Goal: Task Accomplishment & Management: Complete application form

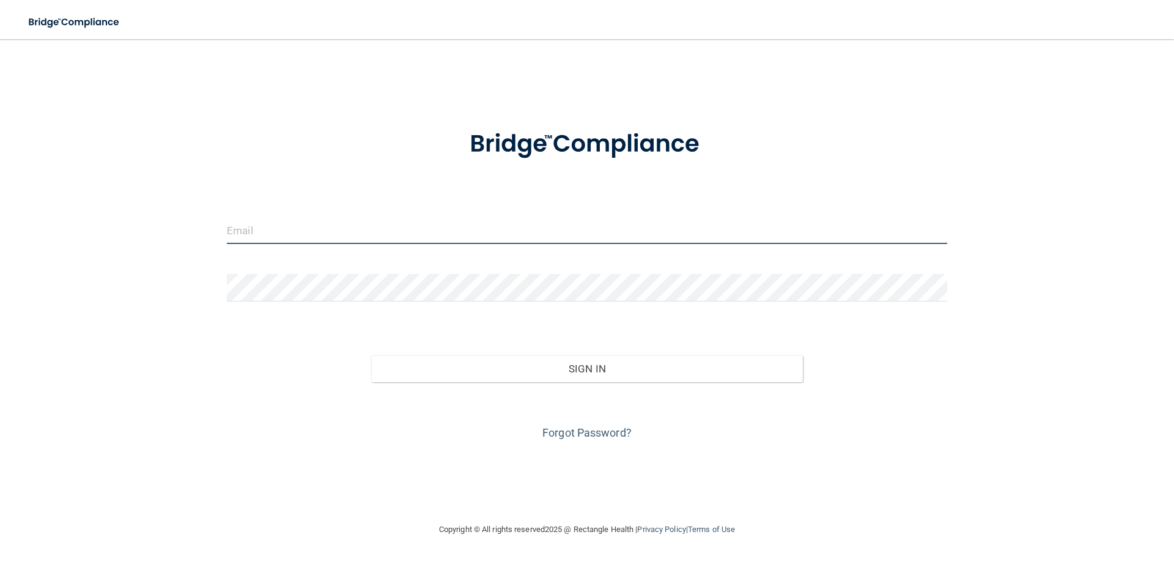
click at [323, 230] on input "email" at bounding box center [587, 230] width 720 height 28
type input "[PERSON_NAME][EMAIL_ADDRESS][DOMAIN_NAME]"
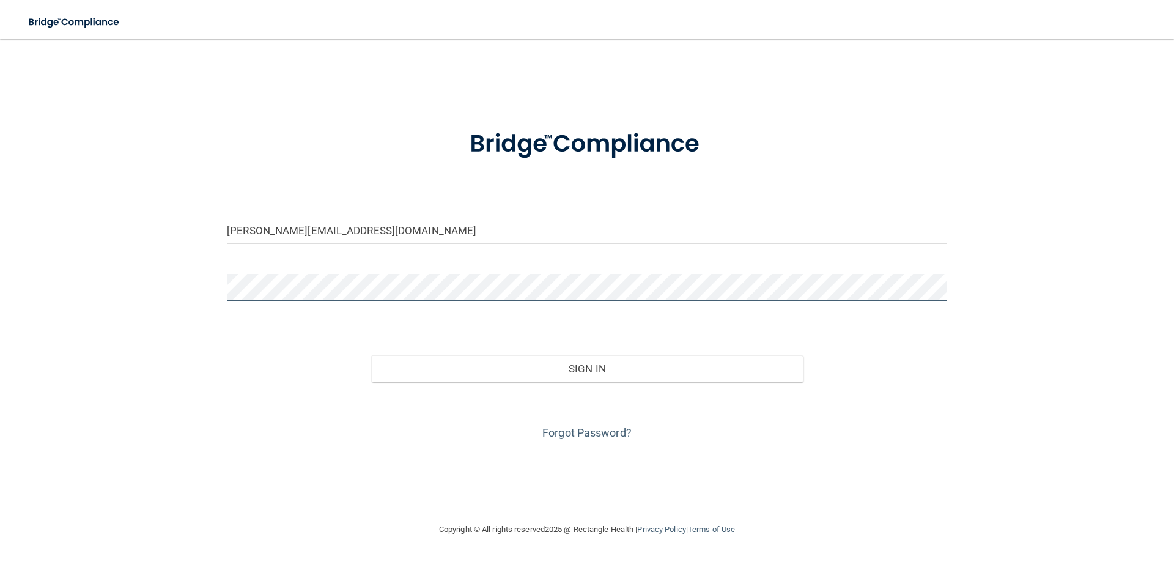
click at [371, 355] on button "Sign In" at bounding box center [587, 368] width 432 height 27
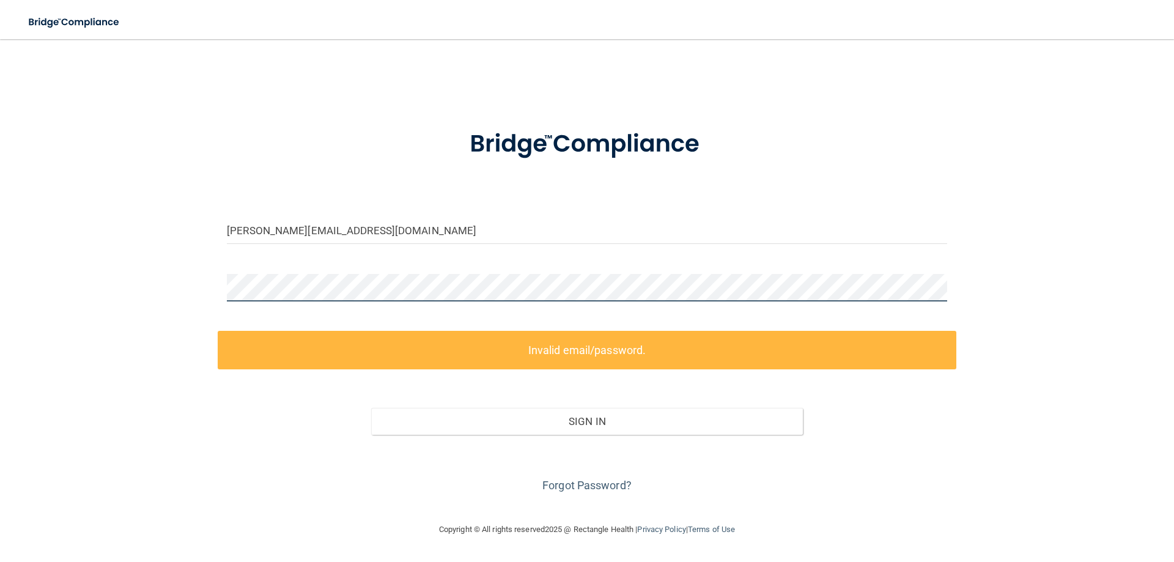
click at [167, 293] on div "[PERSON_NAME][EMAIL_ADDRESS][DOMAIN_NAME] Invalid email/password. You don't hav…" at bounding box center [586, 280] width 1125 height 458
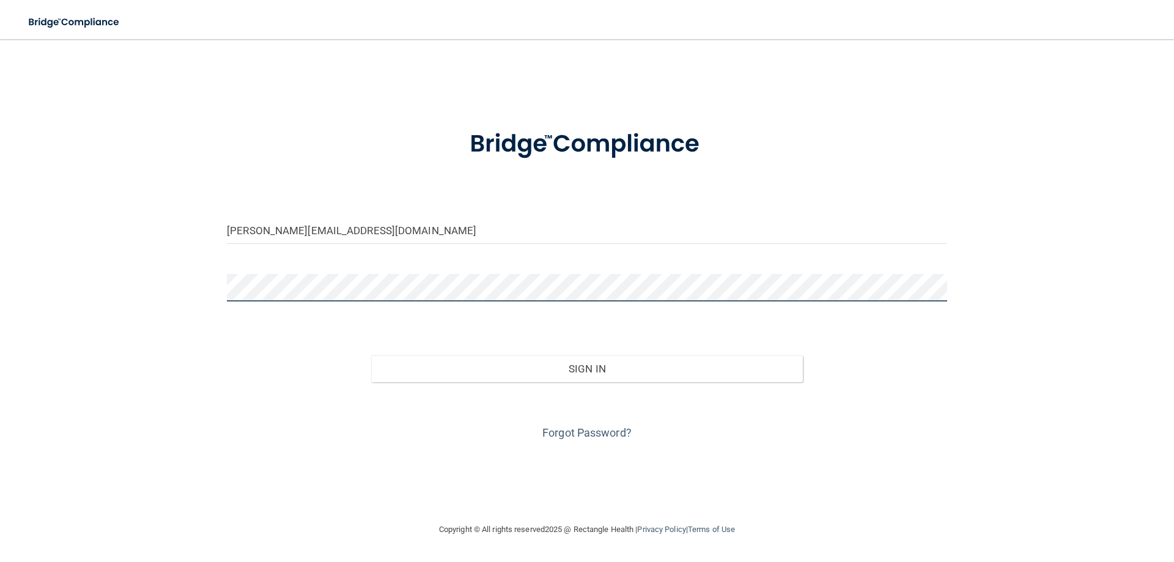
click at [371, 355] on button "Sign In" at bounding box center [587, 368] width 432 height 27
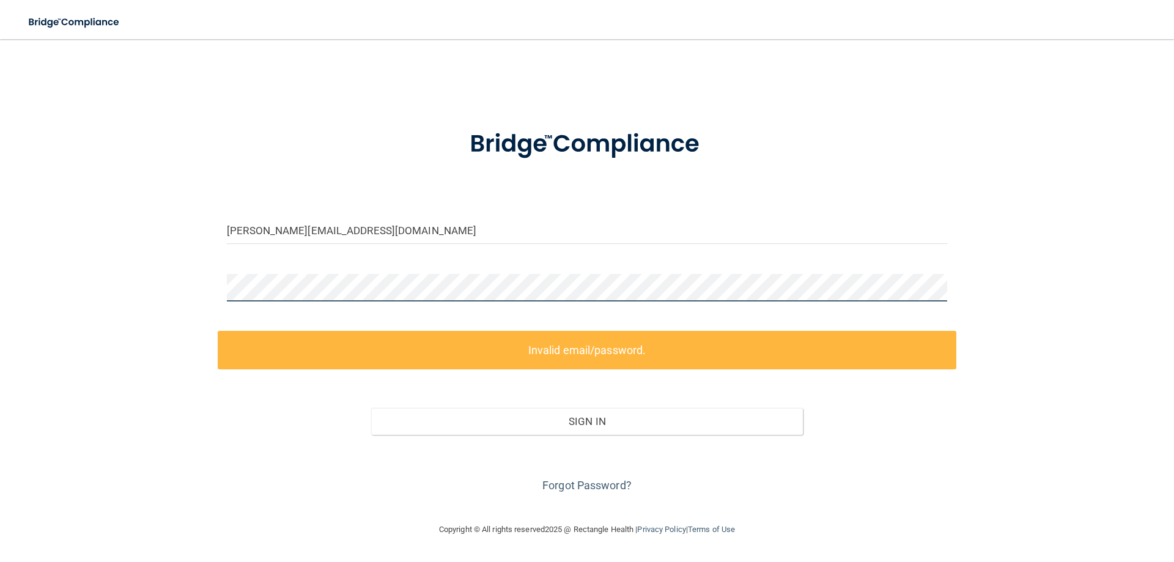
click at [171, 315] on div "[PERSON_NAME][EMAIL_ADDRESS][DOMAIN_NAME] Invalid email/password. You don't hav…" at bounding box center [586, 280] width 1125 height 458
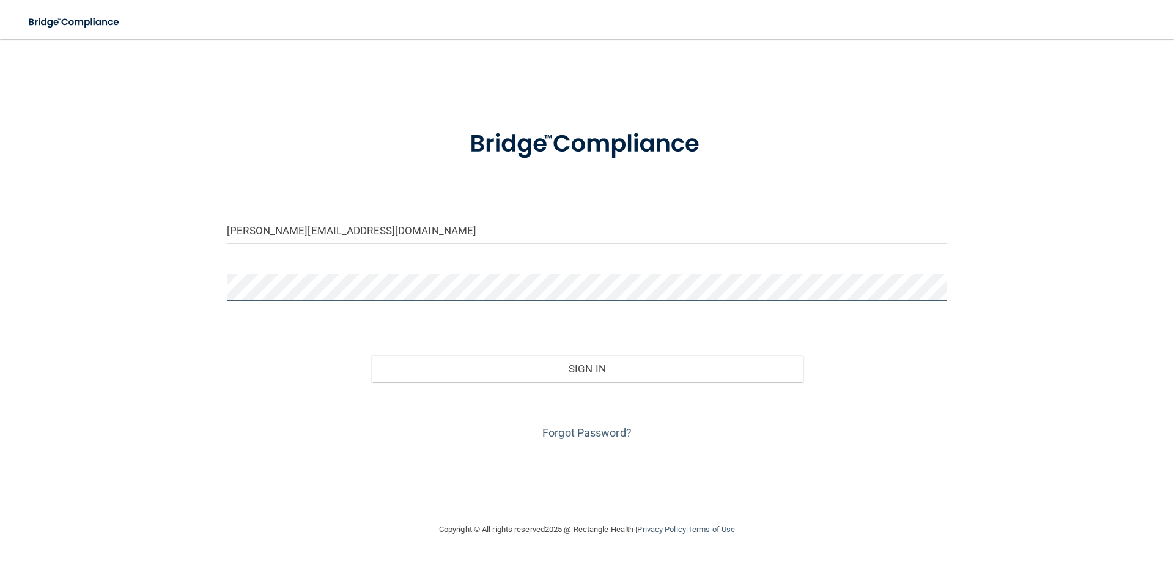
click at [371, 355] on button "Sign In" at bounding box center [587, 368] width 432 height 27
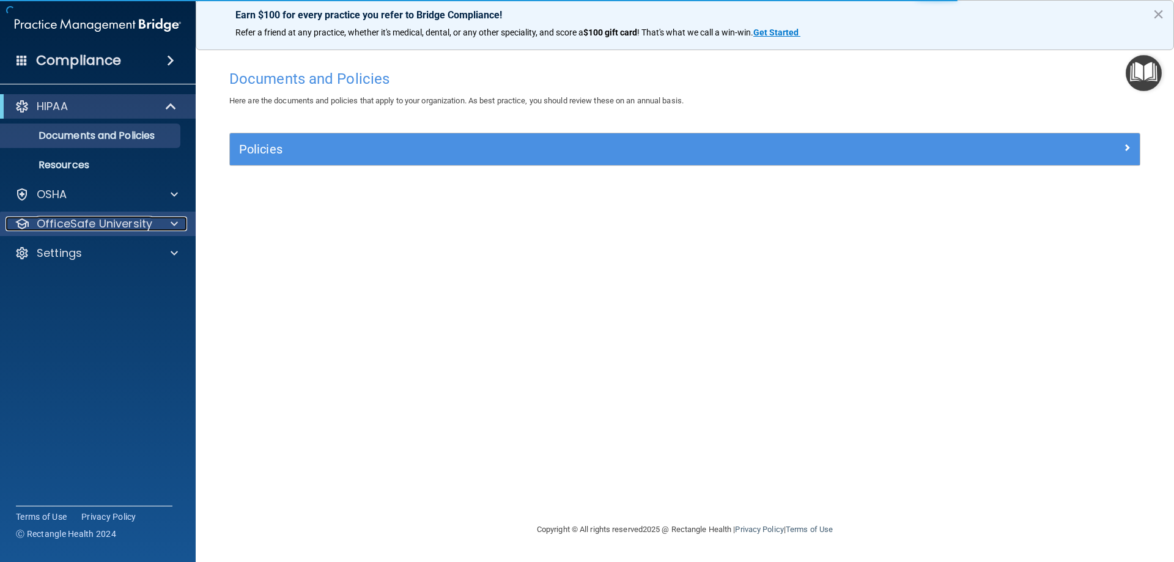
click at [108, 222] on p "OfficeSafe University" at bounding box center [95, 223] width 116 height 15
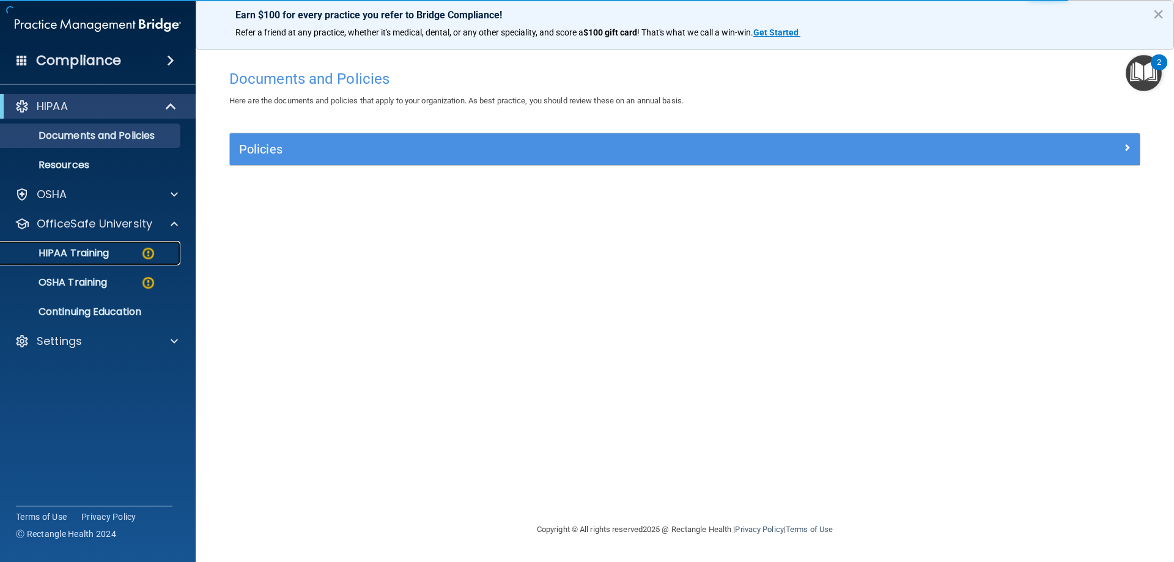
click at [114, 259] on div "HIPAA Training" at bounding box center [91, 253] width 167 height 12
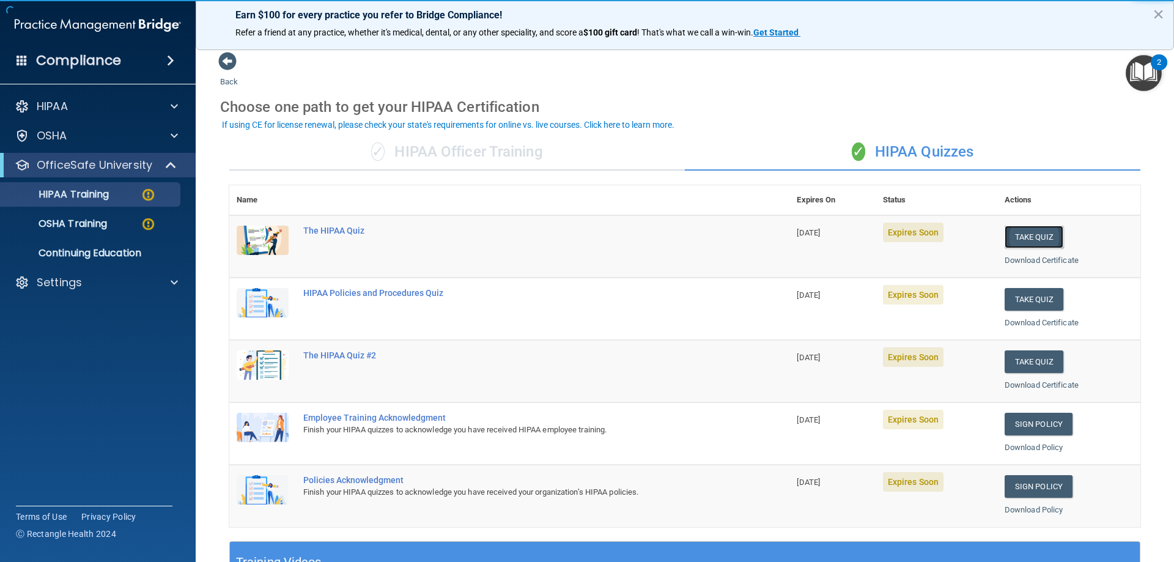
click at [1023, 237] on button "Take Quiz" at bounding box center [1033, 237] width 59 height 23
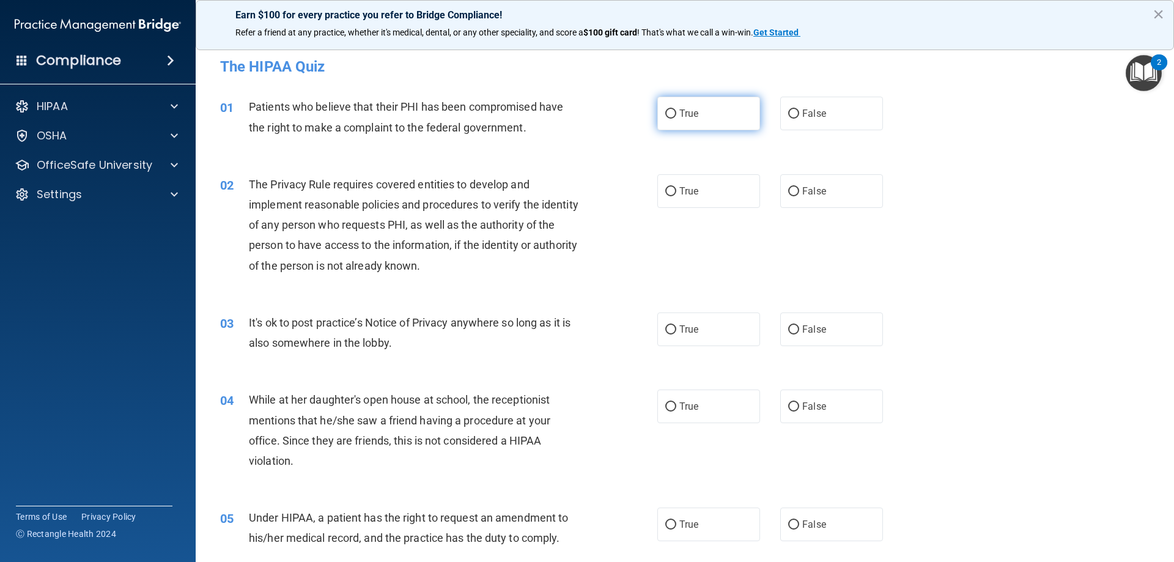
click at [700, 117] on label "True" at bounding box center [708, 114] width 103 height 34
click at [676, 117] on input "True" at bounding box center [670, 113] width 11 height 9
radio input "true"
click at [689, 192] on span "True" at bounding box center [688, 191] width 19 height 12
click at [676, 192] on input "True" at bounding box center [670, 191] width 11 height 9
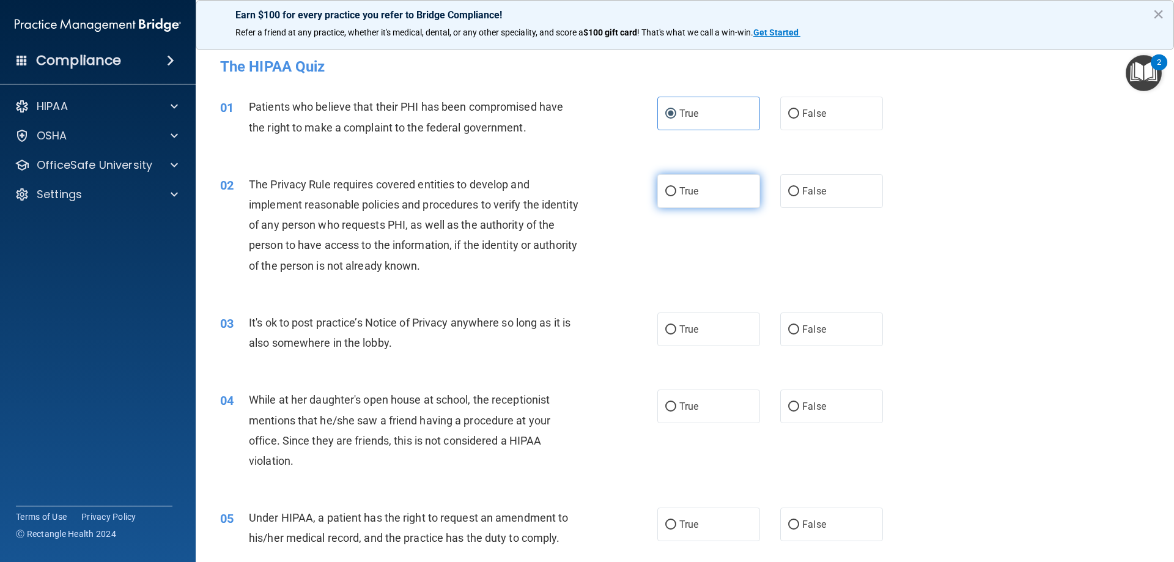
radio input "true"
click at [821, 332] on label "False" at bounding box center [831, 329] width 103 height 34
click at [799, 332] on input "False" at bounding box center [793, 329] width 11 height 9
radio input "true"
click at [804, 412] on label "False" at bounding box center [831, 406] width 103 height 34
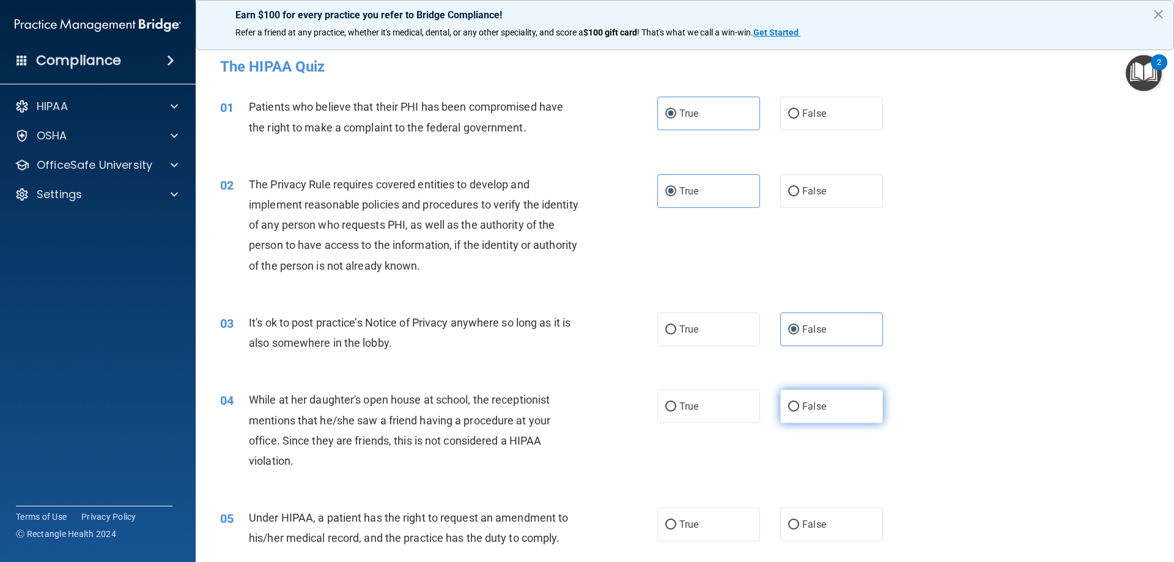
click at [799, 411] on input "False" at bounding box center [793, 406] width 11 height 9
radio input "true"
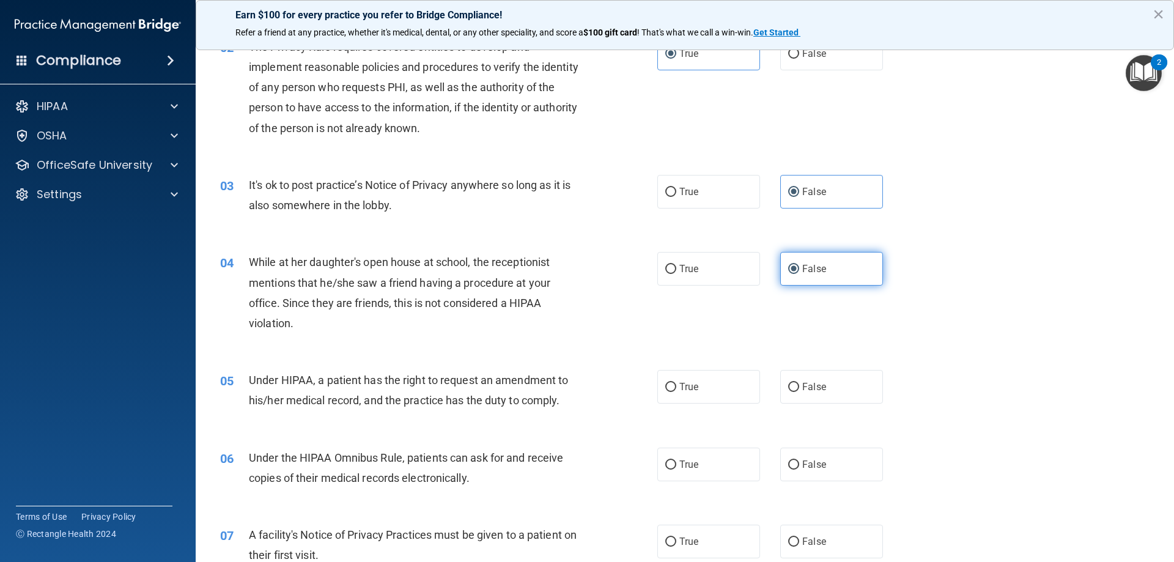
scroll to position [183, 0]
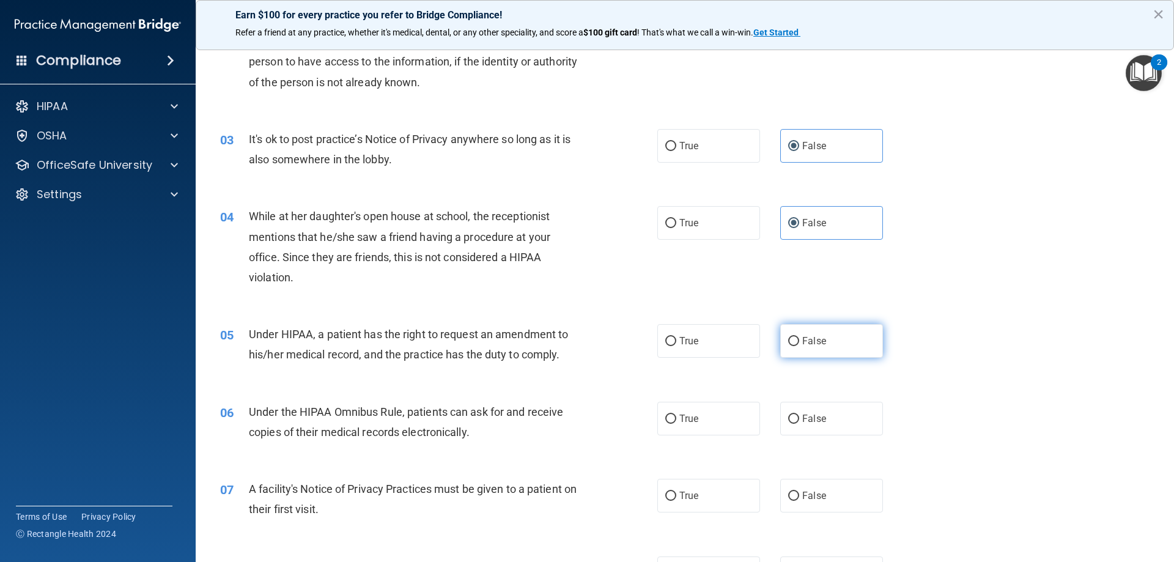
click at [819, 353] on label "False" at bounding box center [831, 341] width 103 height 34
click at [799, 346] on input "False" at bounding box center [793, 341] width 11 height 9
radio input "true"
click at [708, 425] on label "True" at bounding box center [708, 419] width 103 height 34
click at [676, 424] on input "True" at bounding box center [670, 418] width 11 height 9
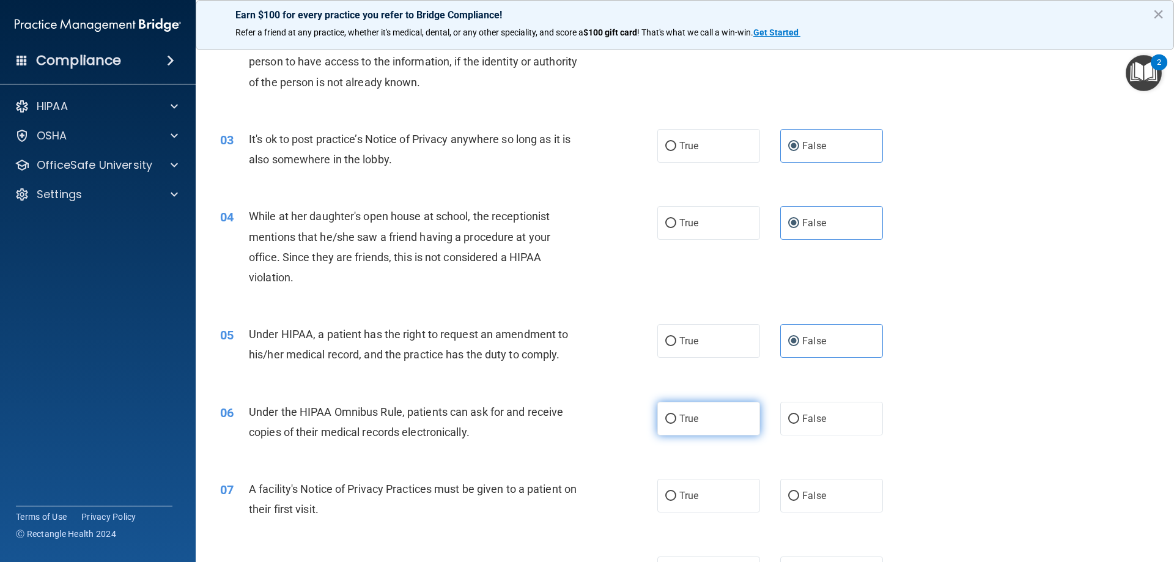
radio input "true"
click at [679, 492] on span "True" at bounding box center [688, 496] width 19 height 12
click at [676, 492] on input "True" at bounding box center [670, 495] width 11 height 9
radio input "true"
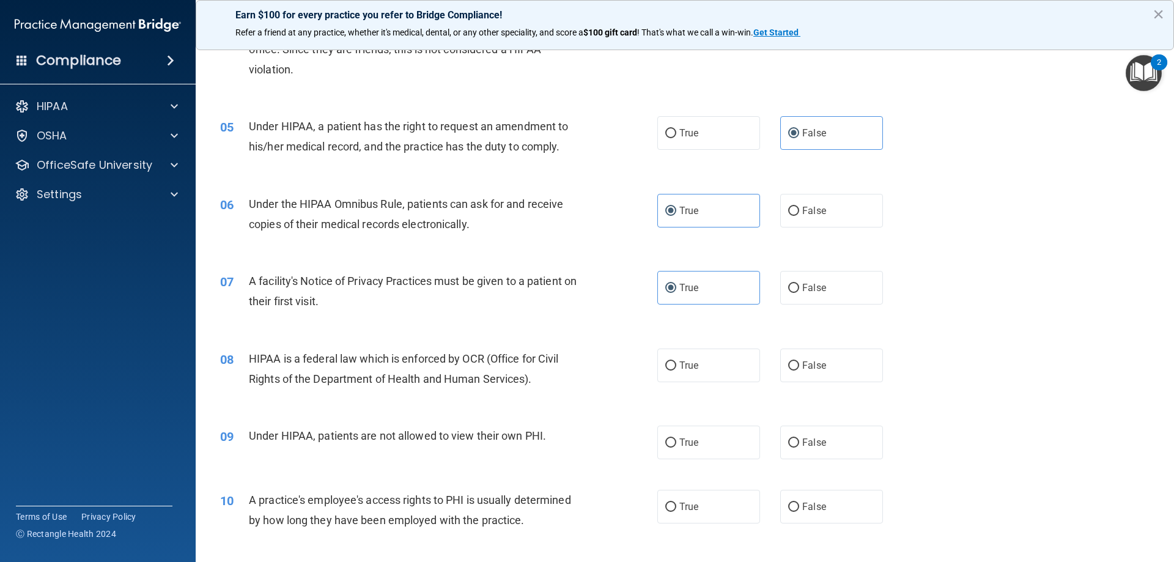
scroll to position [428, 0]
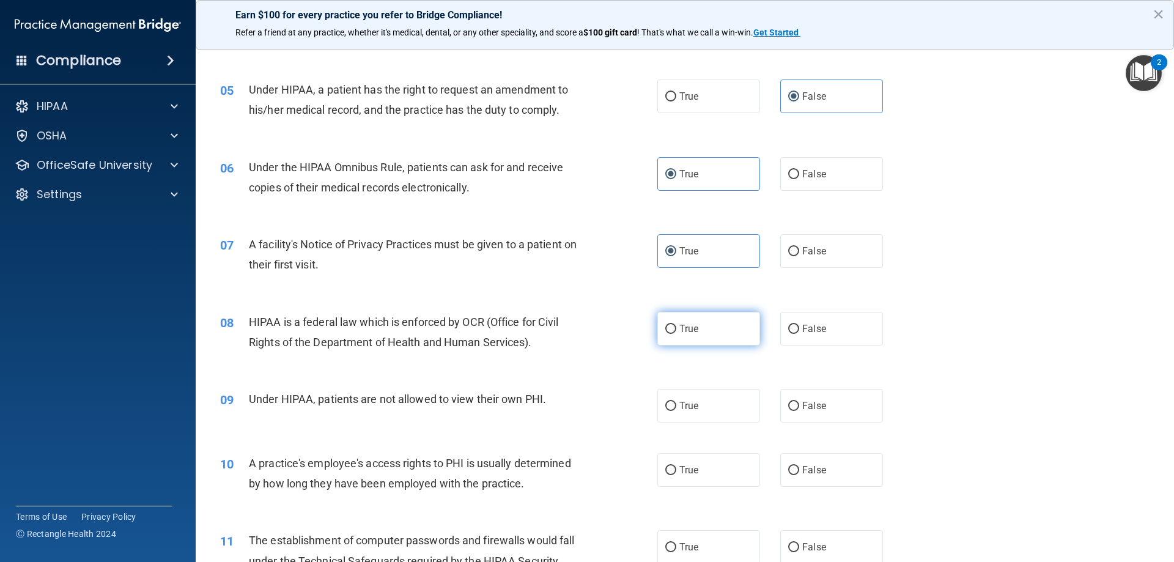
click at [710, 335] on label "True" at bounding box center [708, 329] width 103 height 34
click at [676, 334] on input "True" at bounding box center [670, 329] width 11 height 9
radio input "true"
click at [812, 404] on span "False" at bounding box center [814, 406] width 24 height 12
click at [799, 404] on input "False" at bounding box center [793, 406] width 11 height 9
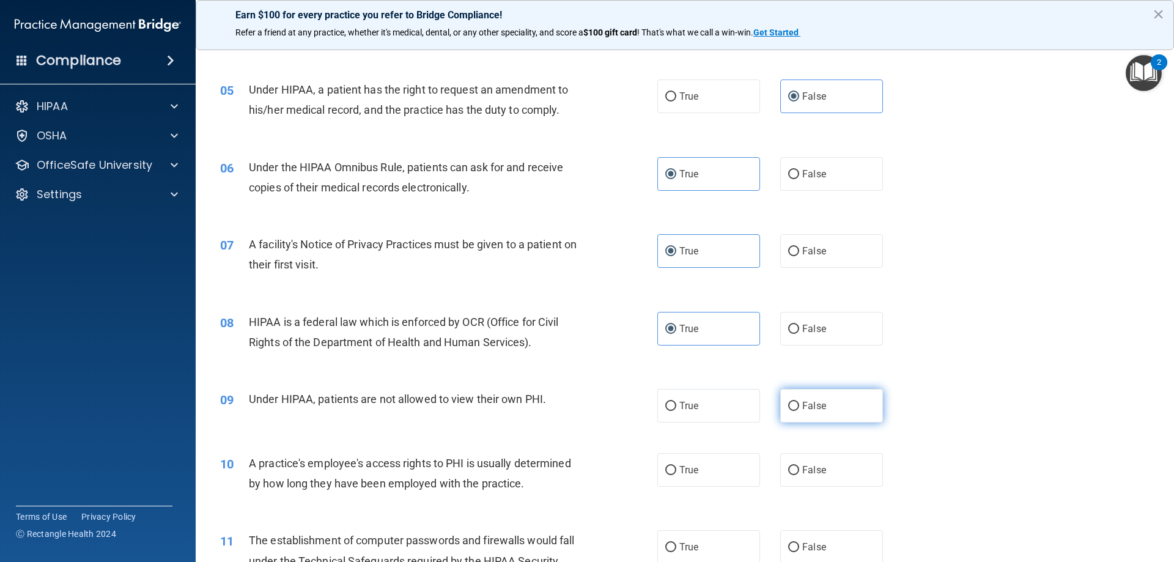
radio input "true"
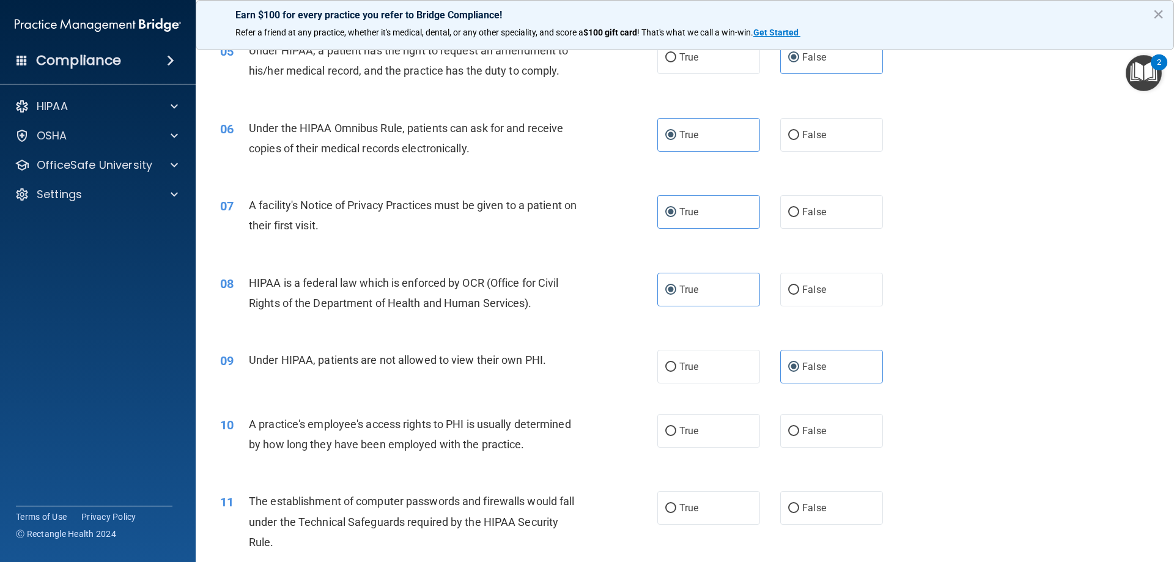
scroll to position [489, 0]
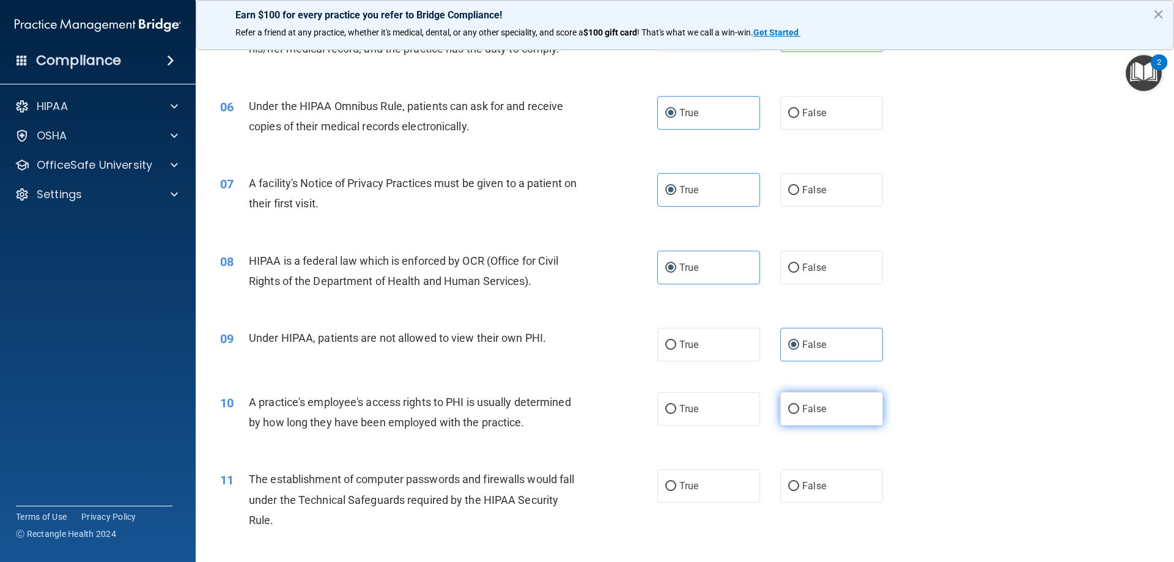
click at [817, 410] on span "False" at bounding box center [814, 409] width 24 height 12
click at [799, 410] on input "False" at bounding box center [793, 409] width 11 height 9
radio input "true"
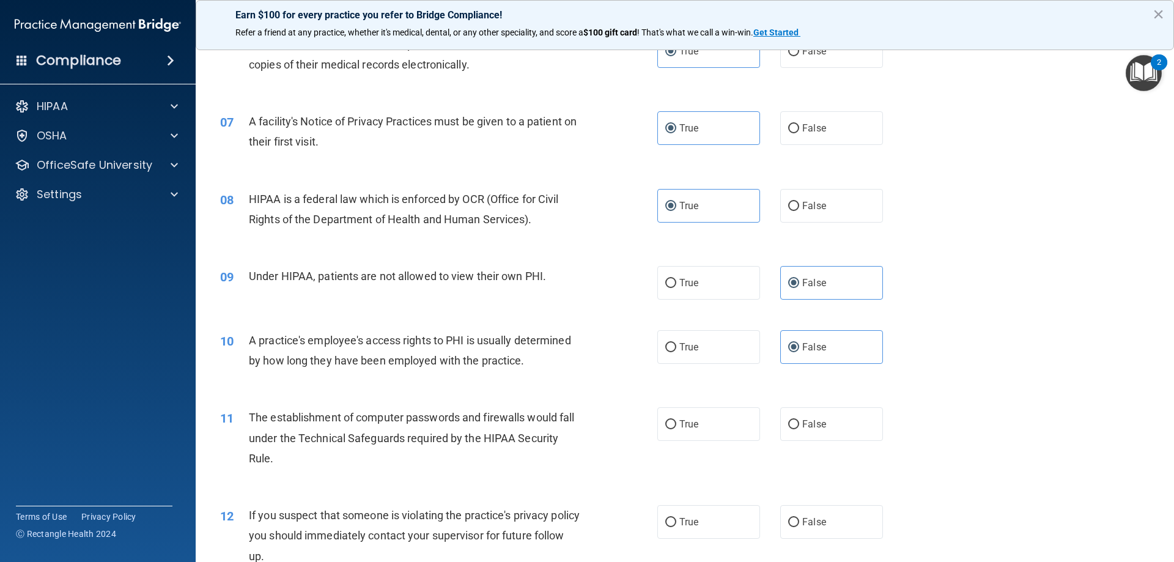
scroll to position [611, 0]
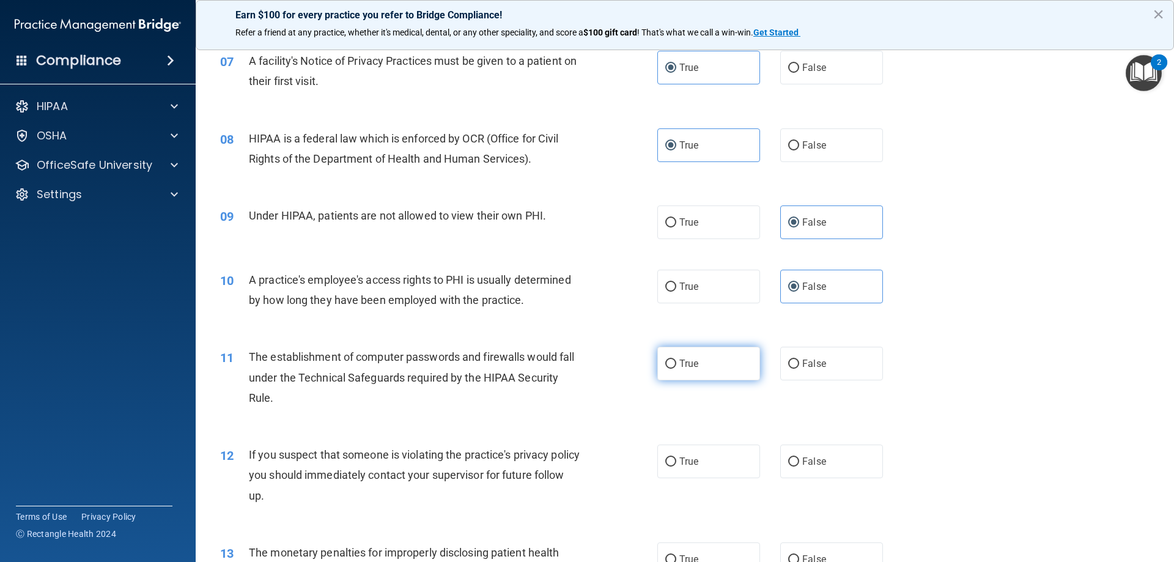
click at [712, 368] on label "True" at bounding box center [708, 364] width 103 height 34
click at [676, 368] on input "True" at bounding box center [670, 363] width 11 height 9
radio input "true"
click at [666, 458] on input "True" at bounding box center [670, 461] width 11 height 9
radio input "true"
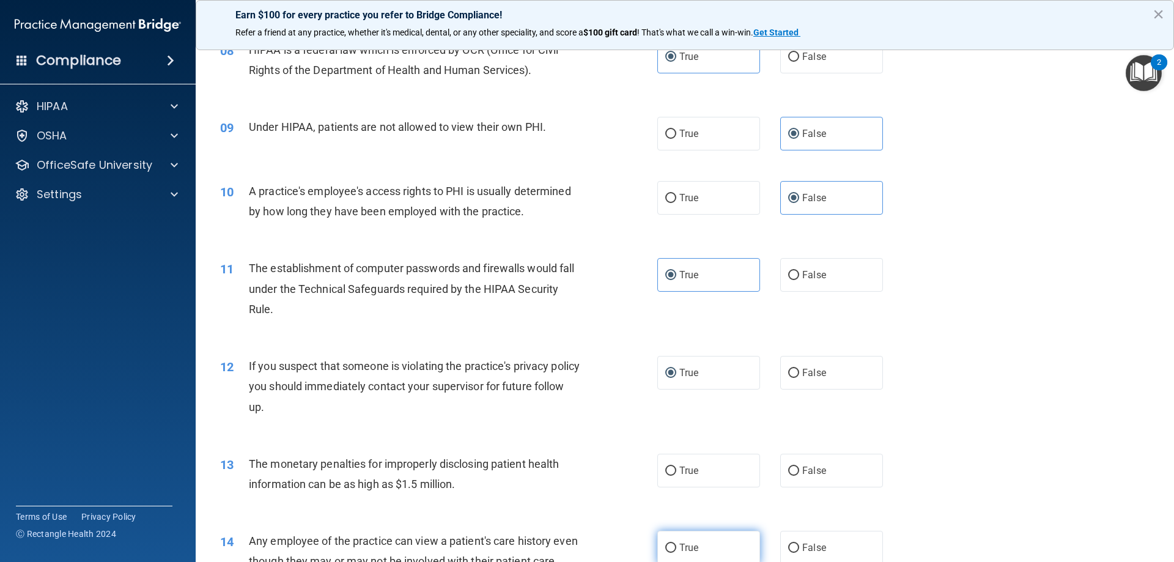
scroll to position [856, 0]
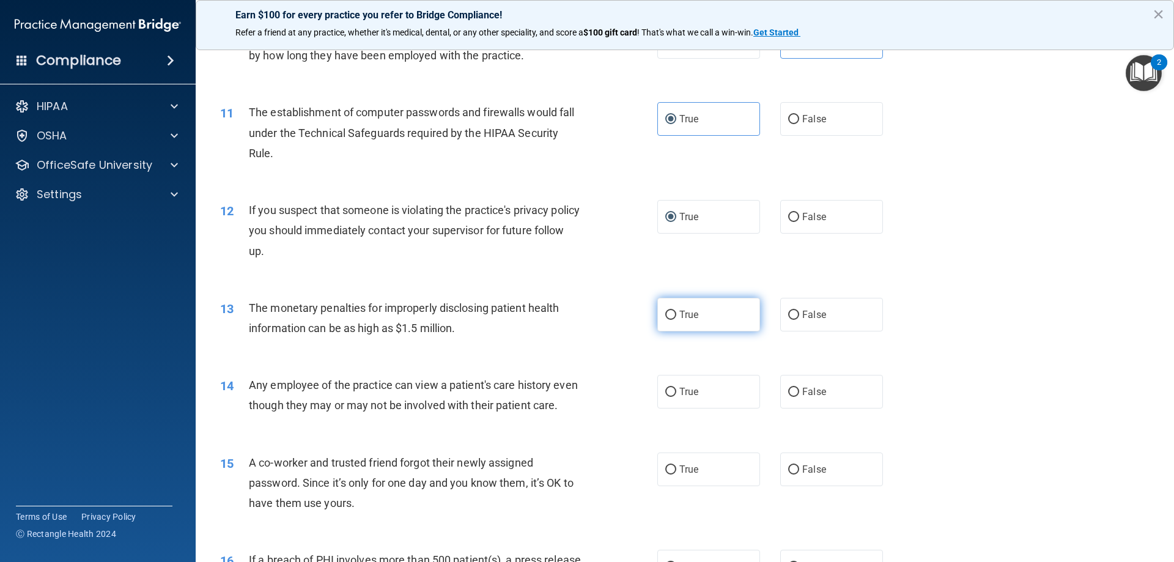
click at [702, 314] on label "True" at bounding box center [708, 315] width 103 height 34
click at [676, 314] on input "True" at bounding box center [670, 314] width 11 height 9
radio input "true"
click at [806, 391] on span "False" at bounding box center [814, 392] width 24 height 12
click at [799, 391] on input "False" at bounding box center [793, 392] width 11 height 9
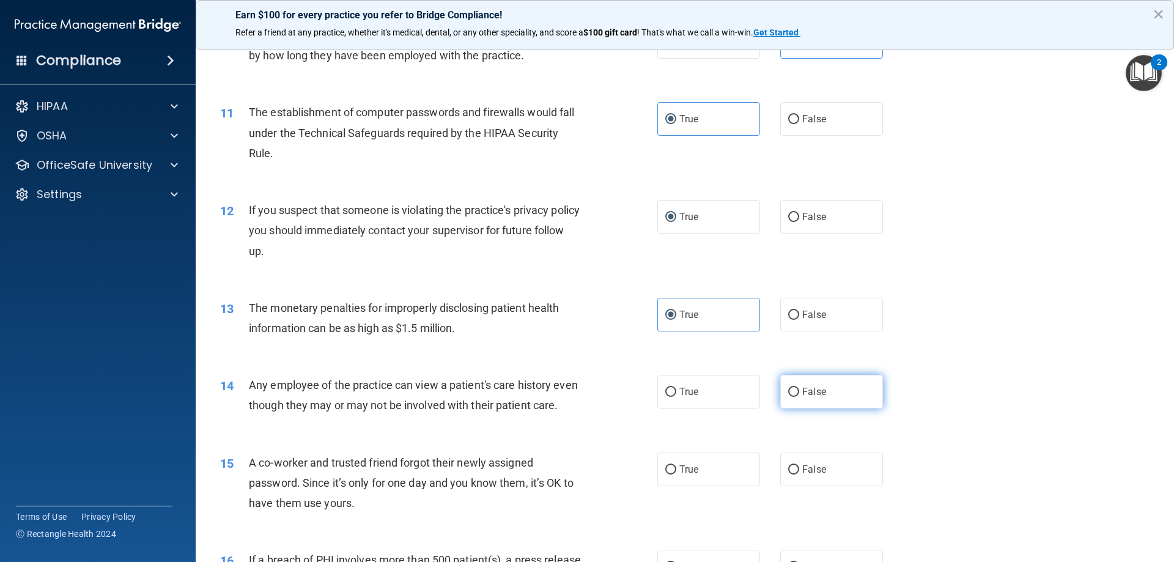
radio input "true"
click at [802, 475] on span "False" at bounding box center [814, 469] width 24 height 12
click at [798, 474] on input "False" at bounding box center [793, 469] width 11 height 9
radio input "true"
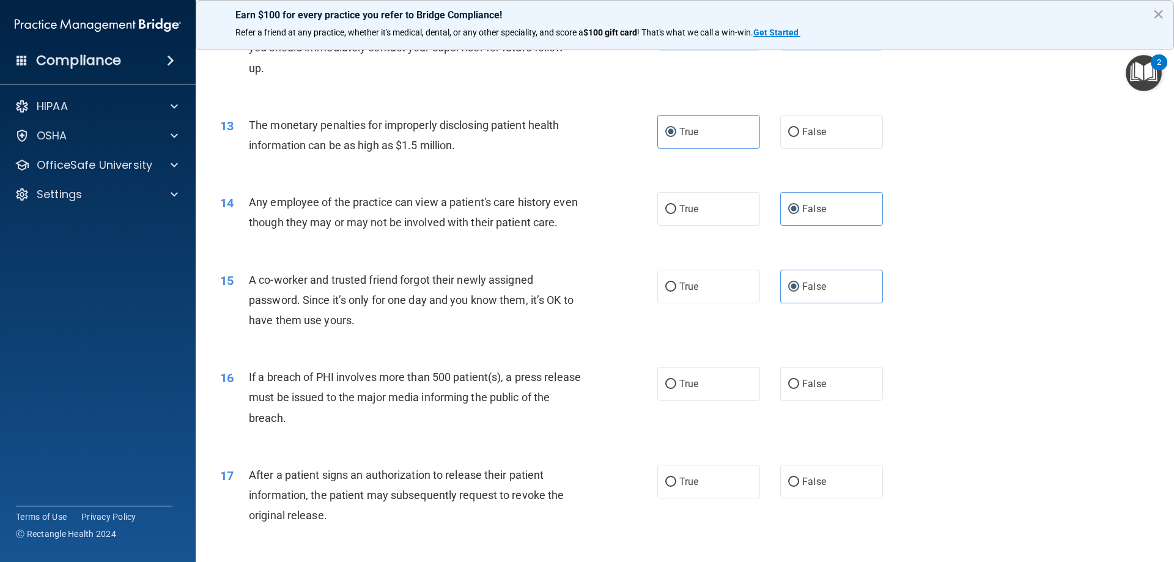
scroll to position [1039, 0]
click at [715, 400] on label "True" at bounding box center [708, 383] width 103 height 34
click at [676, 388] on input "True" at bounding box center [670, 383] width 11 height 9
radio input "true"
click at [694, 498] on label "True" at bounding box center [708, 481] width 103 height 34
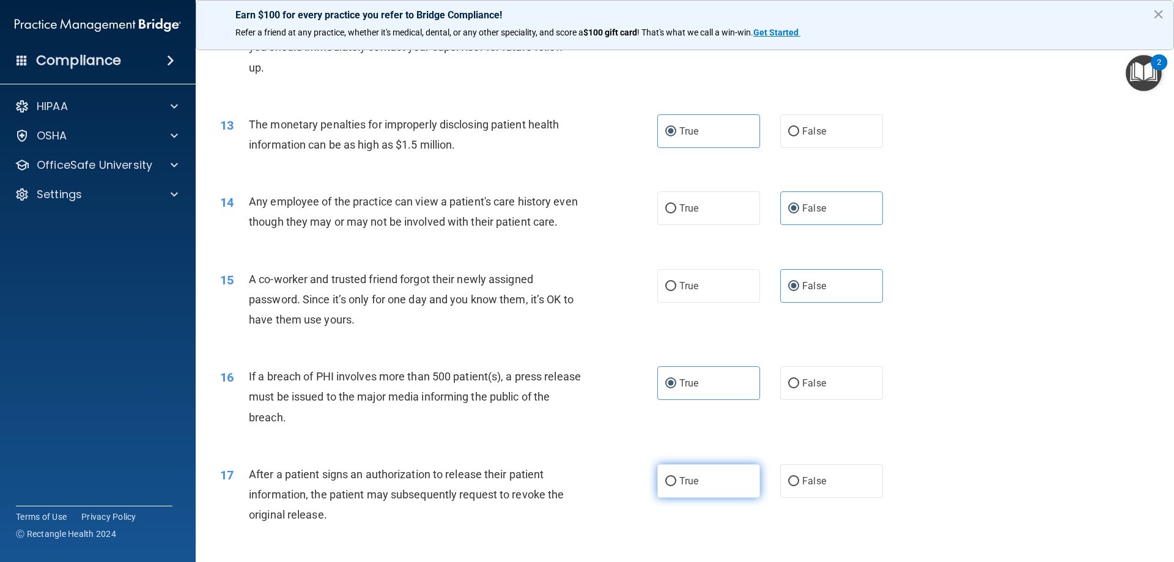
click at [676, 486] on input "True" at bounding box center [670, 481] width 11 height 9
radio input "true"
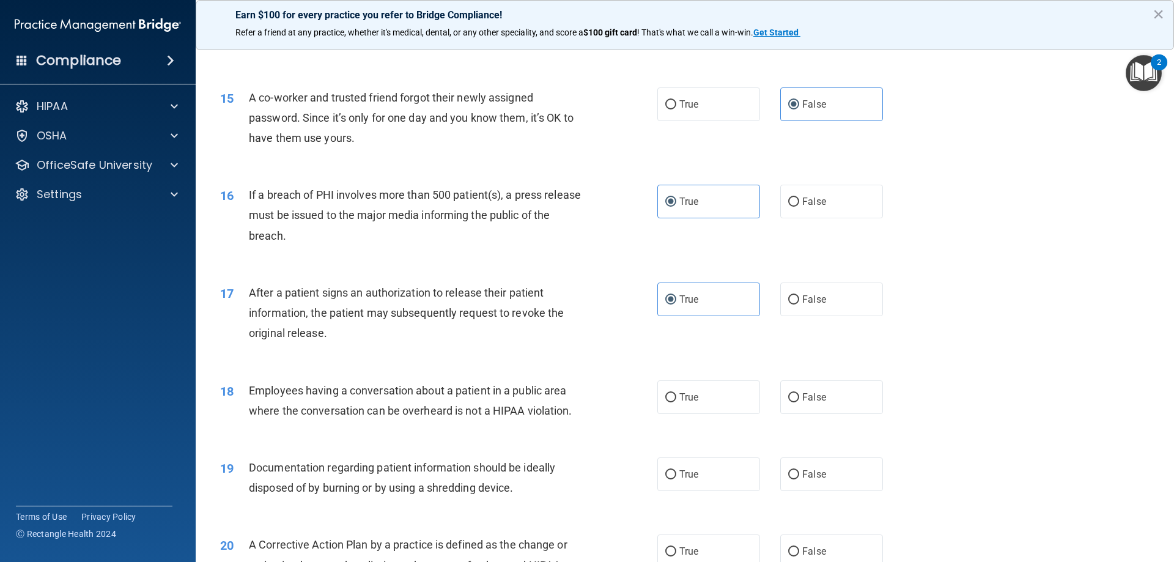
scroll to position [1222, 0]
click at [814, 401] on span "False" at bounding box center [814, 395] width 24 height 12
click at [799, 400] on input "False" at bounding box center [793, 395] width 11 height 9
radio input "true"
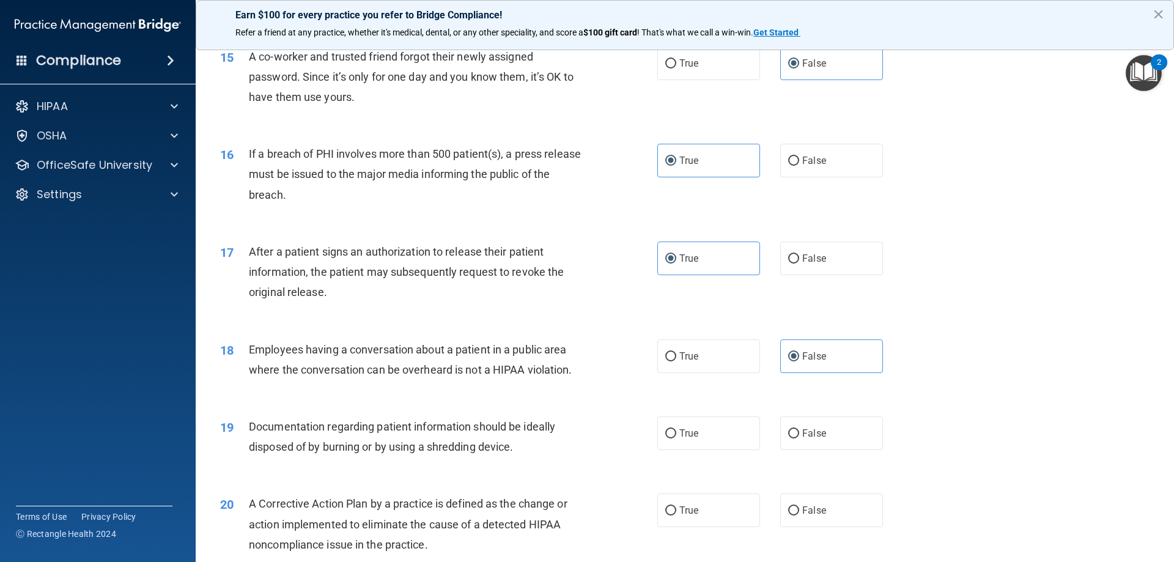
scroll to position [1345, 0]
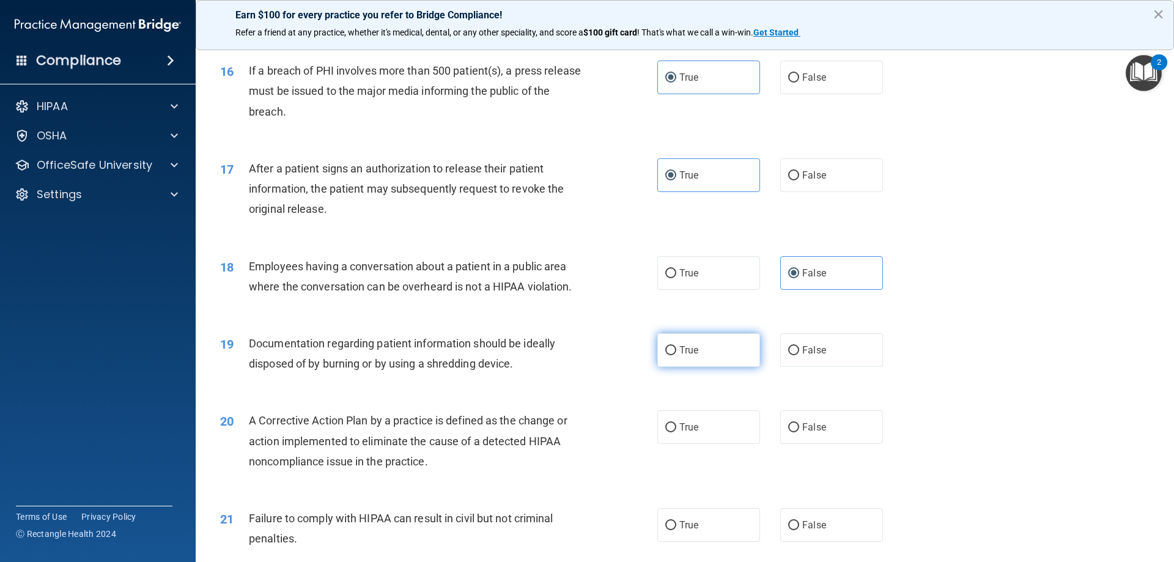
click at [688, 367] on label "True" at bounding box center [708, 350] width 103 height 34
click at [676, 355] on input "True" at bounding box center [670, 350] width 11 height 9
radio input "true"
click at [699, 444] on label "True" at bounding box center [708, 427] width 103 height 34
click at [676, 432] on input "True" at bounding box center [670, 427] width 11 height 9
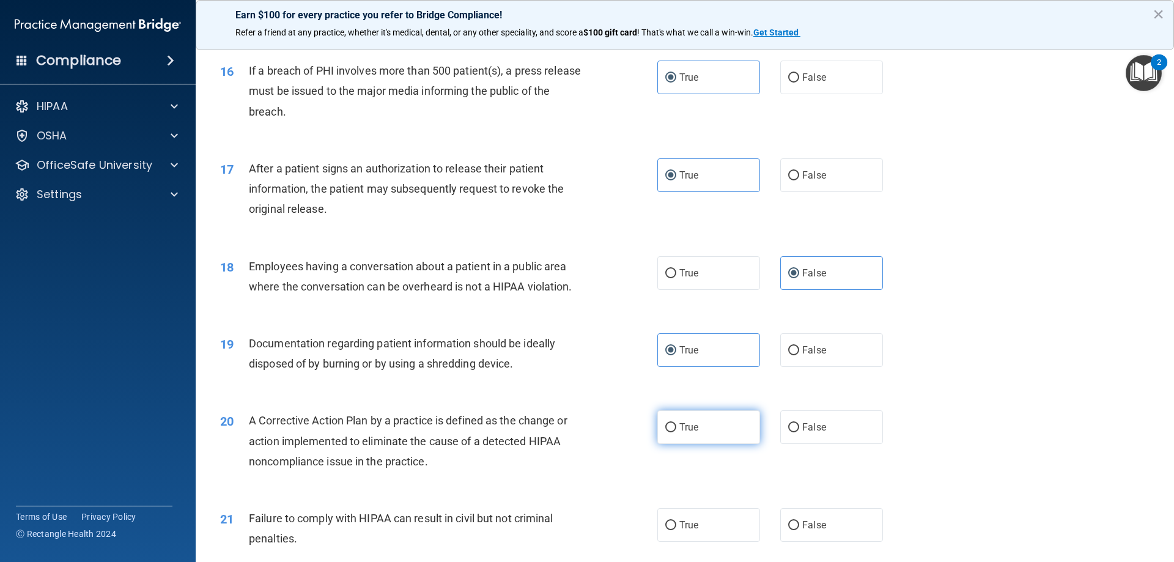
radio input "true"
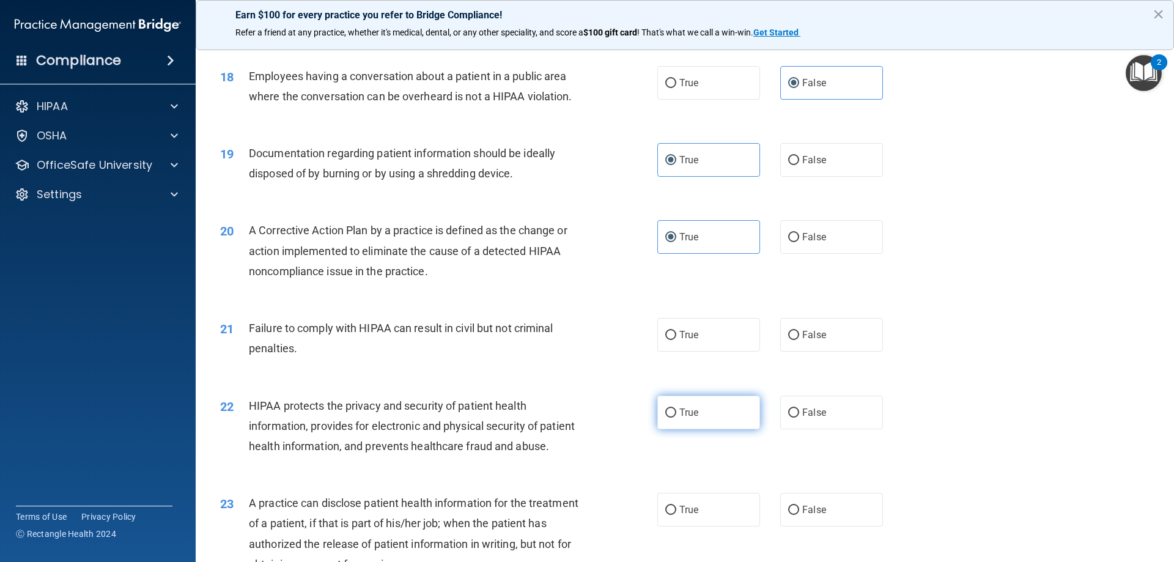
scroll to position [1589, 0]
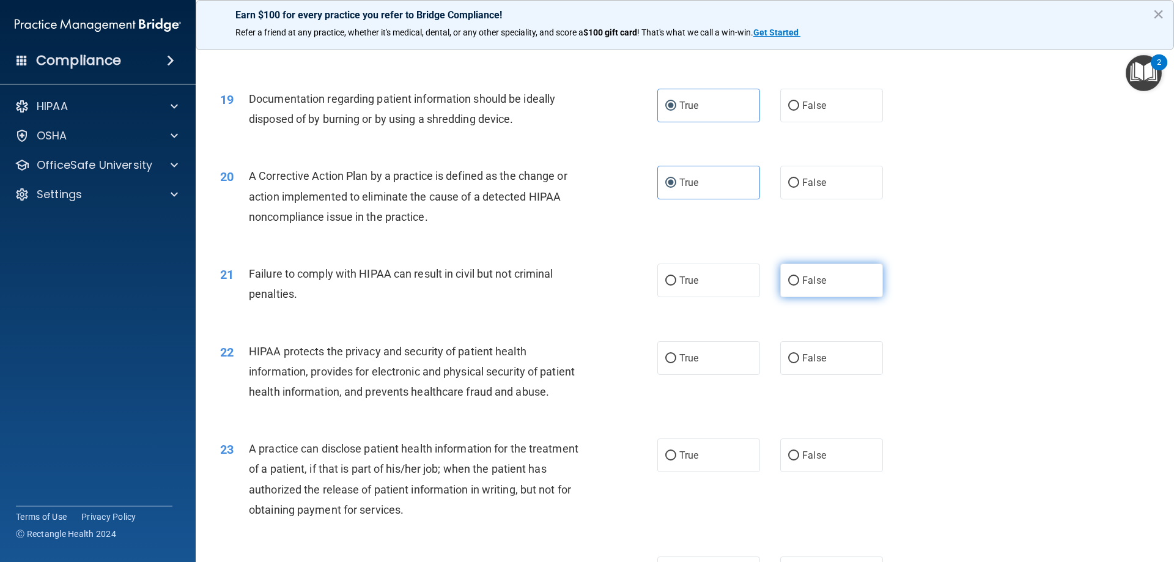
click at [827, 297] on label "False" at bounding box center [831, 280] width 103 height 34
click at [799, 285] on input "False" at bounding box center [793, 280] width 11 height 9
radio input "true"
click at [708, 375] on label "True" at bounding box center [708, 358] width 103 height 34
click at [676, 363] on input "True" at bounding box center [670, 358] width 11 height 9
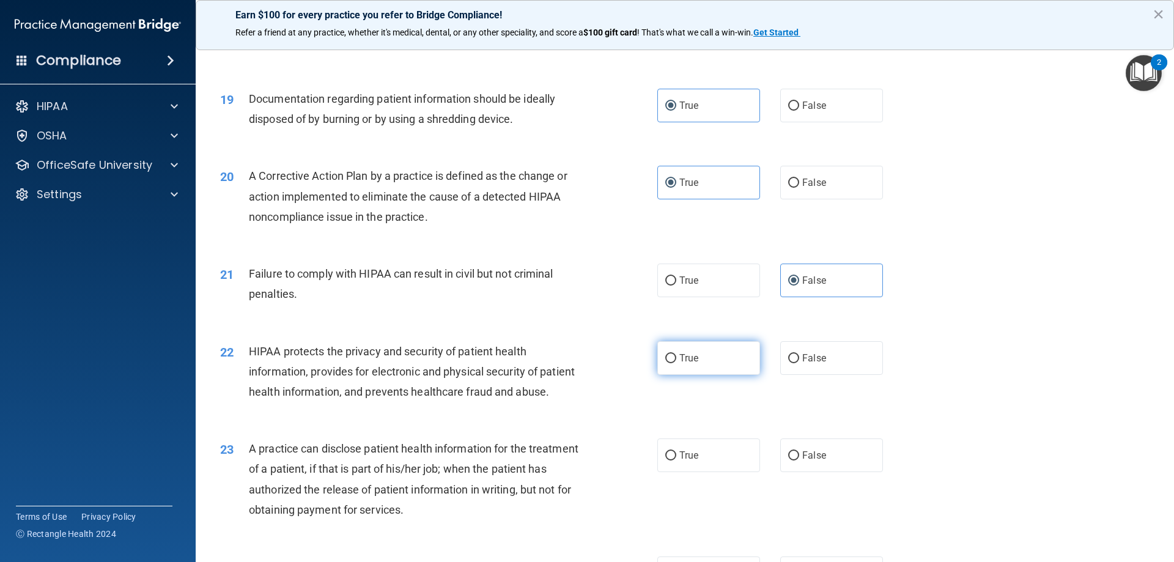
radio input "true"
click at [812, 461] on span "False" at bounding box center [814, 455] width 24 height 12
click at [799, 460] on input "False" at bounding box center [793, 455] width 11 height 9
radio input "true"
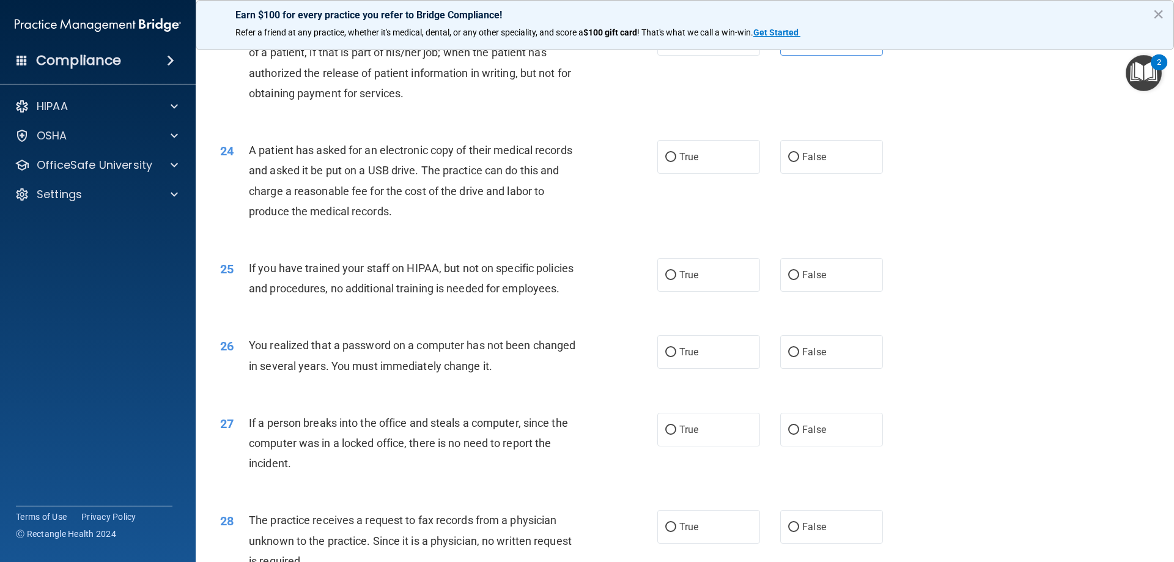
scroll to position [2017, 0]
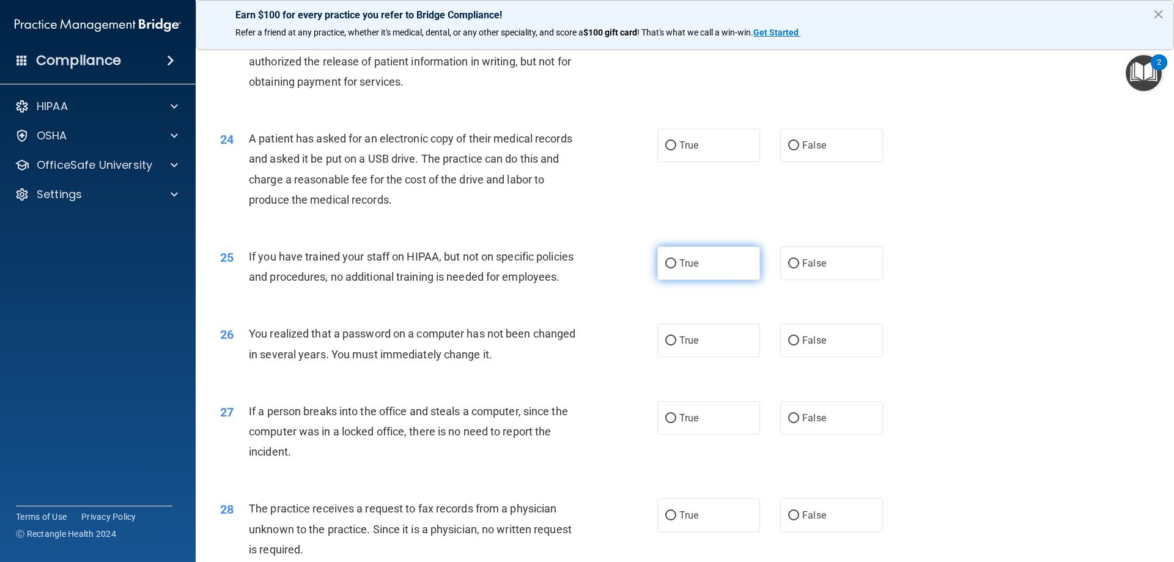
click at [716, 280] on label "True" at bounding box center [708, 263] width 103 height 34
click at [676, 268] on input "True" at bounding box center [670, 263] width 11 height 9
radio input "true"
click at [806, 346] on span "False" at bounding box center [814, 340] width 24 height 12
click at [799, 345] on input "False" at bounding box center [793, 340] width 11 height 9
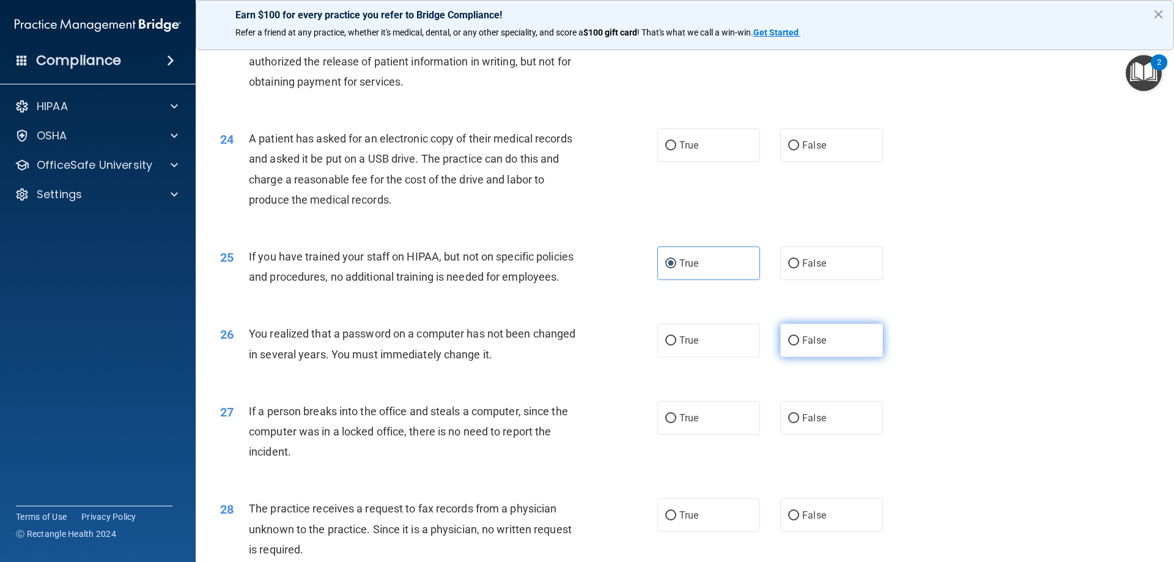
radio input "true"
click at [676, 435] on label "True" at bounding box center [708, 418] width 103 height 34
click at [676, 423] on input "True" at bounding box center [670, 418] width 11 height 9
radio input "true"
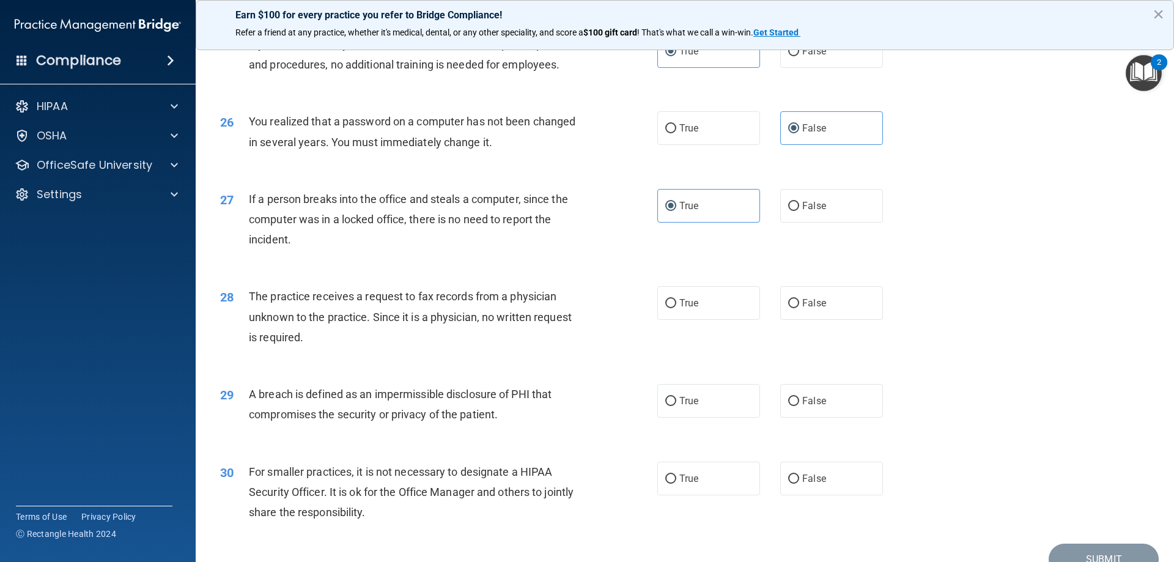
scroll to position [2261, 0]
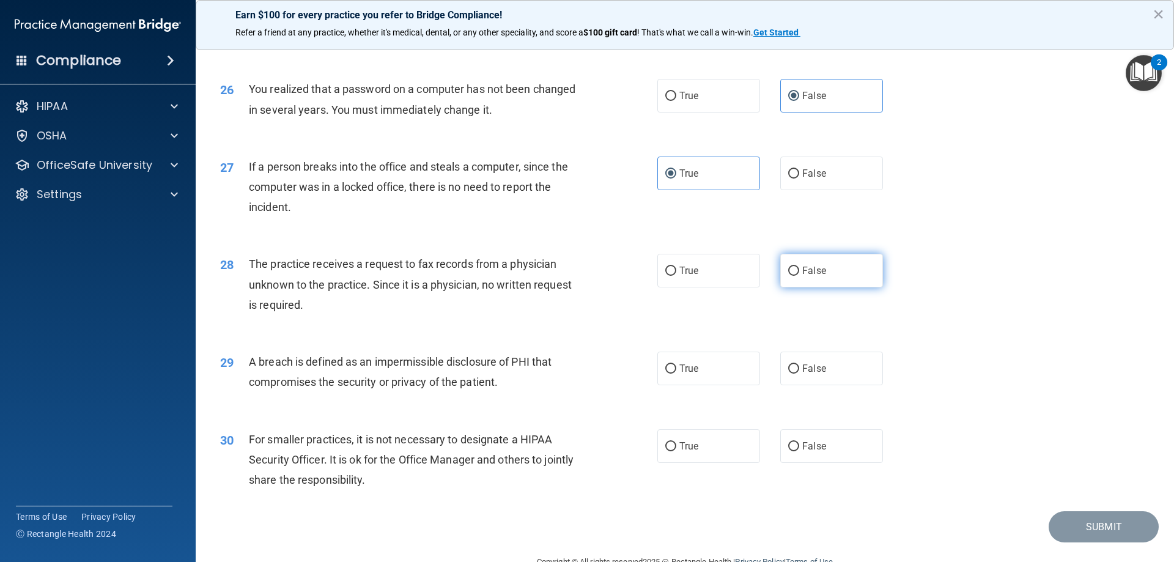
click at [814, 276] on span "False" at bounding box center [814, 271] width 24 height 12
click at [799, 276] on input "False" at bounding box center [793, 270] width 11 height 9
radio input "true"
click at [723, 385] on label "True" at bounding box center [708, 368] width 103 height 34
click at [676, 373] on input "True" at bounding box center [670, 368] width 11 height 9
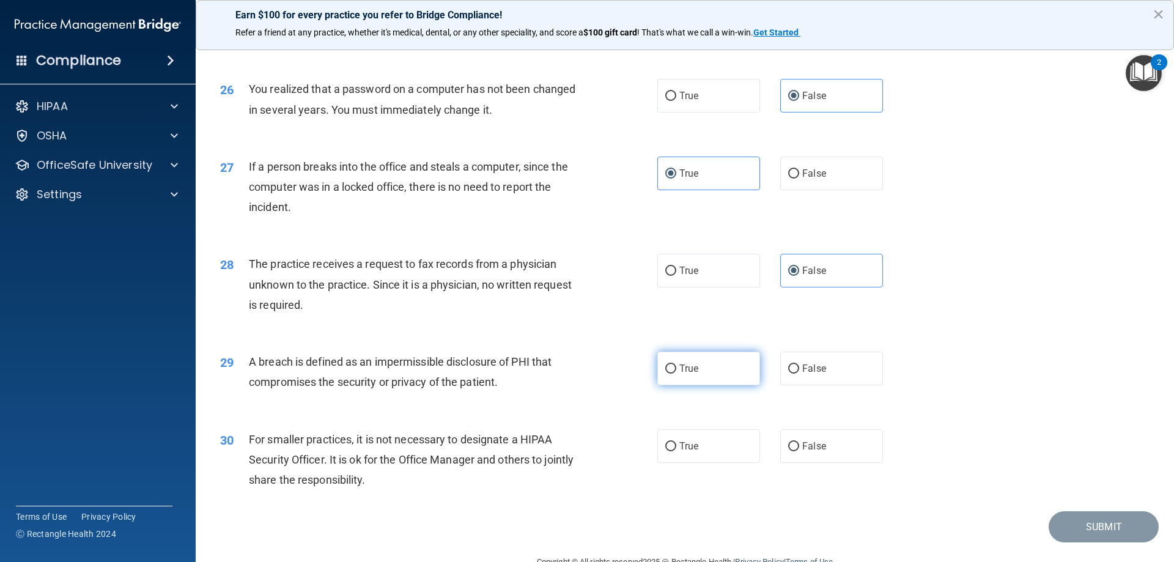
radio input "true"
click at [805, 463] on label "False" at bounding box center [831, 446] width 103 height 34
click at [799, 451] on input "False" at bounding box center [793, 446] width 11 height 9
radio input "true"
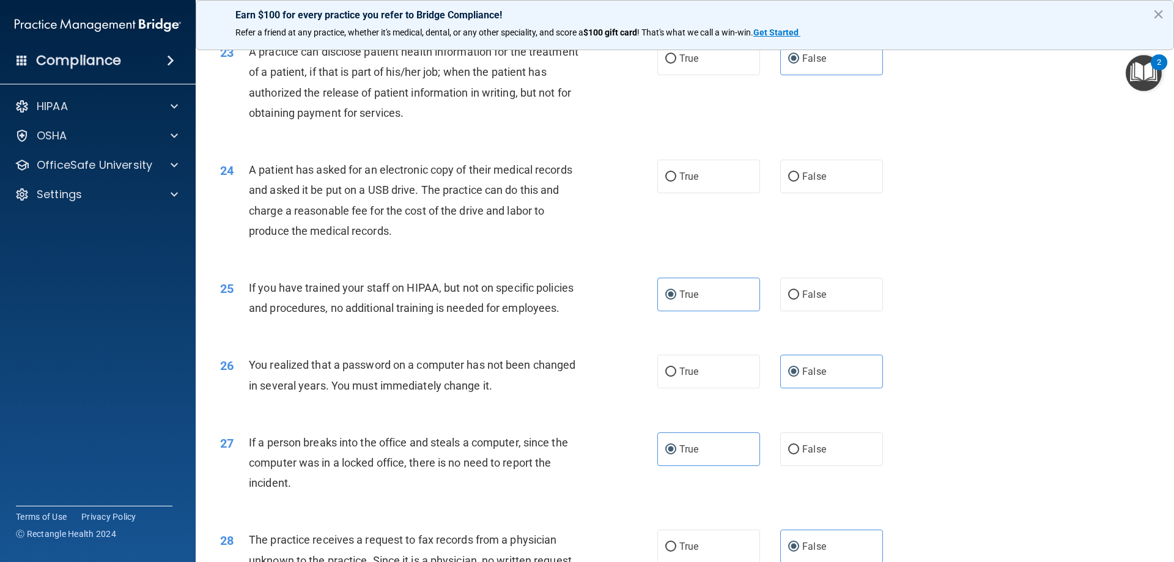
scroll to position [1964, 0]
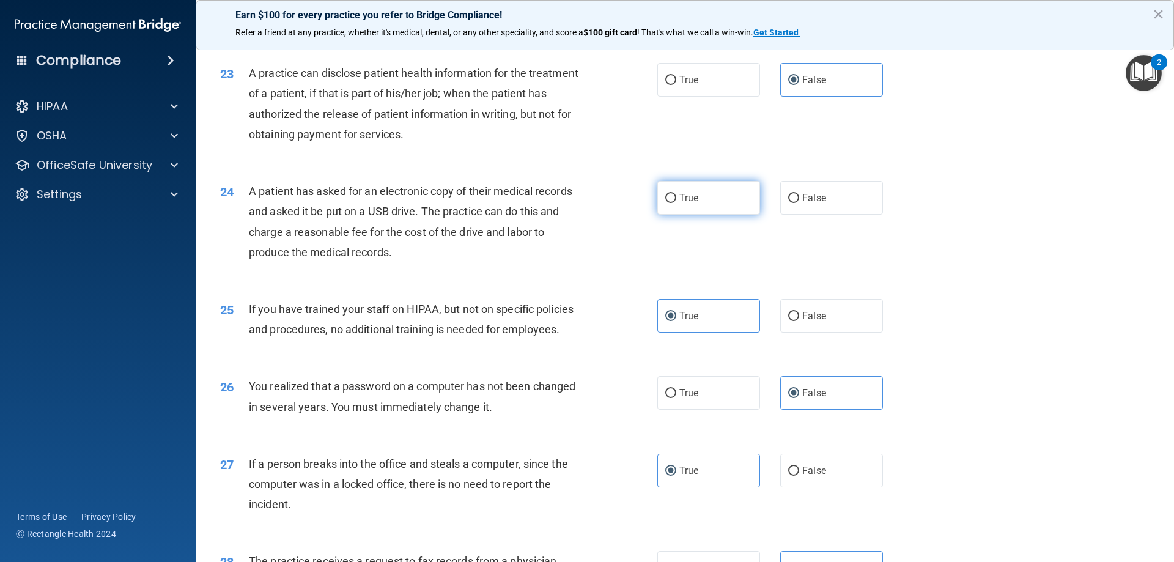
click at [715, 215] on label "True" at bounding box center [708, 198] width 103 height 34
click at [676, 203] on input "True" at bounding box center [670, 198] width 11 height 9
radio input "true"
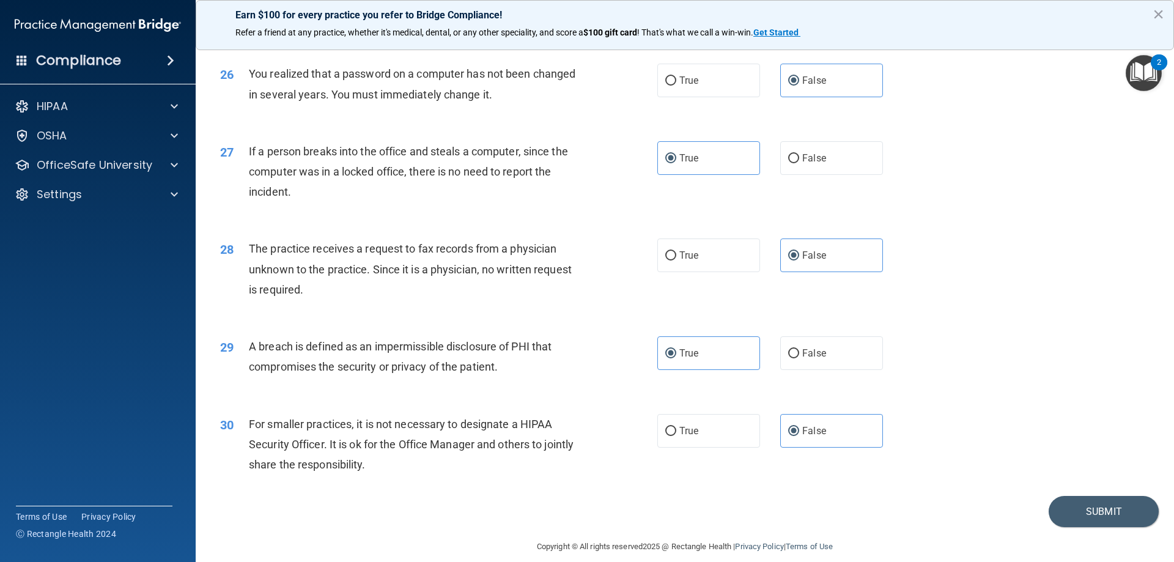
scroll to position [2331, 0]
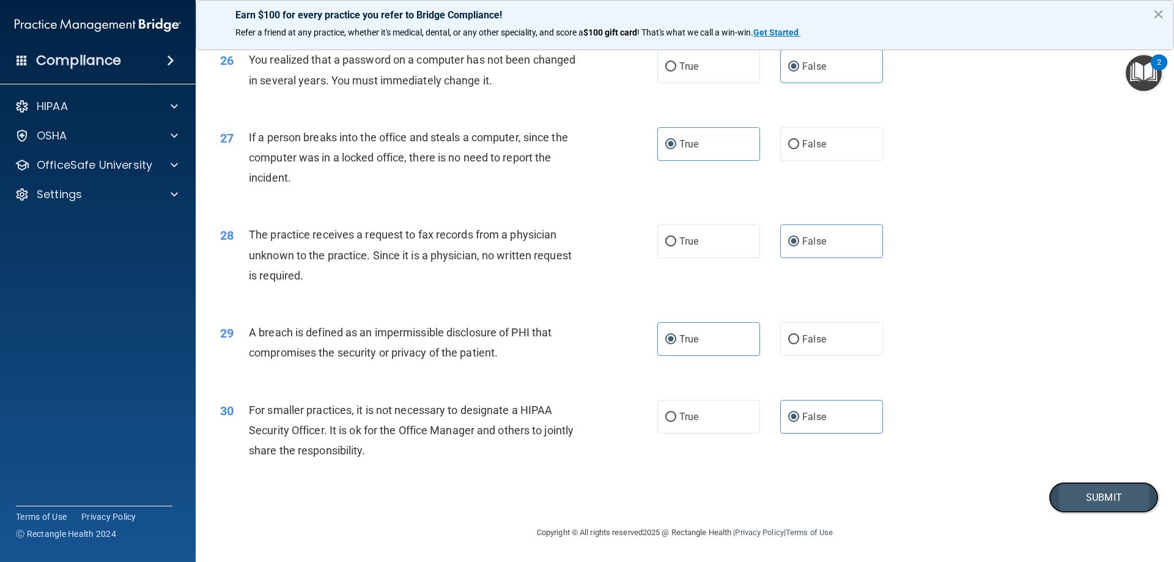
click at [1066, 502] on button "Submit" at bounding box center [1103, 497] width 110 height 31
click at [1092, 496] on button "Submit" at bounding box center [1103, 497] width 110 height 31
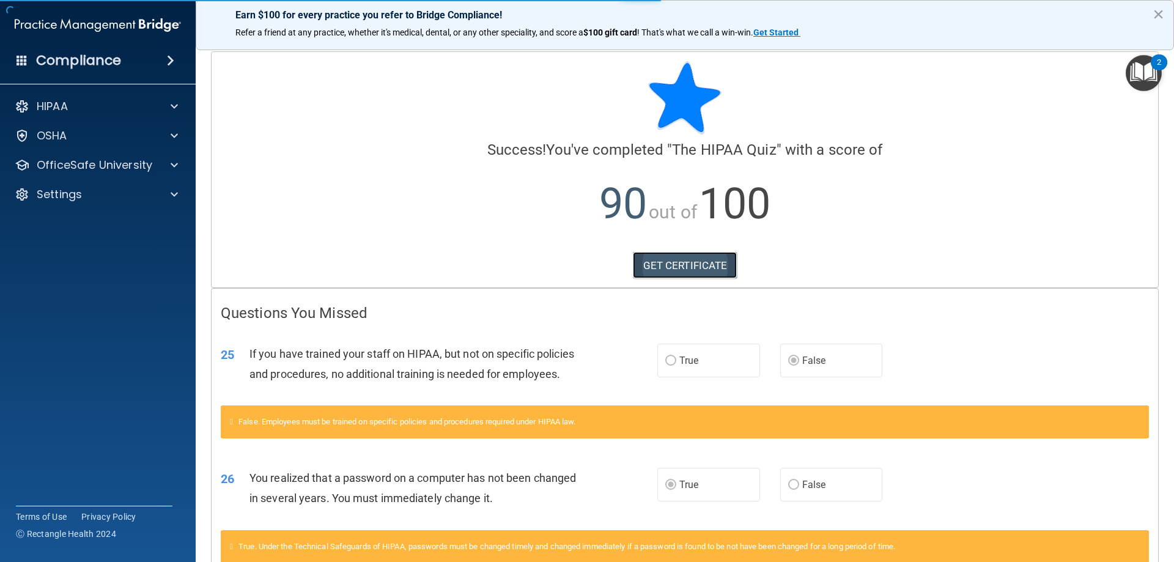
click at [699, 269] on link "GET CERTIFICATE" at bounding box center [685, 265] width 105 height 27
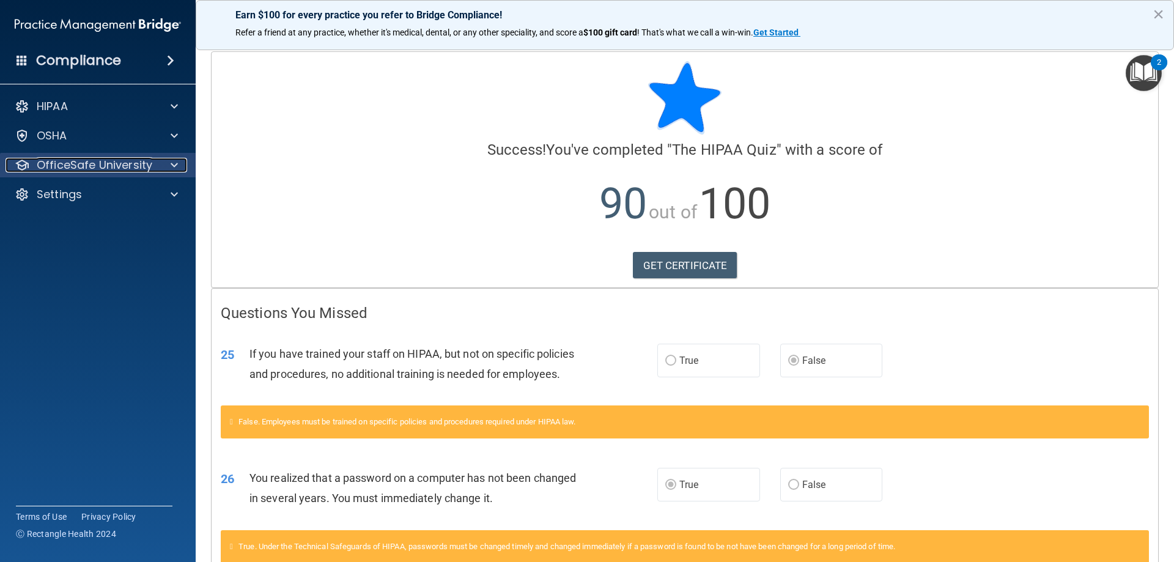
click at [117, 167] on p "OfficeSafe University" at bounding box center [95, 165] width 116 height 15
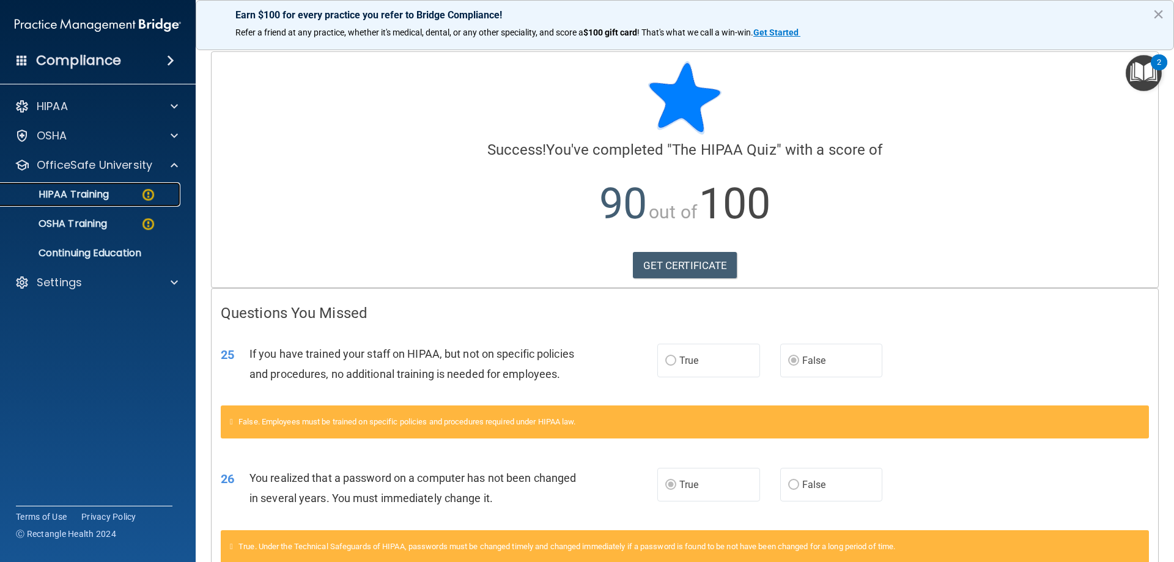
click at [124, 197] on div "HIPAA Training" at bounding box center [91, 194] width 167 height 12
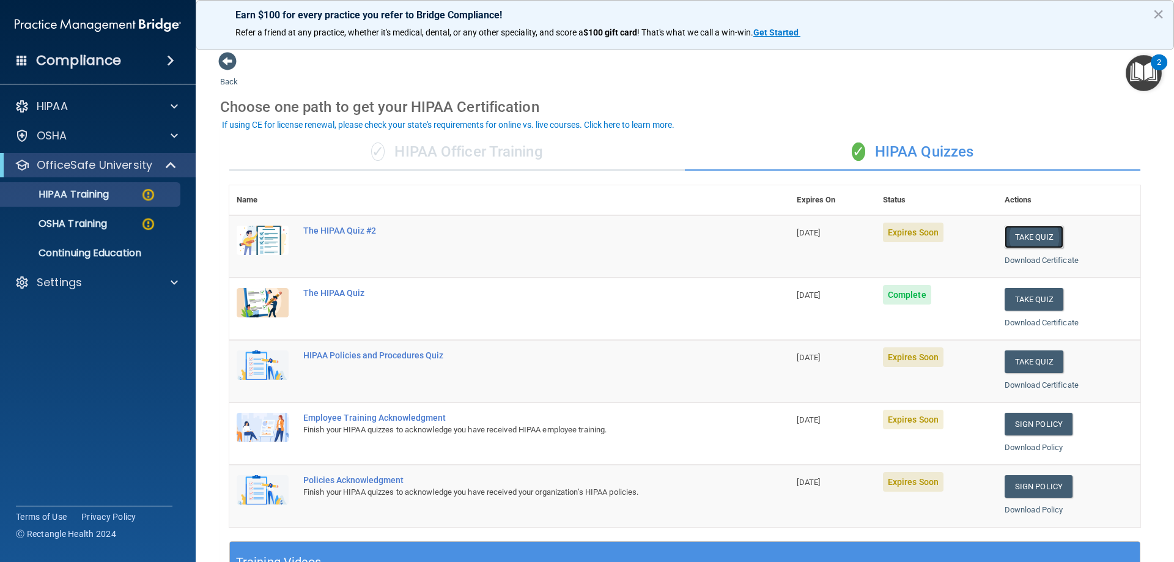
click at [1031, 237] on button "Take Quiz" at bounding box center [1033, 237] width 59 height 23
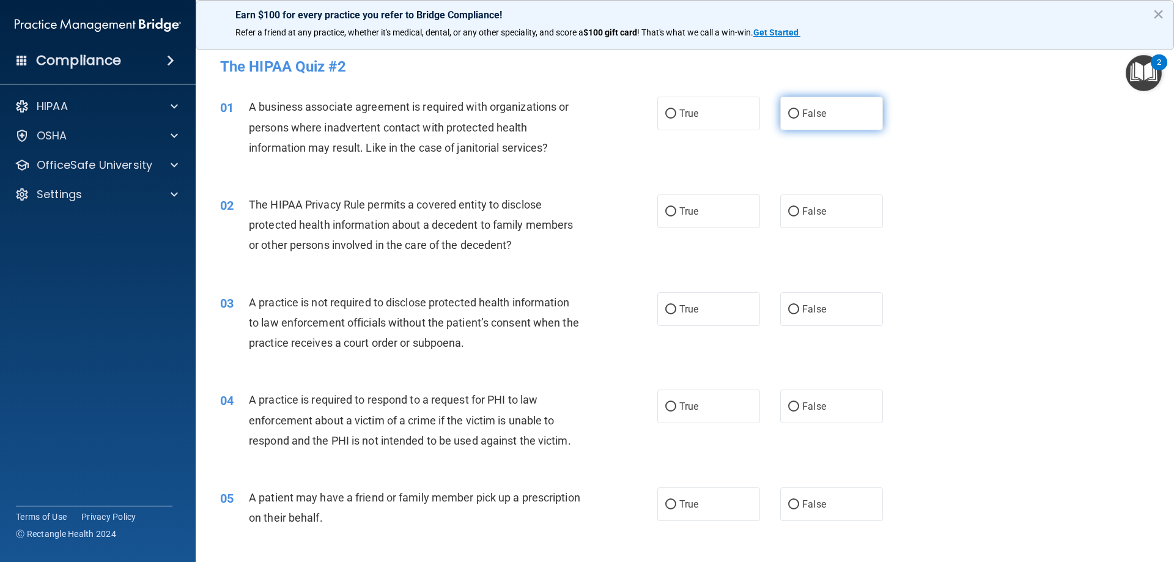
click at [798, 120] on label "False" at bounding box center [831, 114] width 103 height 34
click at [798, 119] on input "False" at bounding box center [793, 113] width 11 height 9
radio input "true"
click at [709, 215] on label "True" at bounding box center [708, 211] width 103 height 34
click at [676, 215] on input "True" at bounding box center [670, 211] width 11 height 9
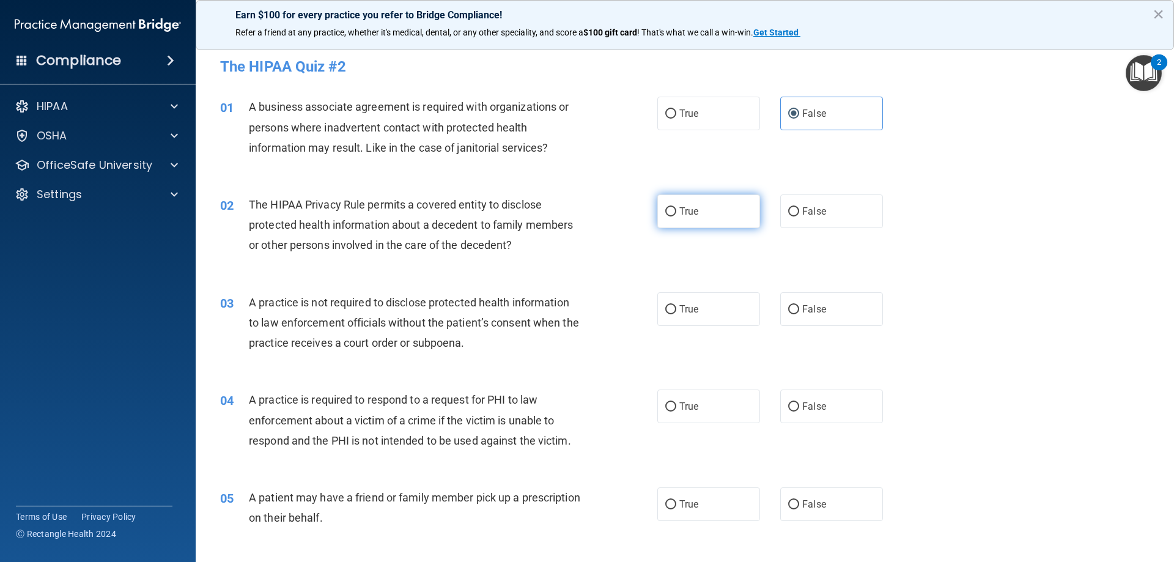
radio input "true"
click at [802, 304] on span "False" at bounding box center [814, 309] width 24 height 12
click at [799, 305] on input "False" at bounding box center [793, 309] width 11 height 9
radio input "true"
click at [699, 397] on label "True" at bounding box center [708, 406] width 103 height 34
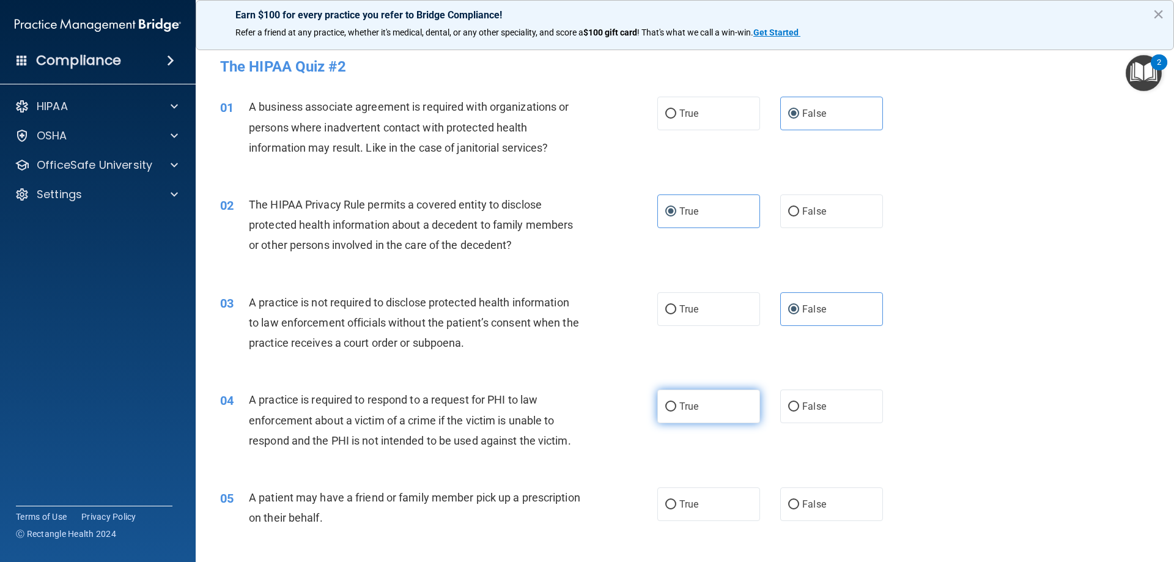
click at [676, 402] on input "True" at bounding box center [670, 406] width 11 height 9
radio input "true"
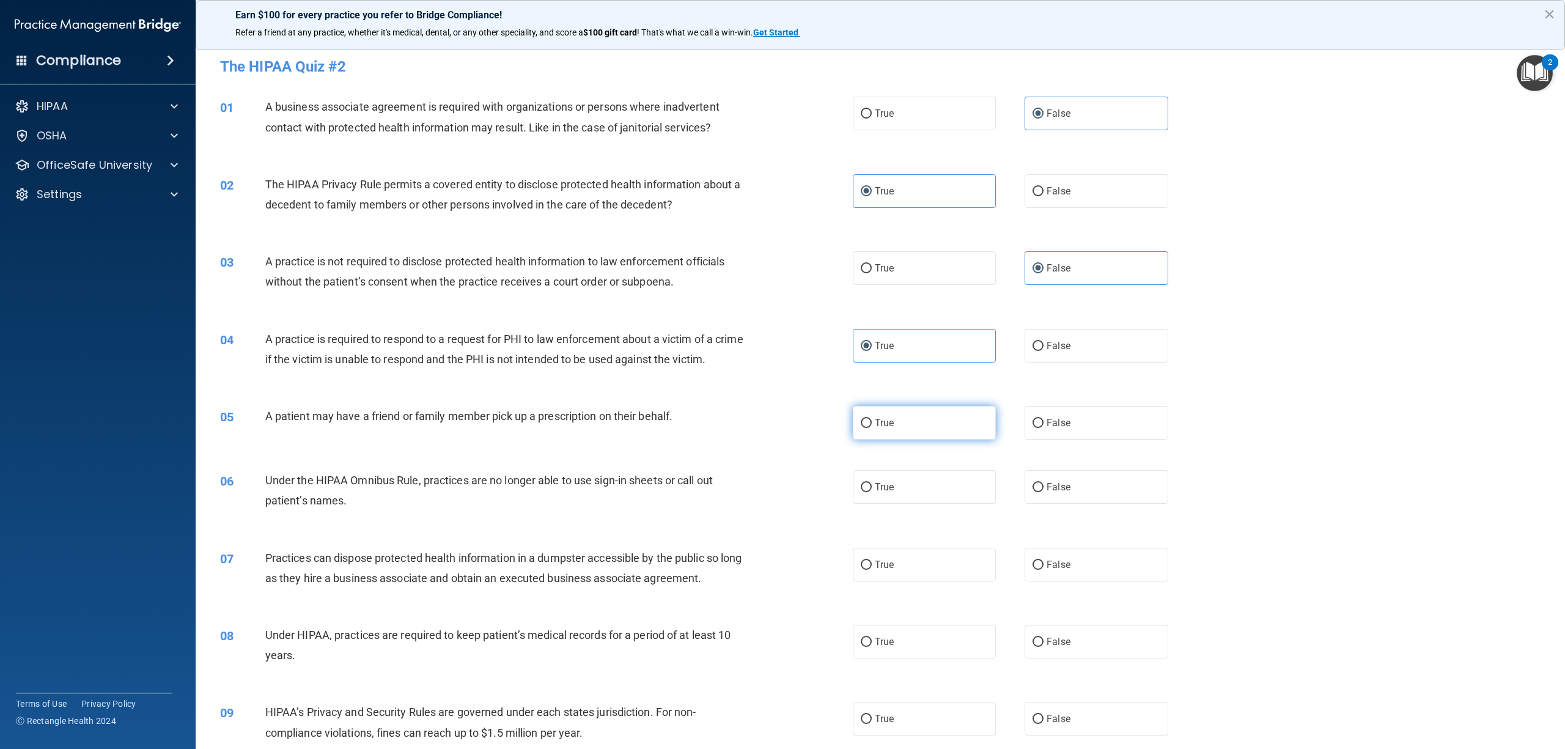
click at [931, 439] on label "True" at bounding box center [924, 423] width 143 height 34
click at [872, 428] on input "True" at bounding box center [866, 423] width 11 height 9
radio input "true"
click at [1059, 504] on label "False" at bounding box center [1095, 487] width 143 height 34
click at [1043, 492] on input "False" at bounding box center [1037, 487] width 11 height 9
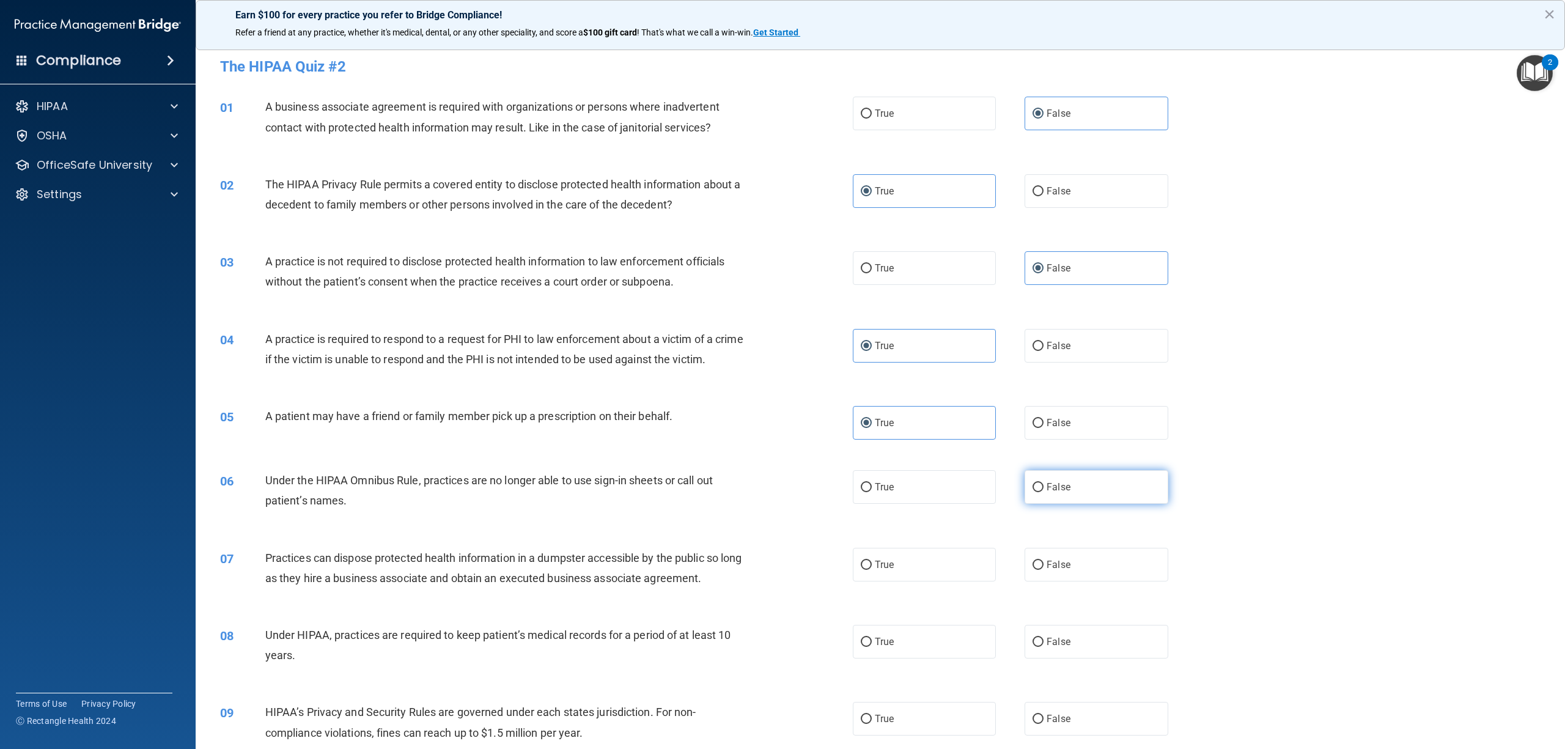
radio input "true"
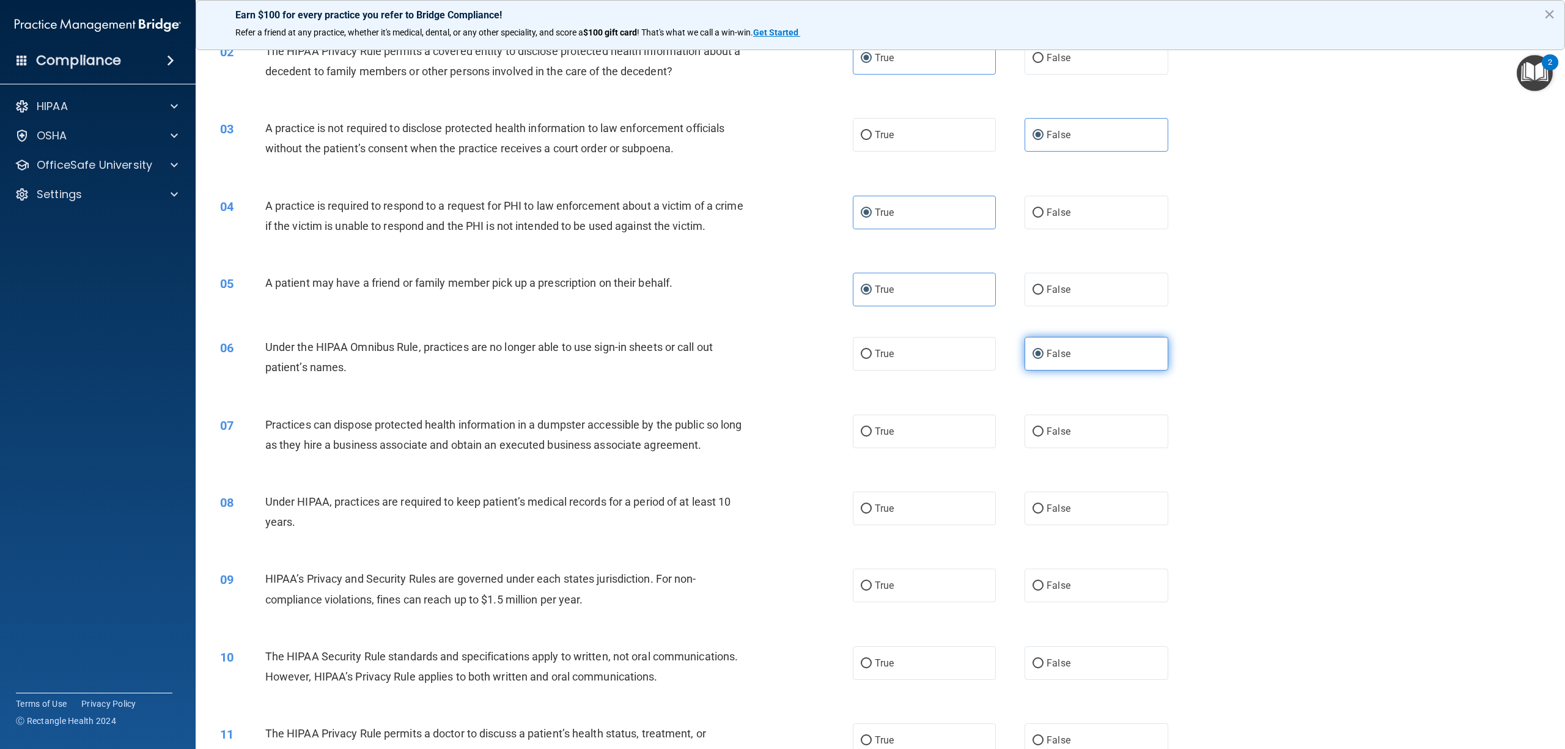
scroll to position [163, 0]
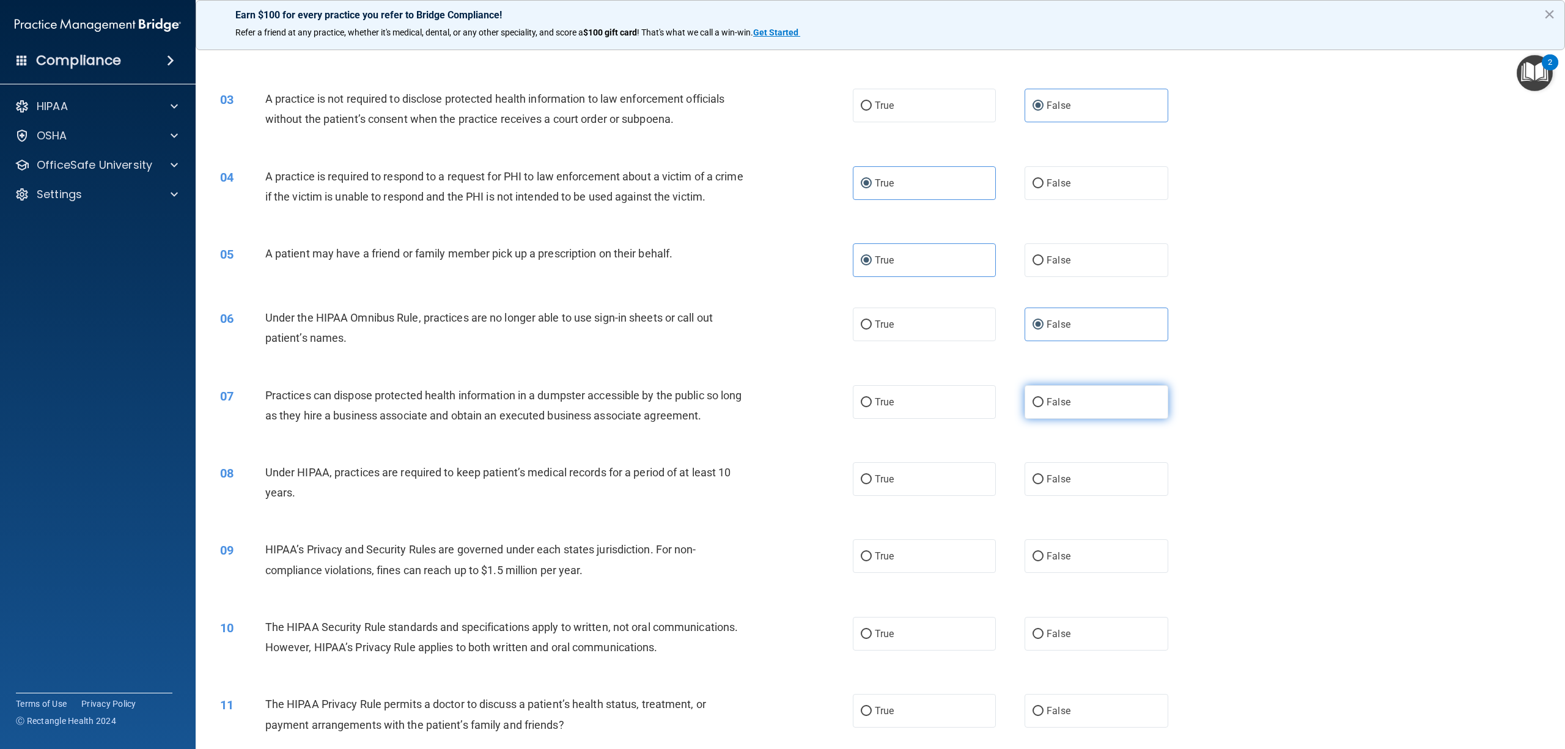
click at [1047, 419] on label "False" at bounding box center [1095, 402] width 143 height 34
click at [1043, 407] on input "False" at bounding box center [1037, 402] width 11 height 9
radio input "true"
click at [1049, 496] on label "False" at bounding box center [1095, 479] width 143 height 34
click at [1043, 484] on input "False" at bounding box center [1037, 479] width 11 height 9
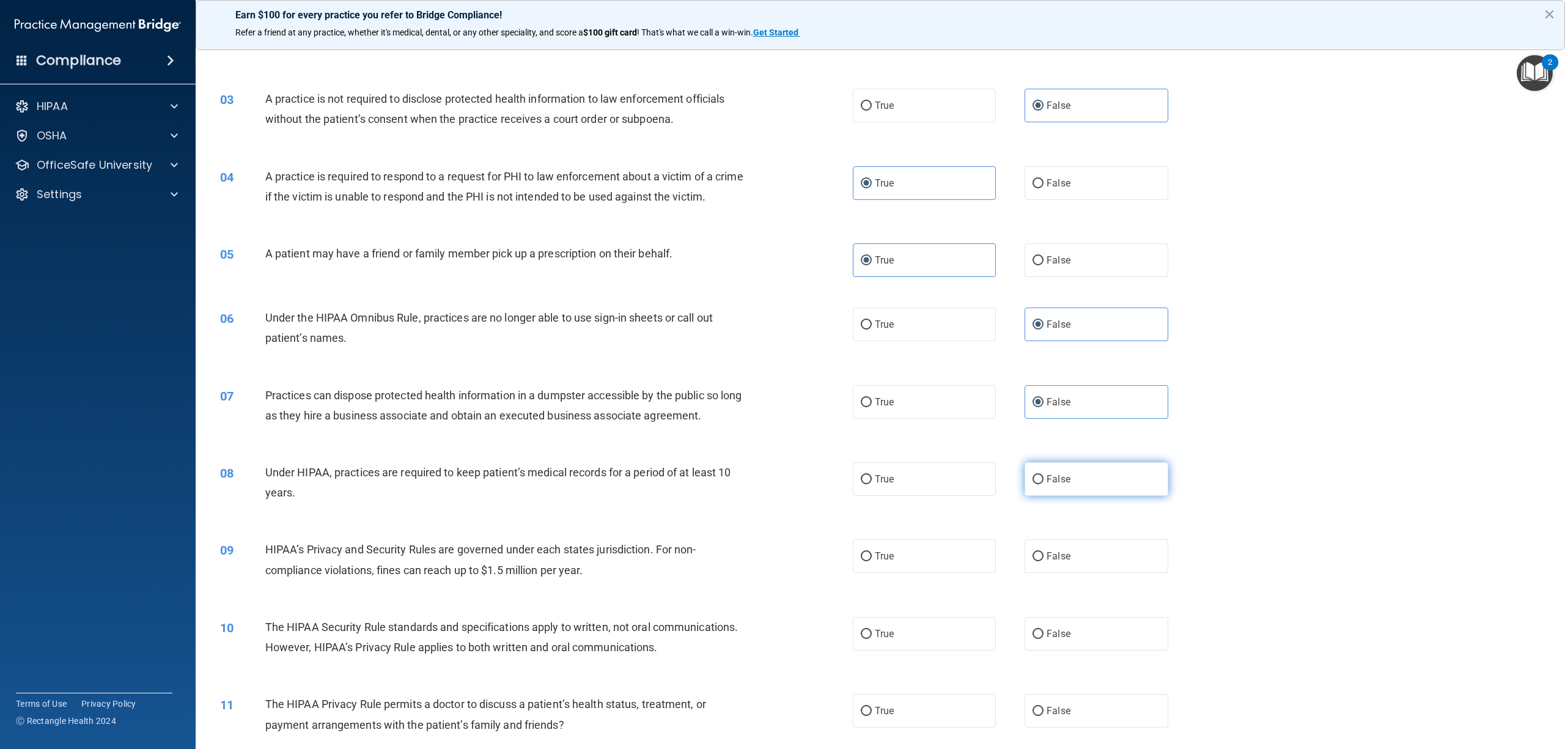
radio input "true"
click at [1056, 561] on span "False" at bounding box center [1058, 556] width 24 height 12
click at [1043, 561] on input "False" at bounding box center [1037, 556] width 11 height 9
radio input "true"
click at [919, 561] on label "True" at bounding box center [924, 634] width 143 height 34
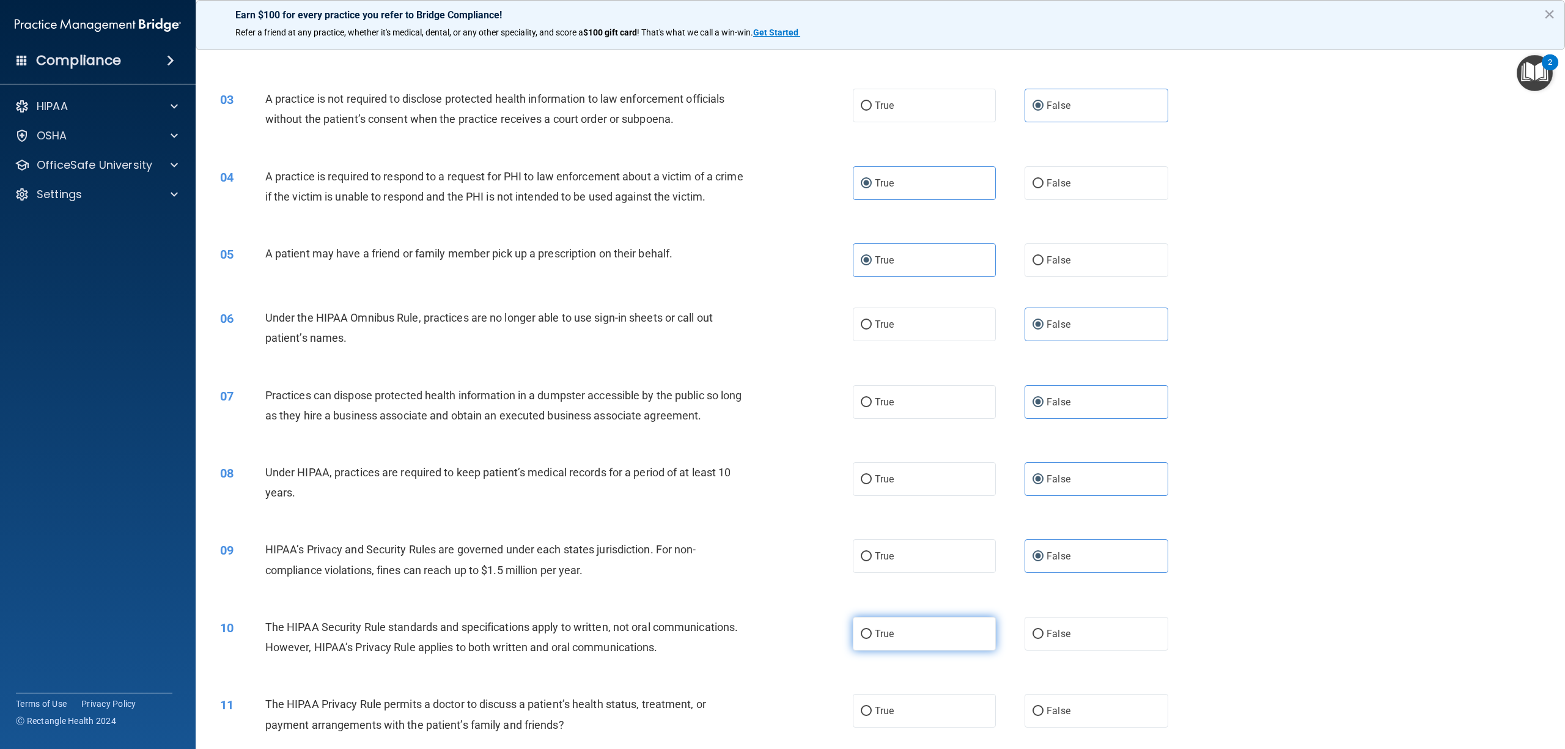
click at [872, 561] on input "True" at bounding box center [866, 634] width 11 height 9
radio input "true"
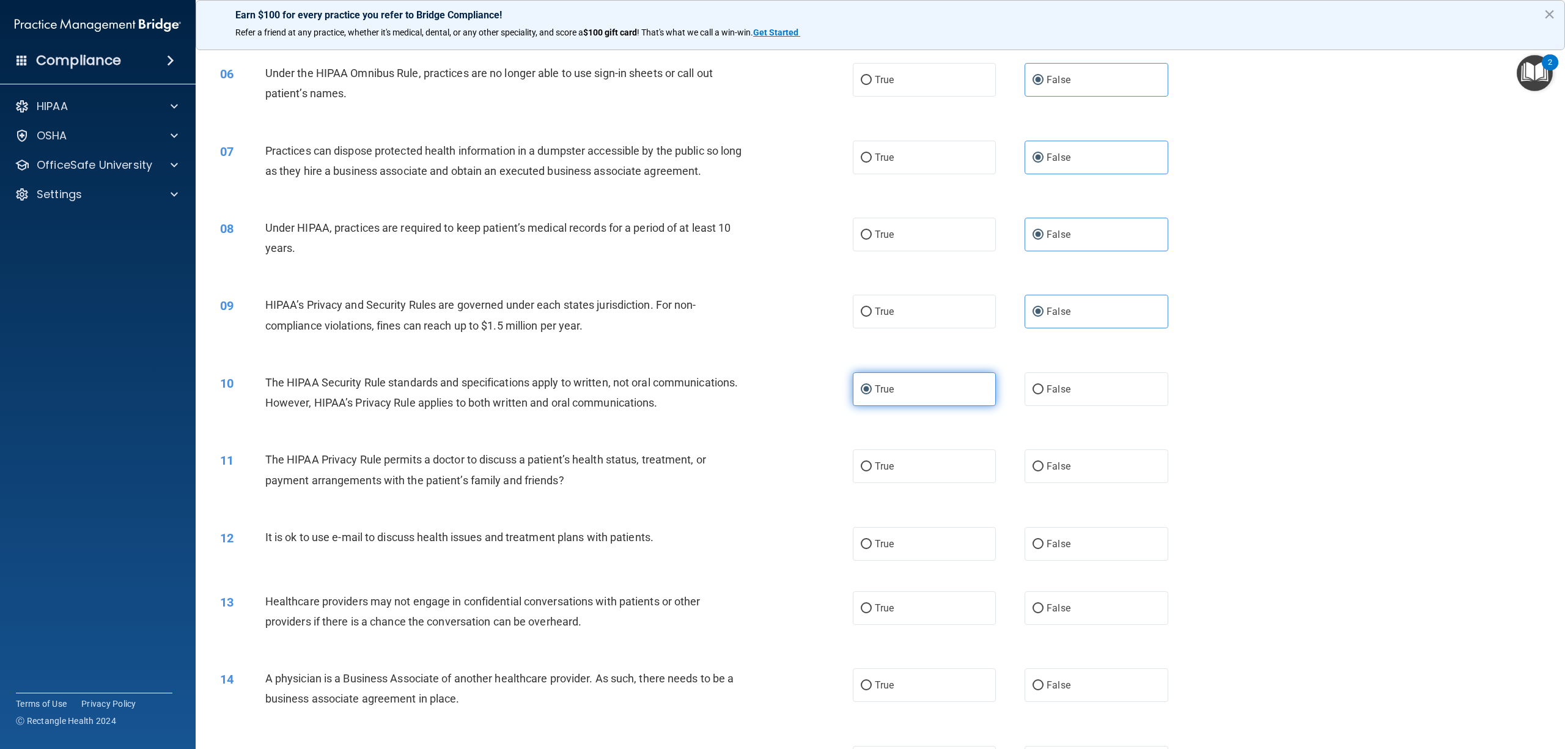
scroll to position [489, 0]
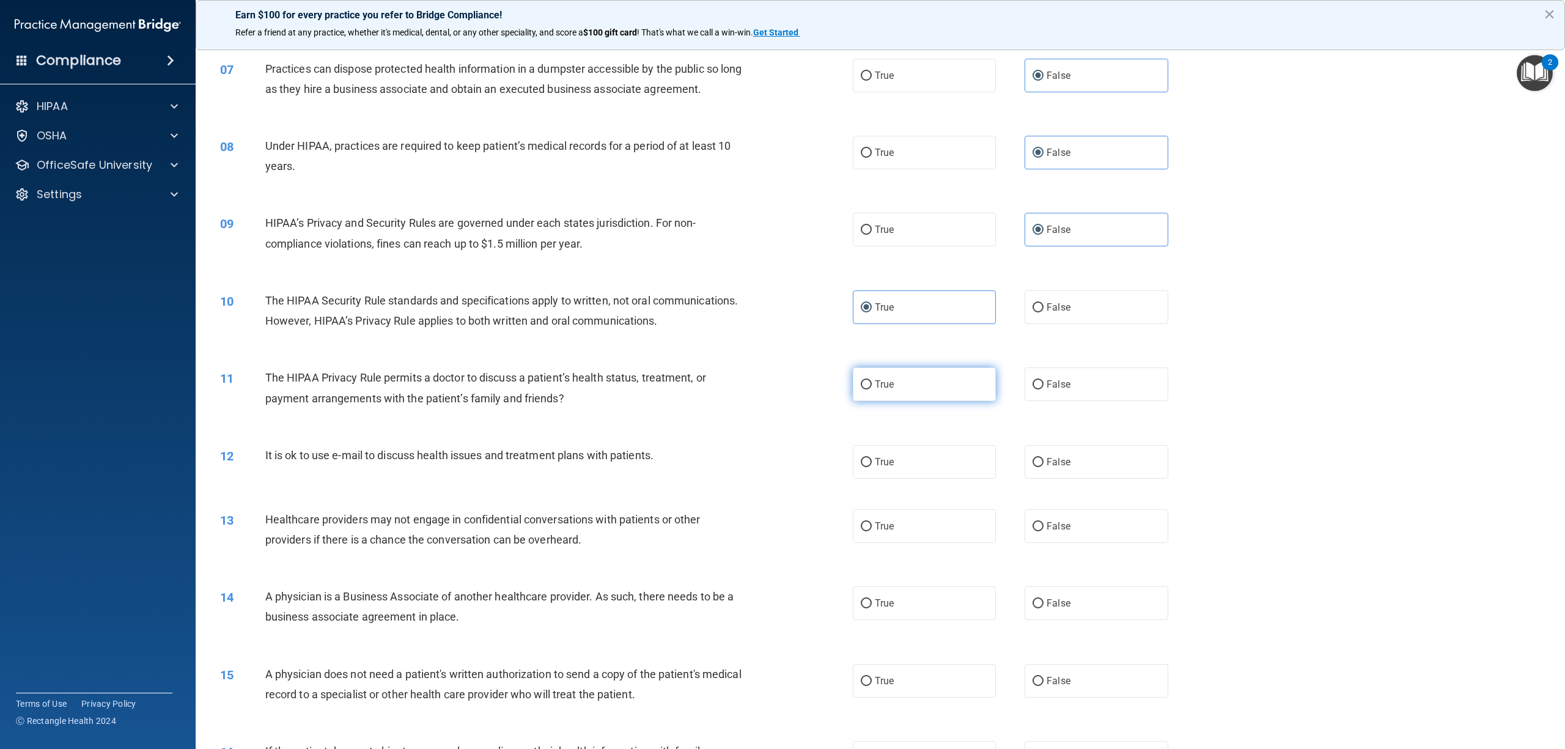
click at [913, 401] on label "True" at bounding box center [924, 384] width 143 height 34
click at [872, 389] on input "True" at bounding box center [866, 384] width 11 height 9
radio input "true"
click at [915, 479] on label "True" at bounding box center [924, 462] width 143 height 34
click at [872, 467] on input "True" at bounding box center [866, 462] width 11 height 9
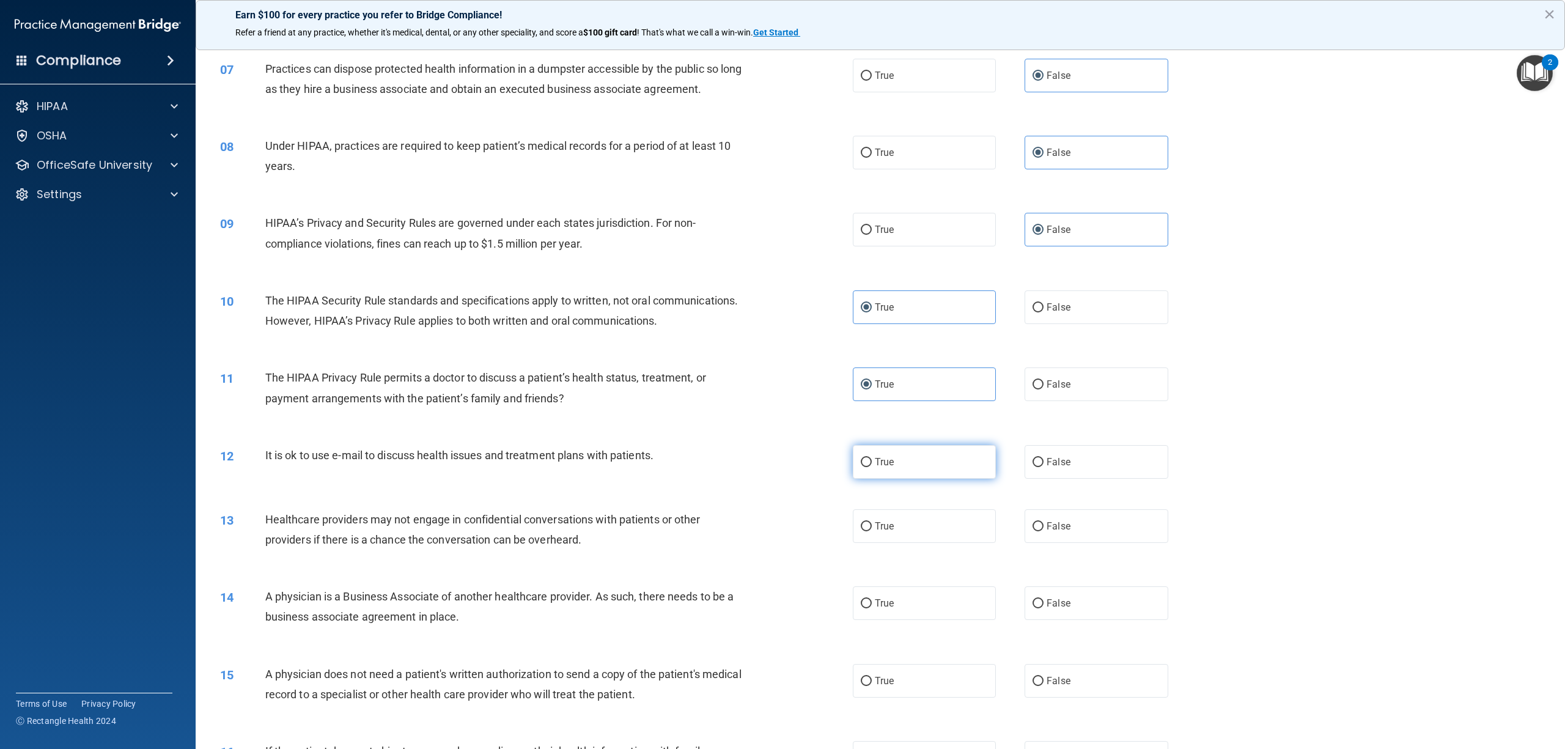
radio input "true"
click at [1065, 543] on label "False" at bounding box center [1095, 526] width 143 height 34
click at [1043, 531] on input "False" at bounding box center [1037, 526] width 11 height 9
radio input "true"
click at [922, 561] on label "True" at bounding box center [924, 603] width 143 height 34
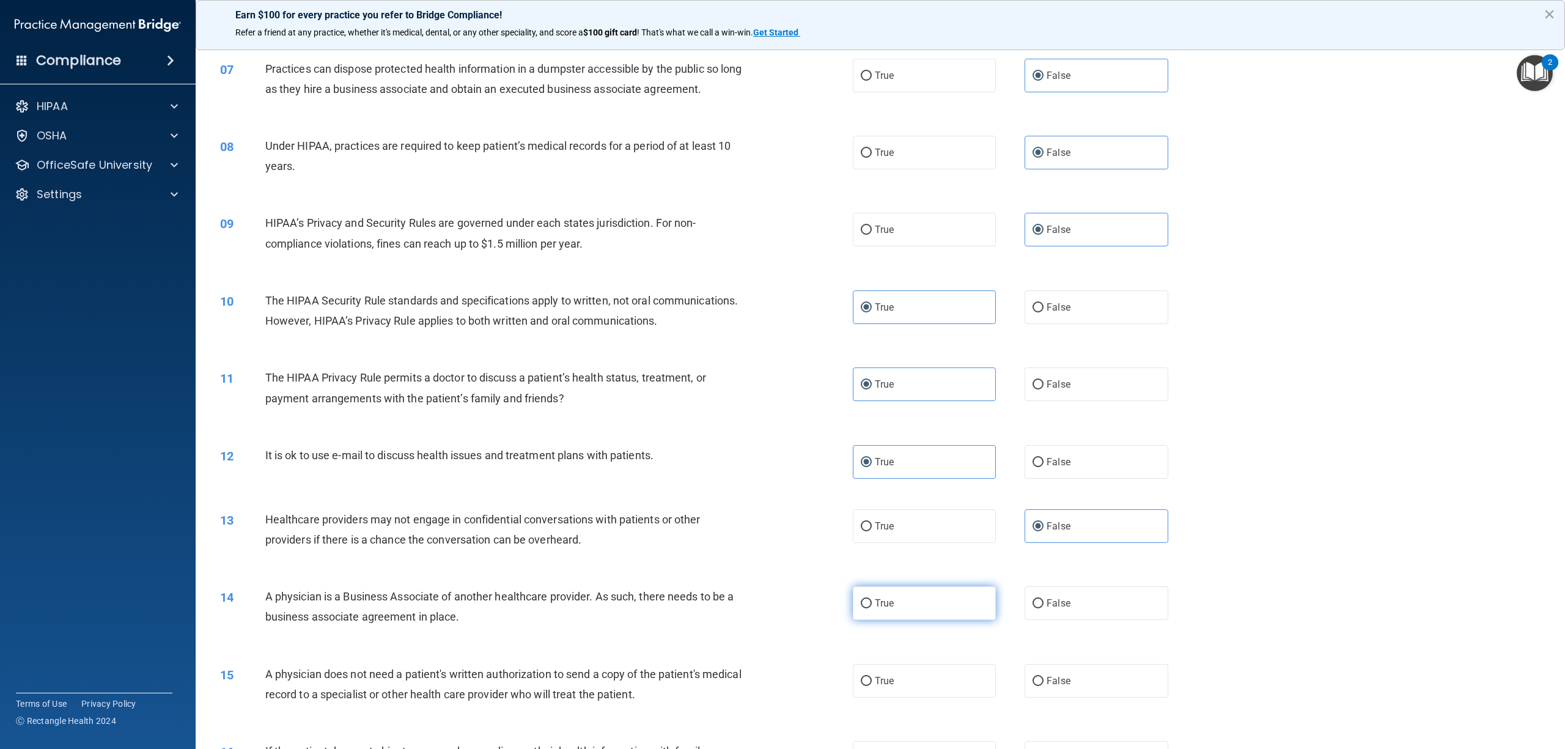
click at [872, 561] on input "True" at bounding box center [866, 603] width 11 height 9
radio input "true"
drag, startPoint x: 915, startPoint y: 724, endPoint x: 934, endPoint y: 677, distance: 50.2
click at [915, 561] on label "True" at bounding box center [924, 681] width 143 height 34
click at [872, 561] on input "True" at bounding box center [866, 681] width 11 height 9
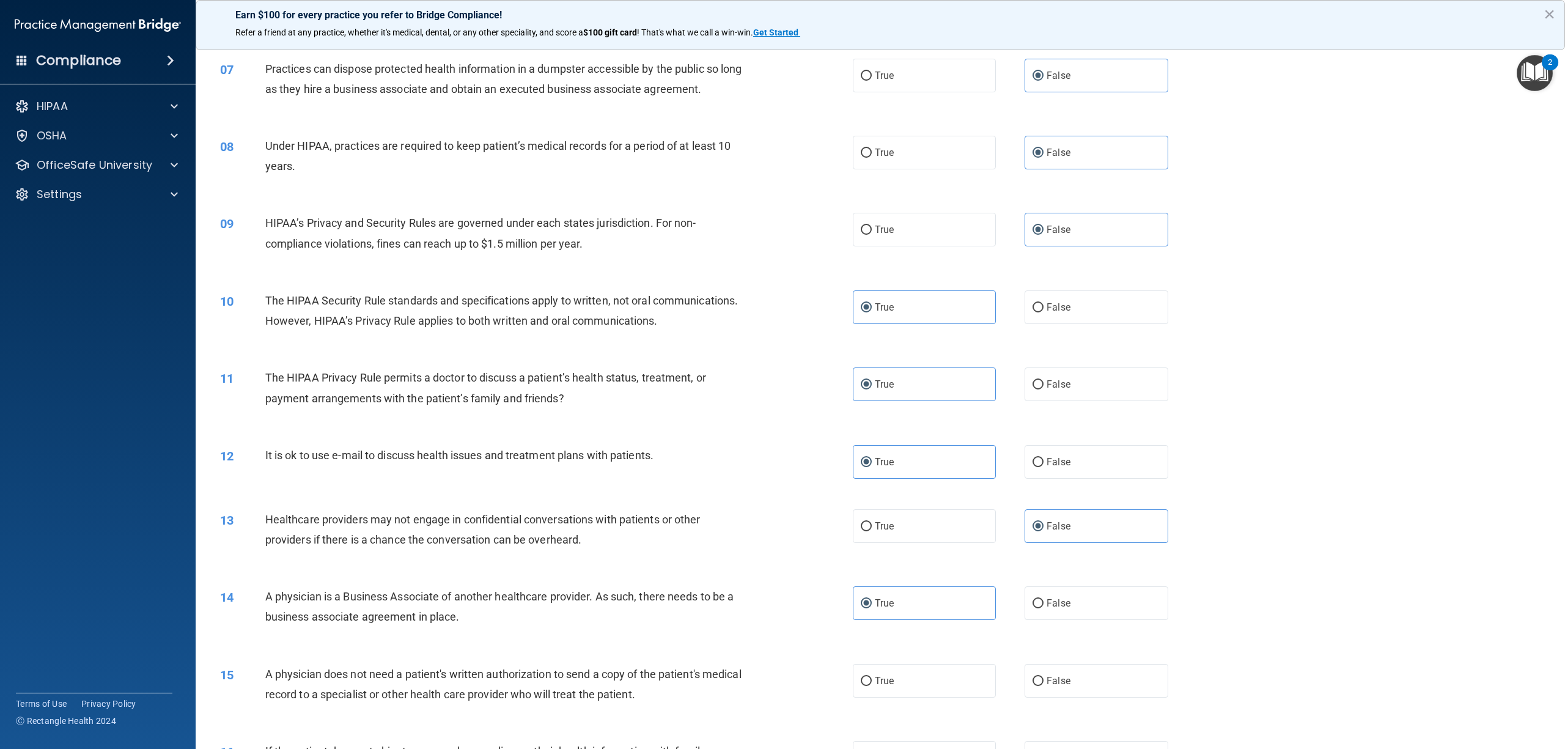
radio input "true"
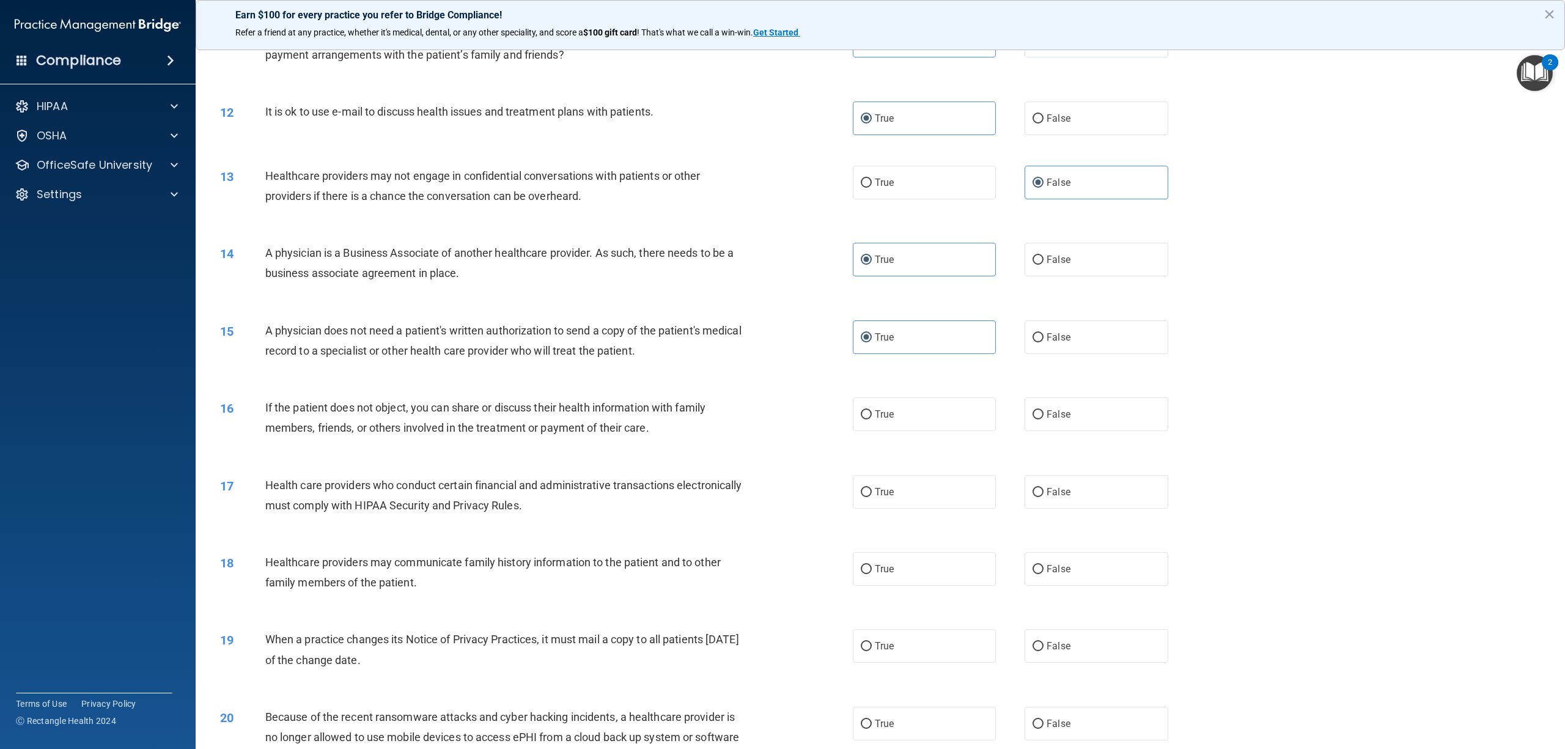
scroll to position [896, 0]
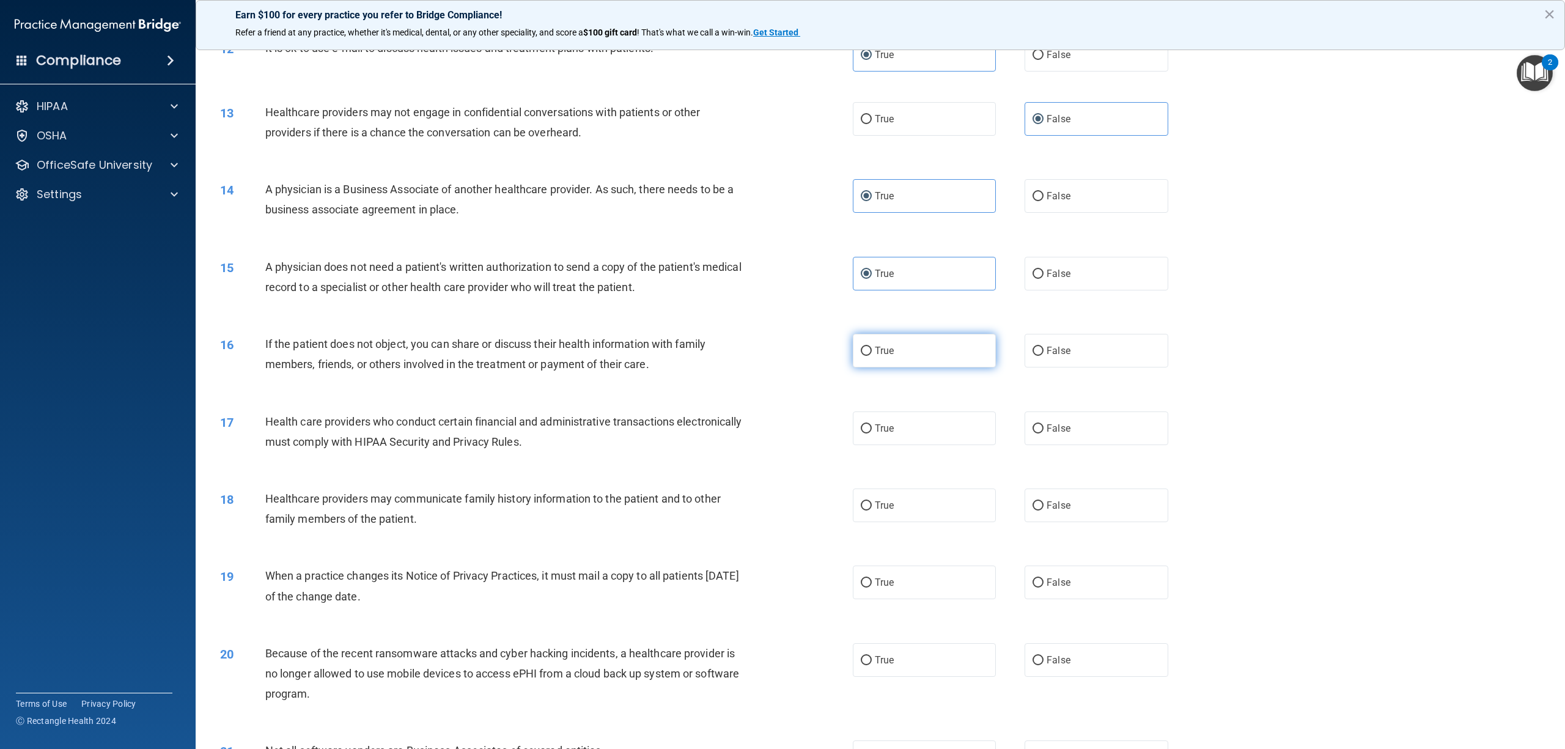
click at [898, 367] on label "True" at bounding box center [924, 351] width 143 height 34
click at [872, 356] on input "True" at bounding box center [866, 351] width 11 height 9
radio input "true"
click at [886, 434] on span "True" at bounding box center [884, 428] width 19 height 12
click at [872, 433] on input "True" at bounding box center [866, 428] width 11 height 9
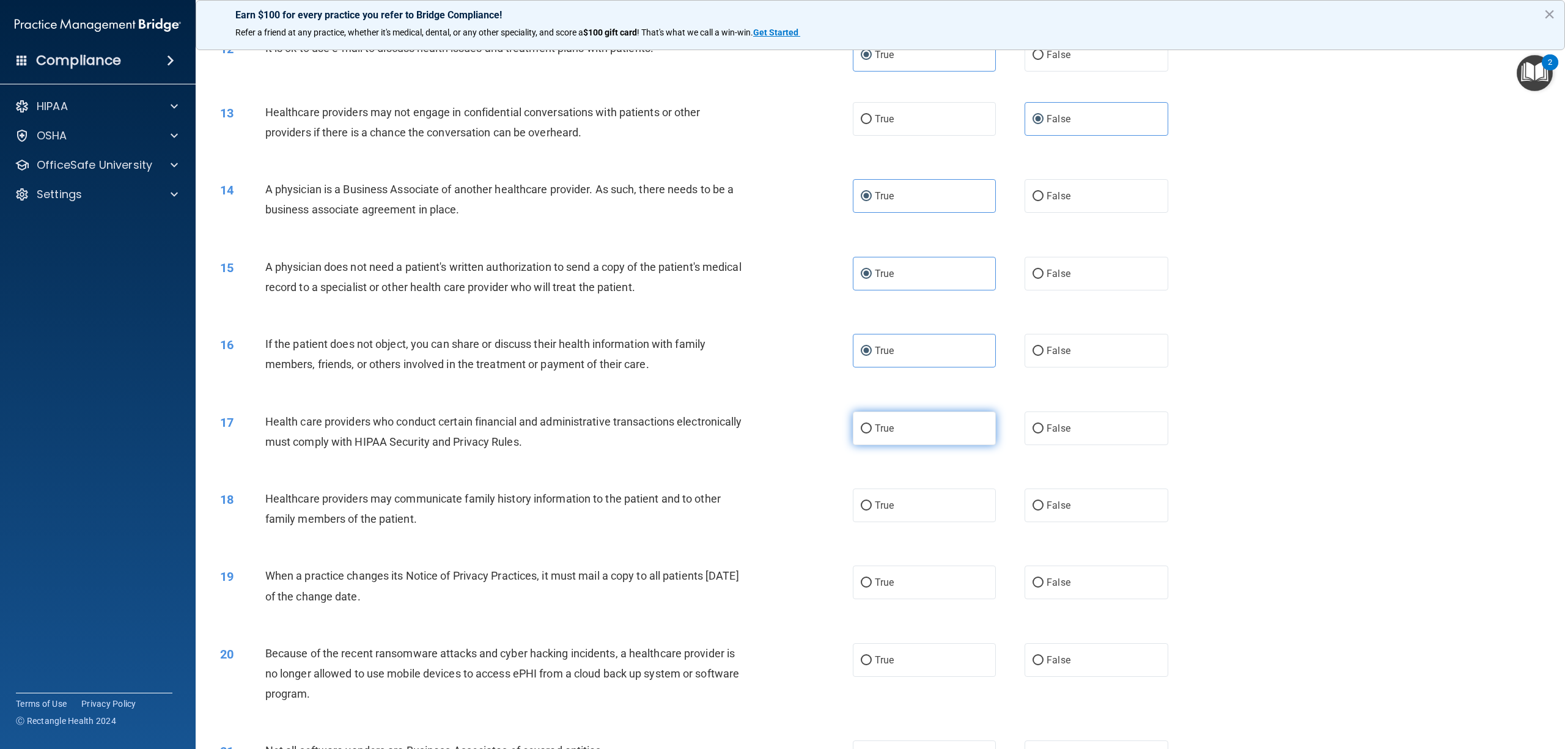
radio input "true"
click at [1093, 522] on label "False" at bounding box center [1095, 505] width 143 height 34
click at [1043, 510] on input "False" at bounding box center [1037, 505] width 11 height 9
radio input "true"
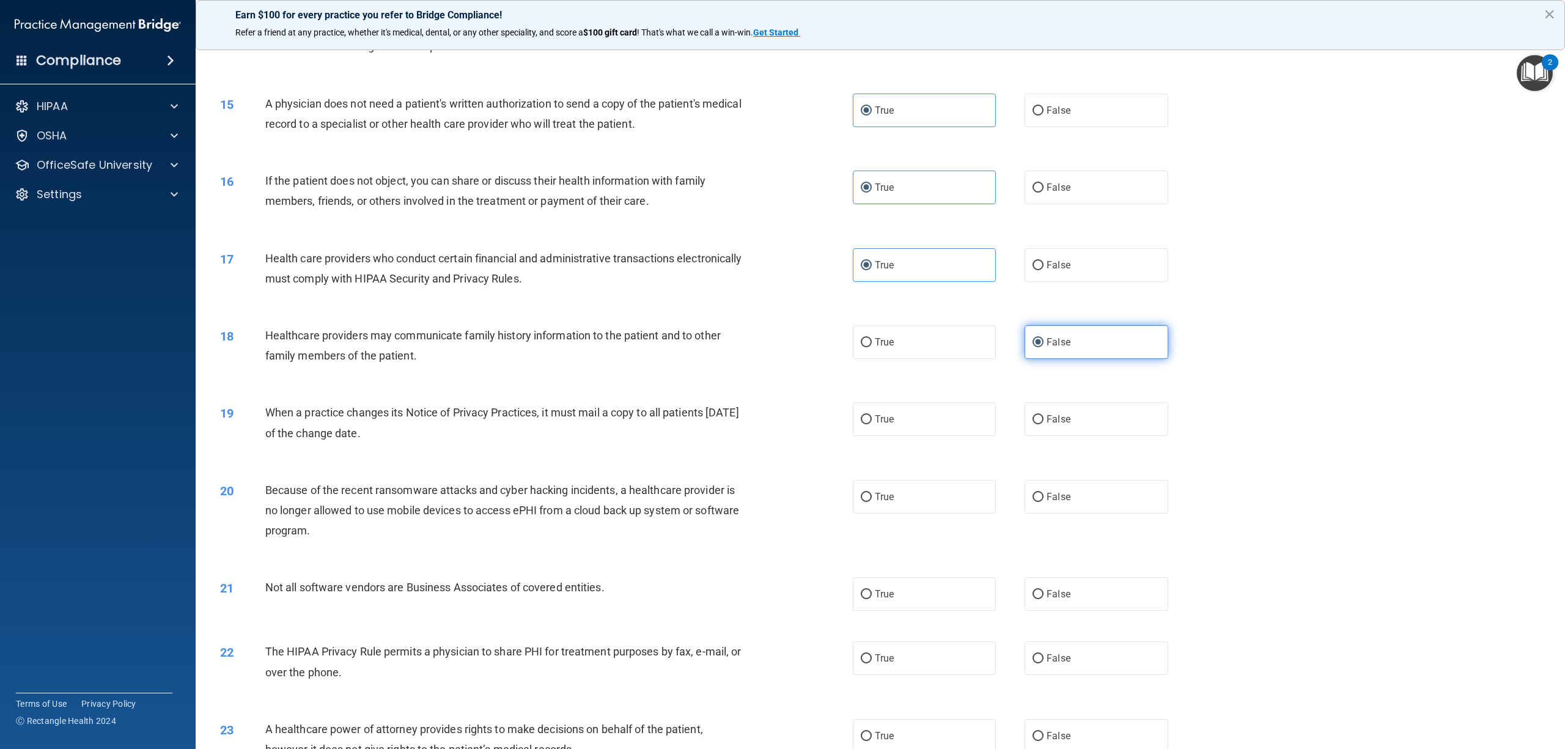
scroll to position [1141, 0]
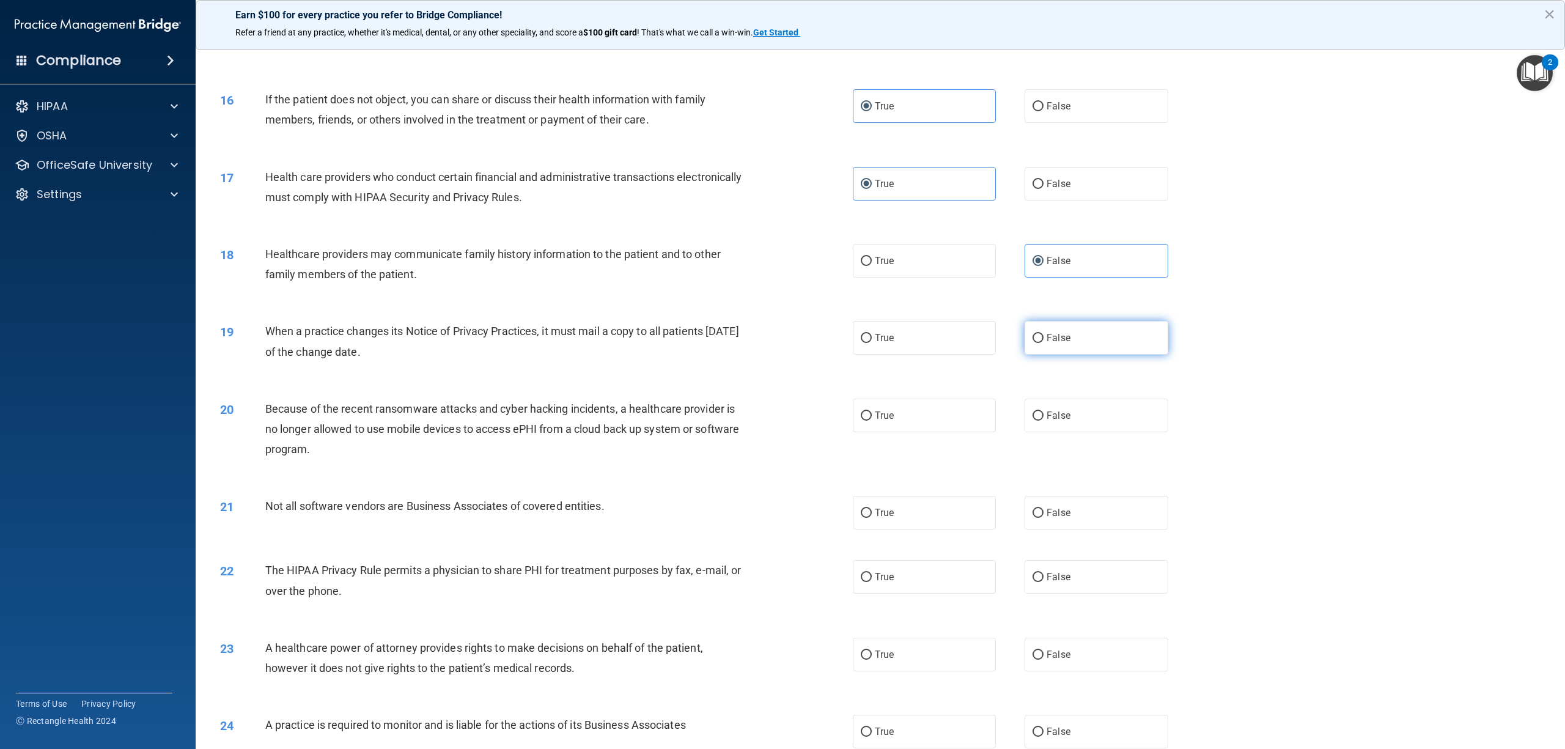
click at [1059, 344] on span "False" at bounding box center [1058, 338] width 24 height 12
click at [1043, 343] on input "False" at bounding box center [1037, 338] width 11 height 9
radio input "true"
click at [1053, 432] on label "False" at bounding box center [1095, 416] width 143 height 34
click at [1043, 421] on input "False" at bounding box center [1037, 415] width 11 height 9
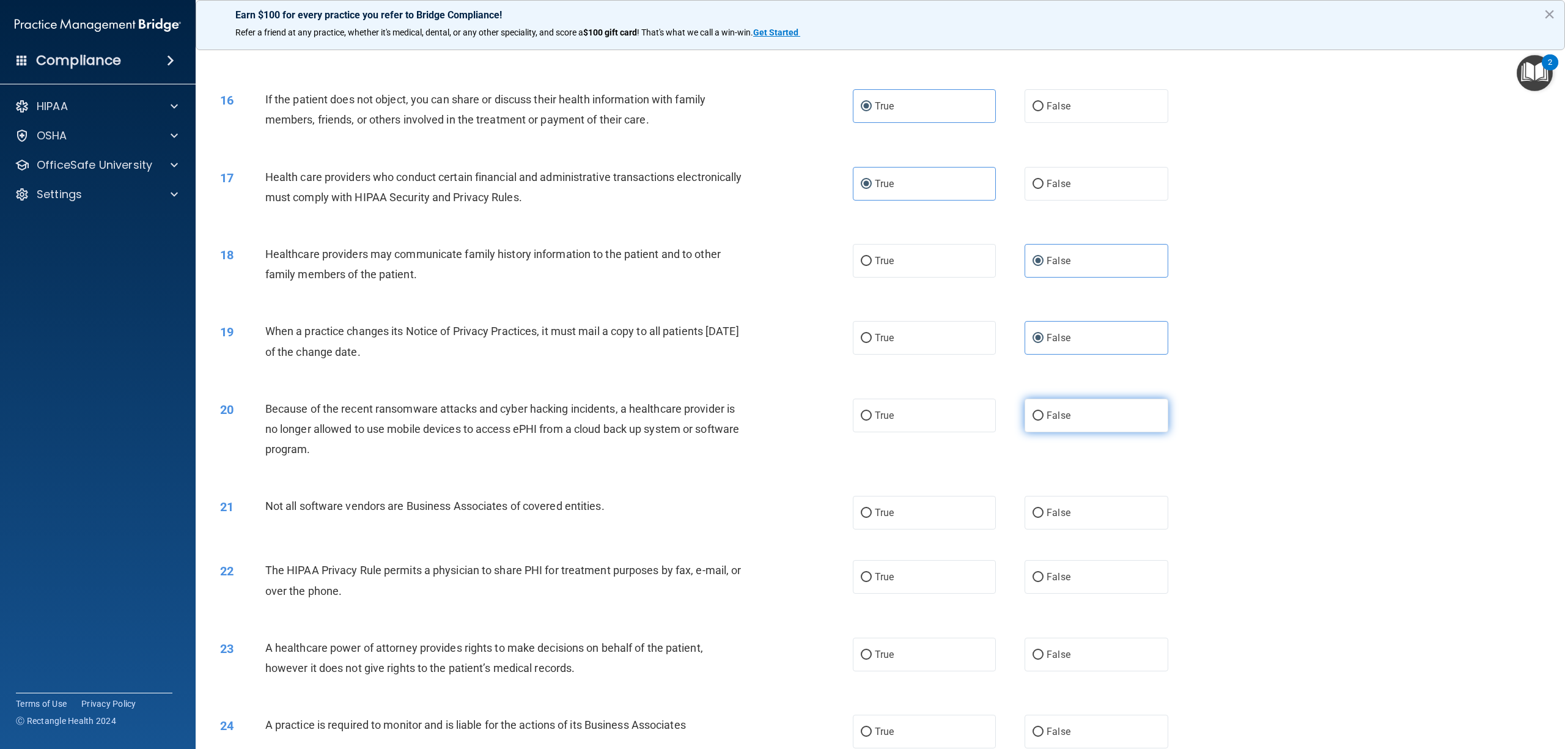
radio input "true"
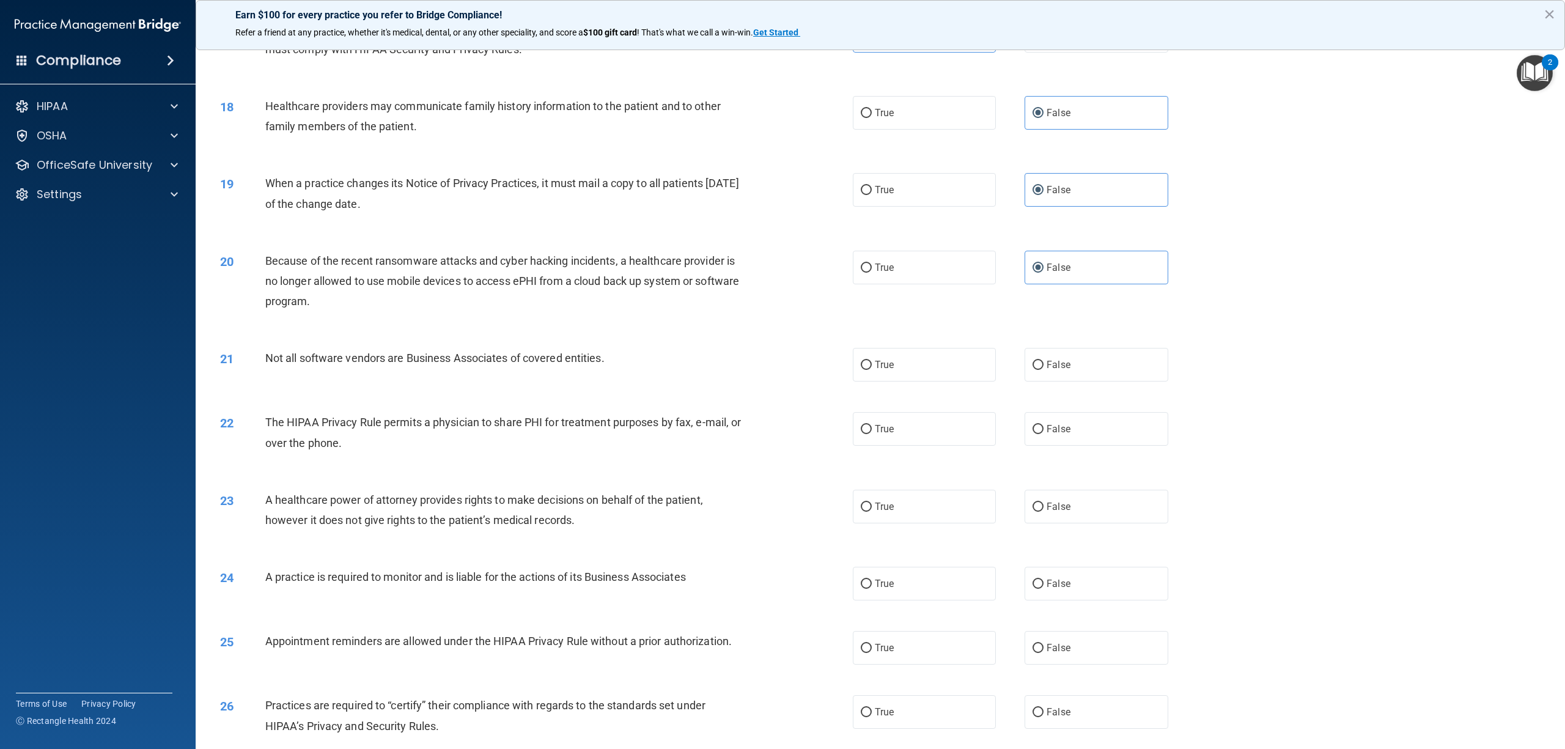
scroll to position [1304, 0]
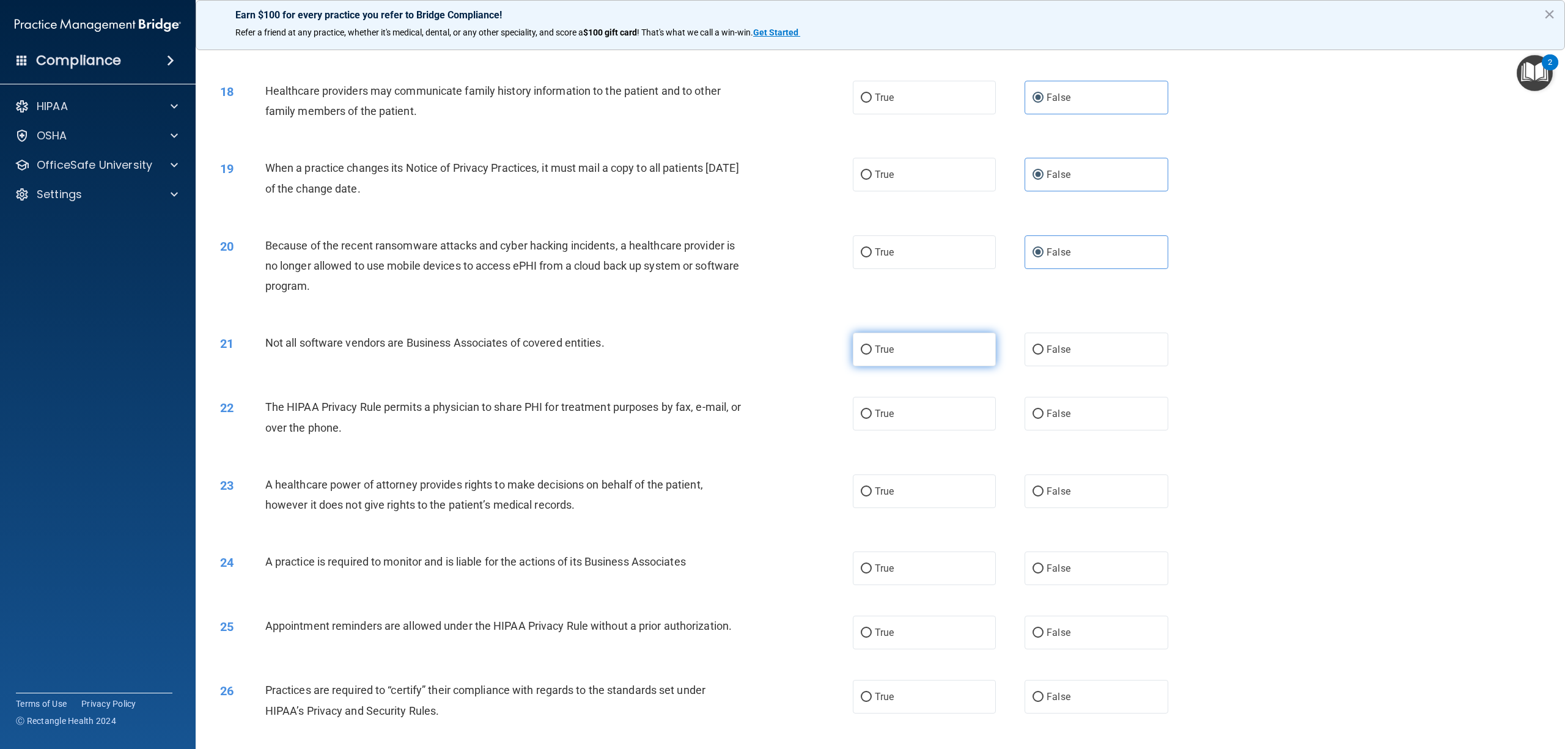
click at [934, 366] on label "True" at bounding box center [924, 349] width 143 height 34
click at [872, 355] on input "True" at bounding box center [866, 349] width 11 height 9
radio input "true"
click at [944, 430] on label "True" at bounding box center [924, 414] width 143 height 34
click at [872, 419] on input "True" at bounding box center [866, 414] width 11 height 9
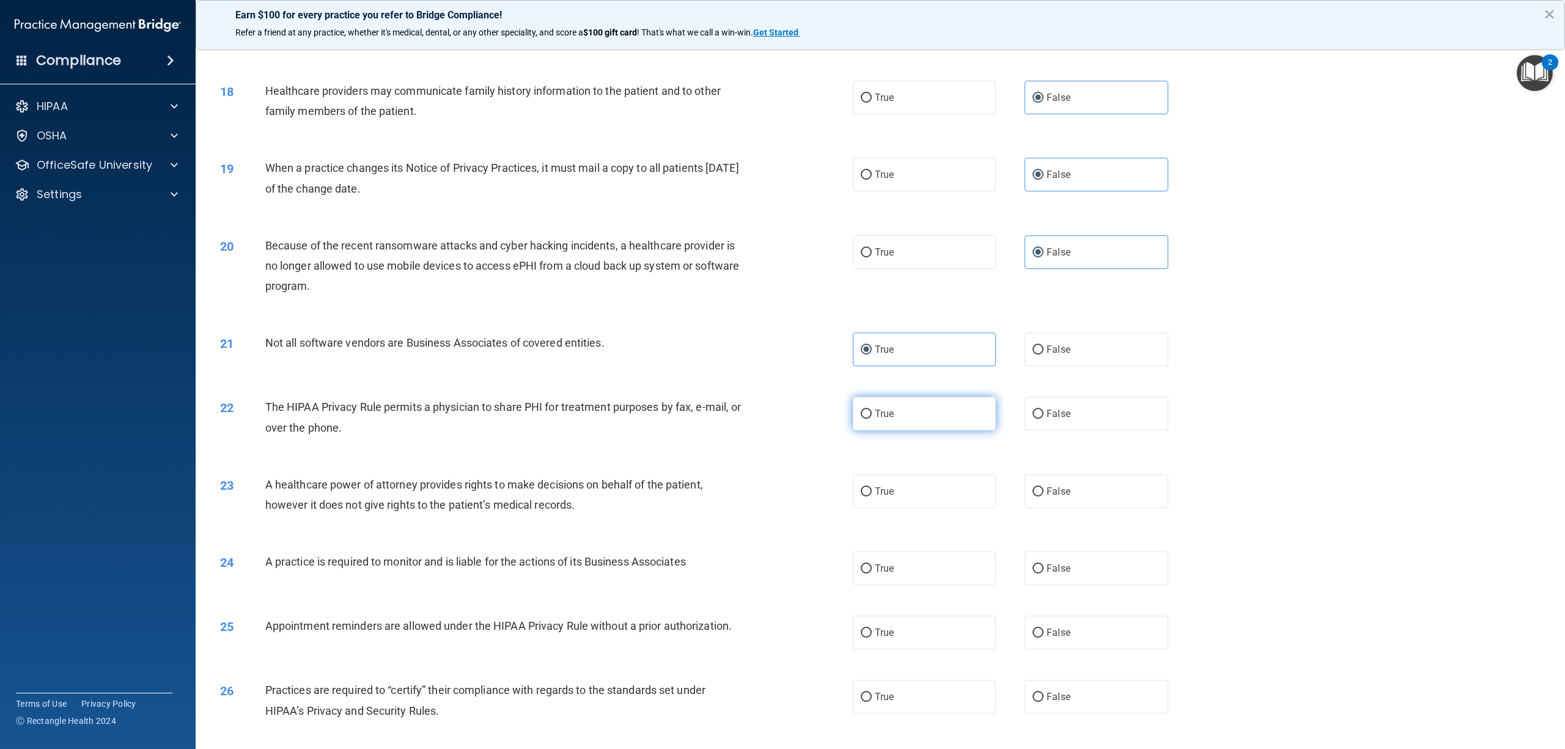
radio input "true"
click at [1054, 497] on span "False" at bounding box center [1058, 491] width 24 height 12
click at [1043, 496] on input "False" at bounding box center [1037, 491] width 11 height 9
radio input "true"
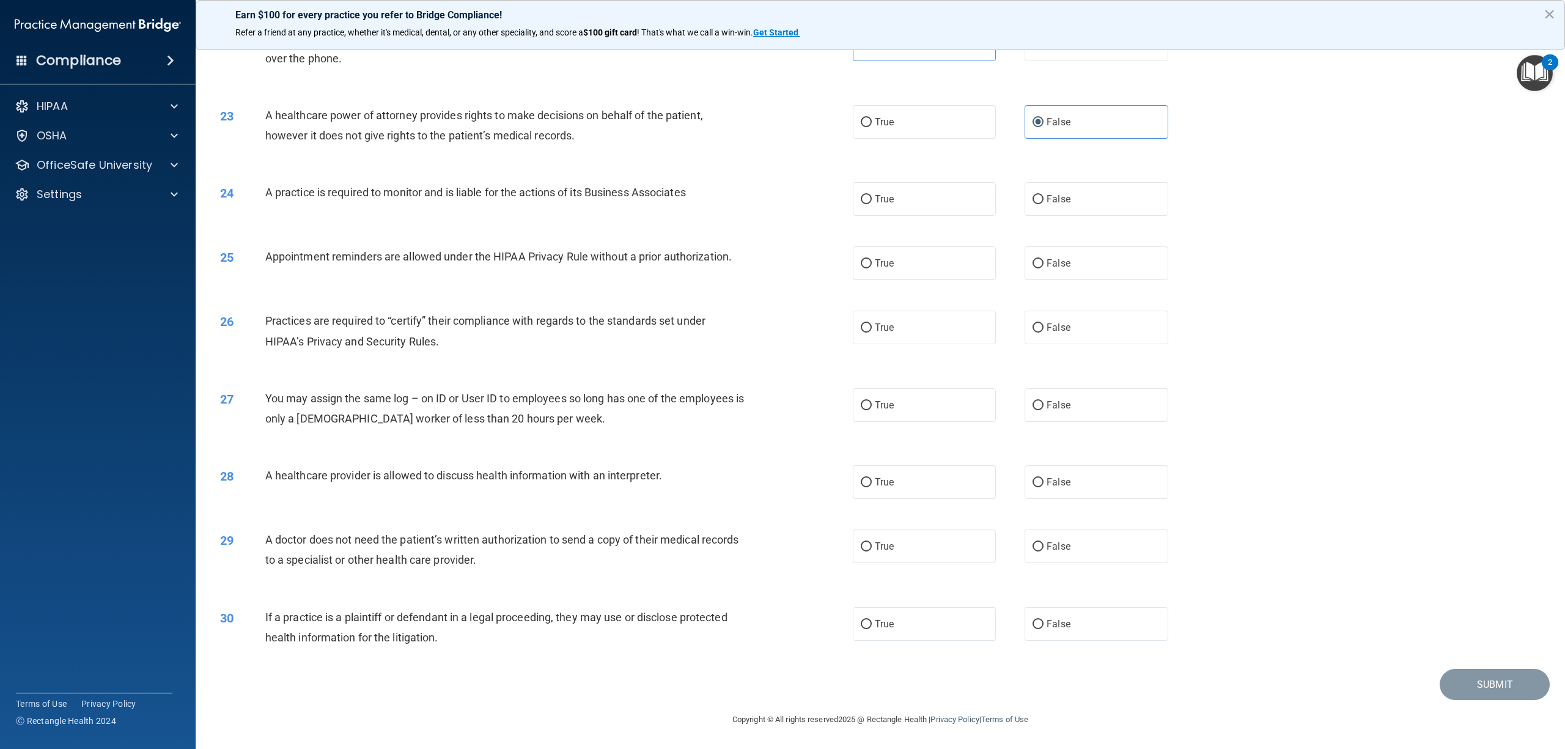
scroll to position [1713, 0]
click at [1049, 205] on label "False" at bounding box center [1095, 199] width 143 height 34
click at [1043, 204] on input "False" at bounding box center [1037, 199] width 11 height 9
radio input "true"
click at [945, 276] on label "True" at bounding box center [924, 263] width 143 height 34
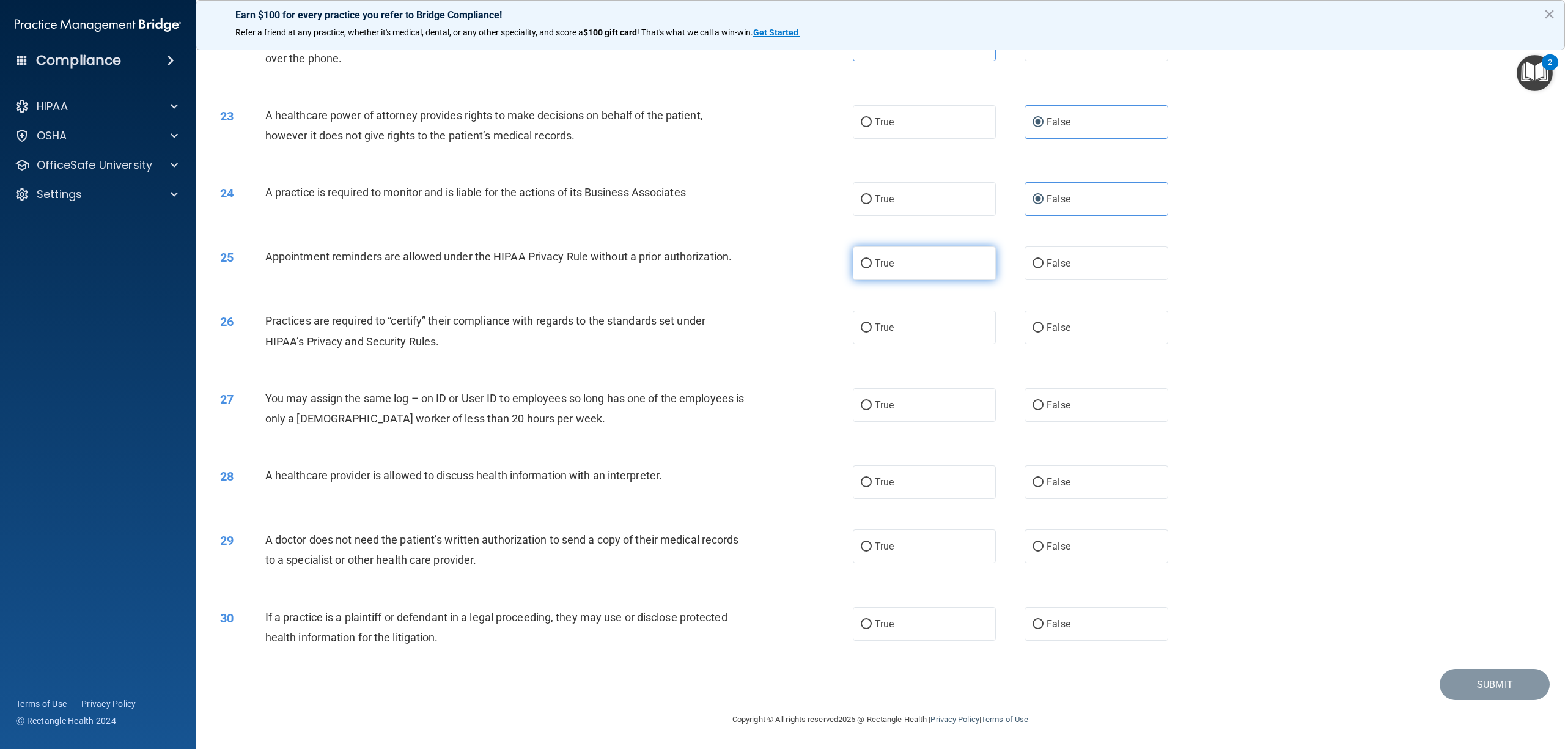
click at [872, 268] on input "True" at bounding box center [866, 263] width 11 height 9
radio input "true"
click at [1071, 333] on label "False" at bounding box center [1095, 327] width 143 height 34
click at [1043, 332] on input "False" at bounding box center [1037, 327] width 11 height 9
radio input "true"
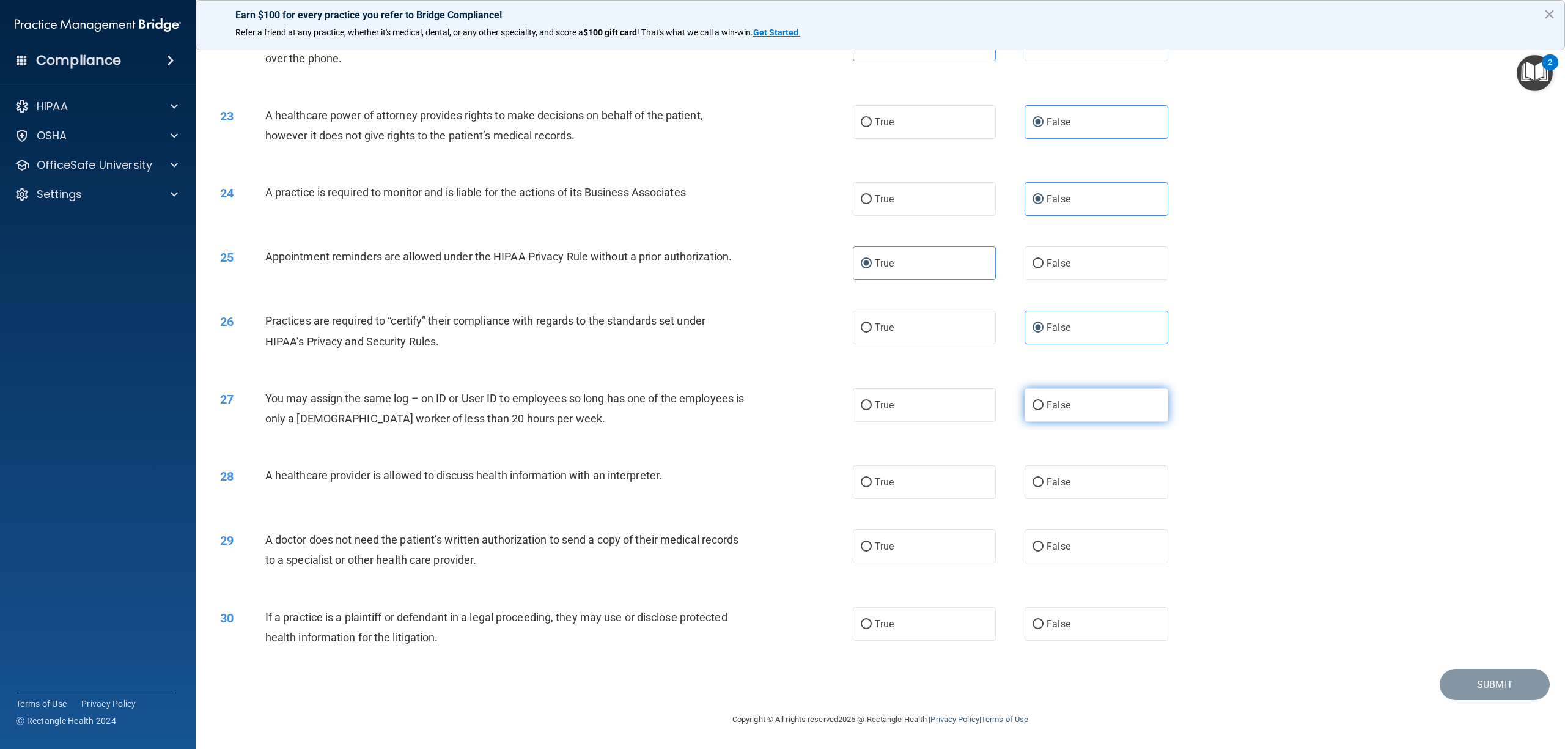
click at [1059, 406] on span "False" at bounding box center [1058, 405] width 24 height 12
click at [1043, 406] on input "False" at bounding box center [1037, 405] width 11 height 9
radio input "true"
drag, startPoint x: 938, startPoint y: 626, endPoint x: 939, endPoint y: 595, distance: 31.2
click at [938, 561] on label "True" at bounding box center [924, 624] width 143 height 34
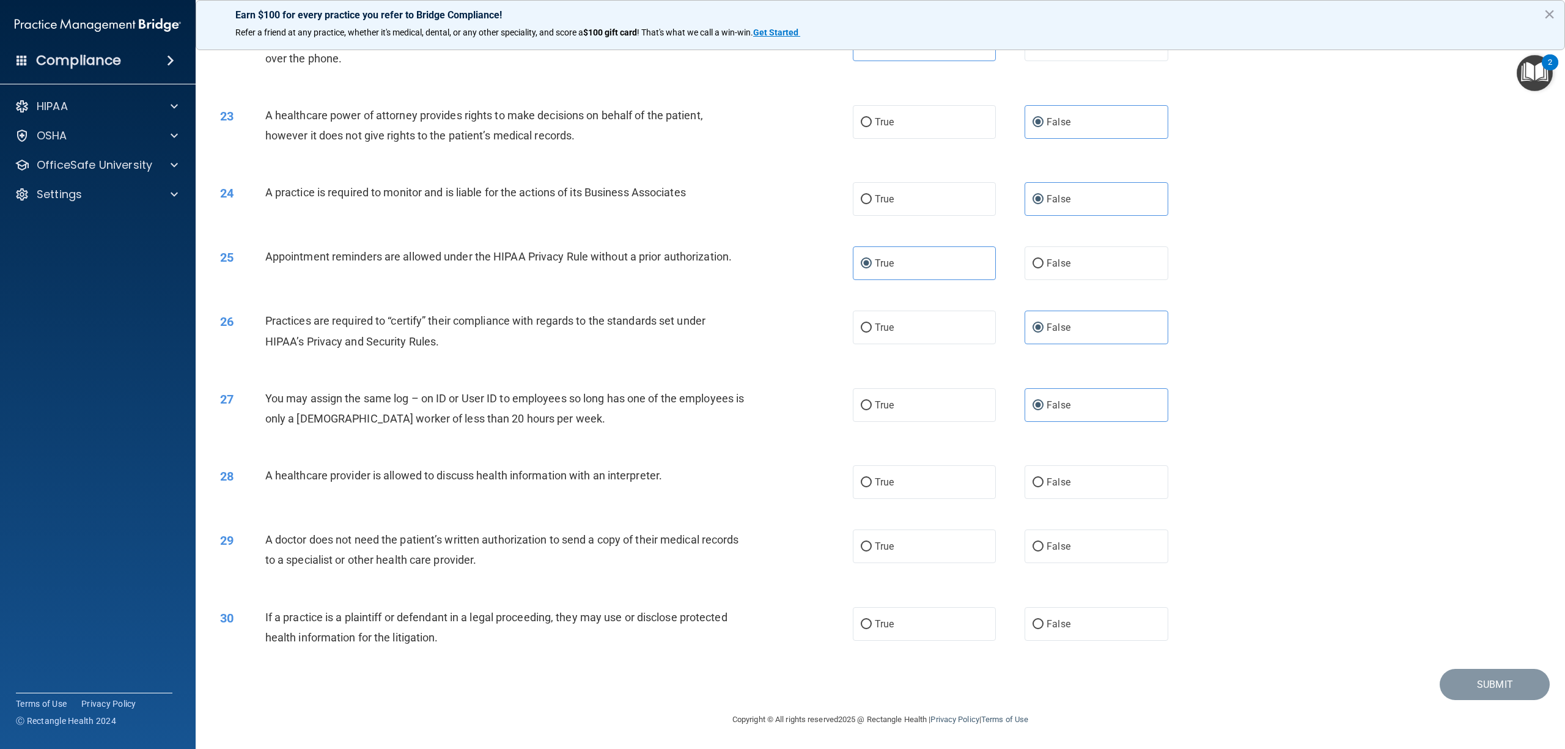
click at [872, 561] on input "True" at bounding box center [866, 624] width 11 height 9
radio input "true"
click at [940, 538] on label "True" at bounding box center [924, 546] width 143 height 34
click at [872, 542] on input "True" at bounding box center [866, 546] width 11 height 9
radio input "true"
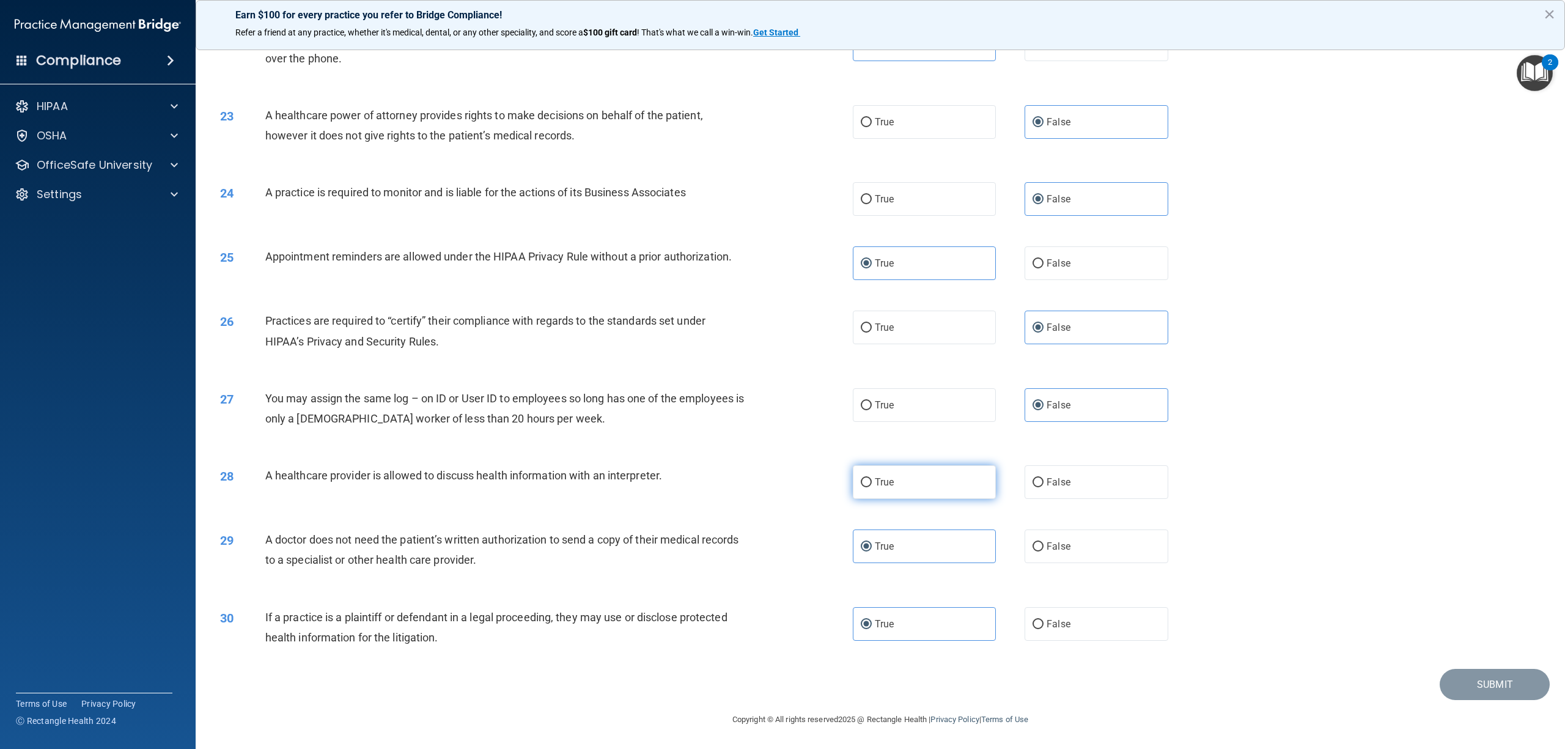
click at [941, 484] on label "True" at bounding box center [924, 482] width 143 height 34
click at [872, 484] on input "True" at bounding box center [866, 482] width 11 height 9
radio input "true"
click at [1173, 561] on button "Submit" at bounding box center [1494, 684] width 110 height 31
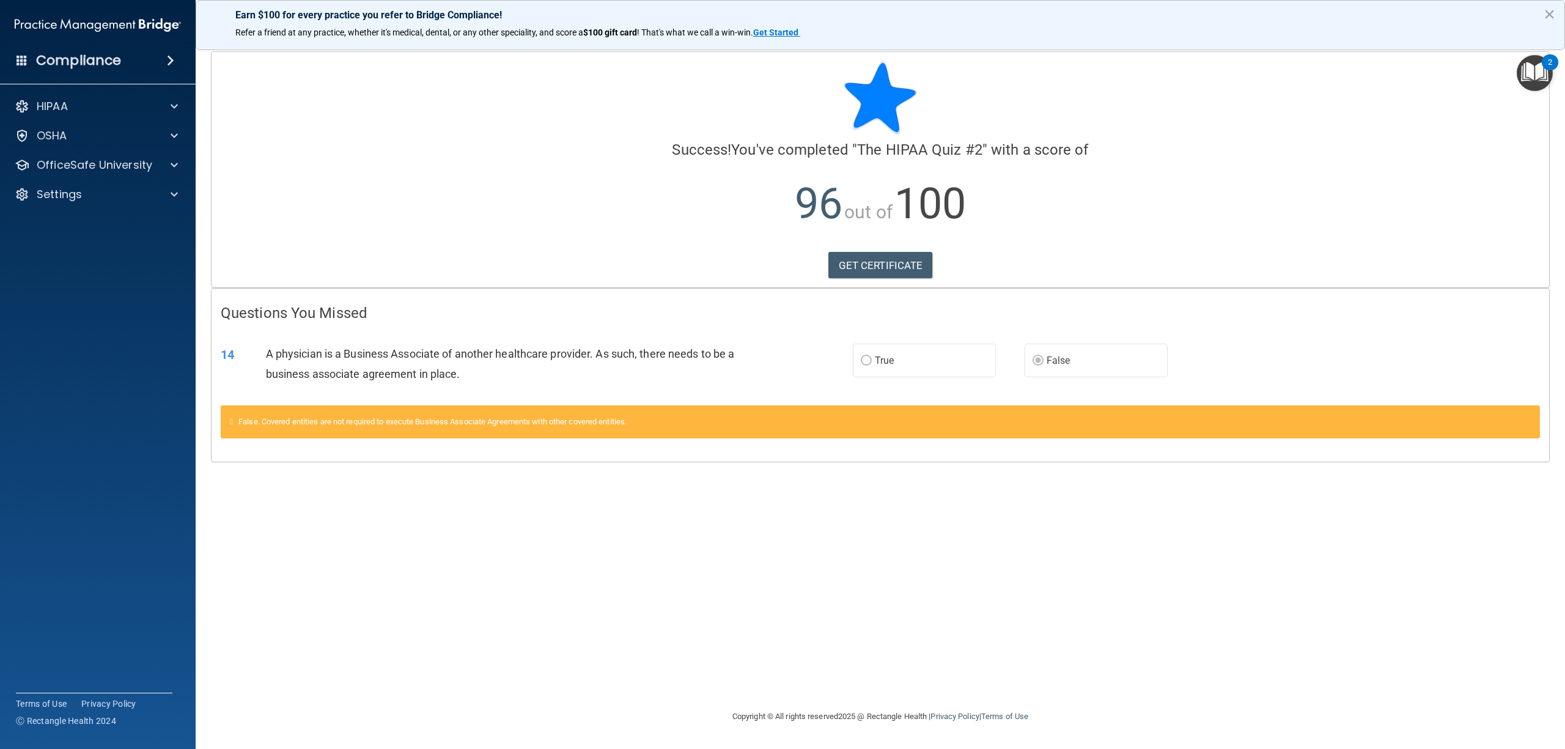
click at [920, 356] on label "True" at bounding box center [924, 361] width 143 height 34
click at [878, 368] on label "True" at bounding box center [924, 361] width 143 height 34
click at [883, 267] on link "GET CERTIFICATE" at bounding box center [880, 265] width 105 height 27
click at [125, 158] on p "OfficeSafe University" at bounding box center [95, 165] width 116 height 15
click at [142, 199] on img at bounding box center [148, 194] width 15 height 15
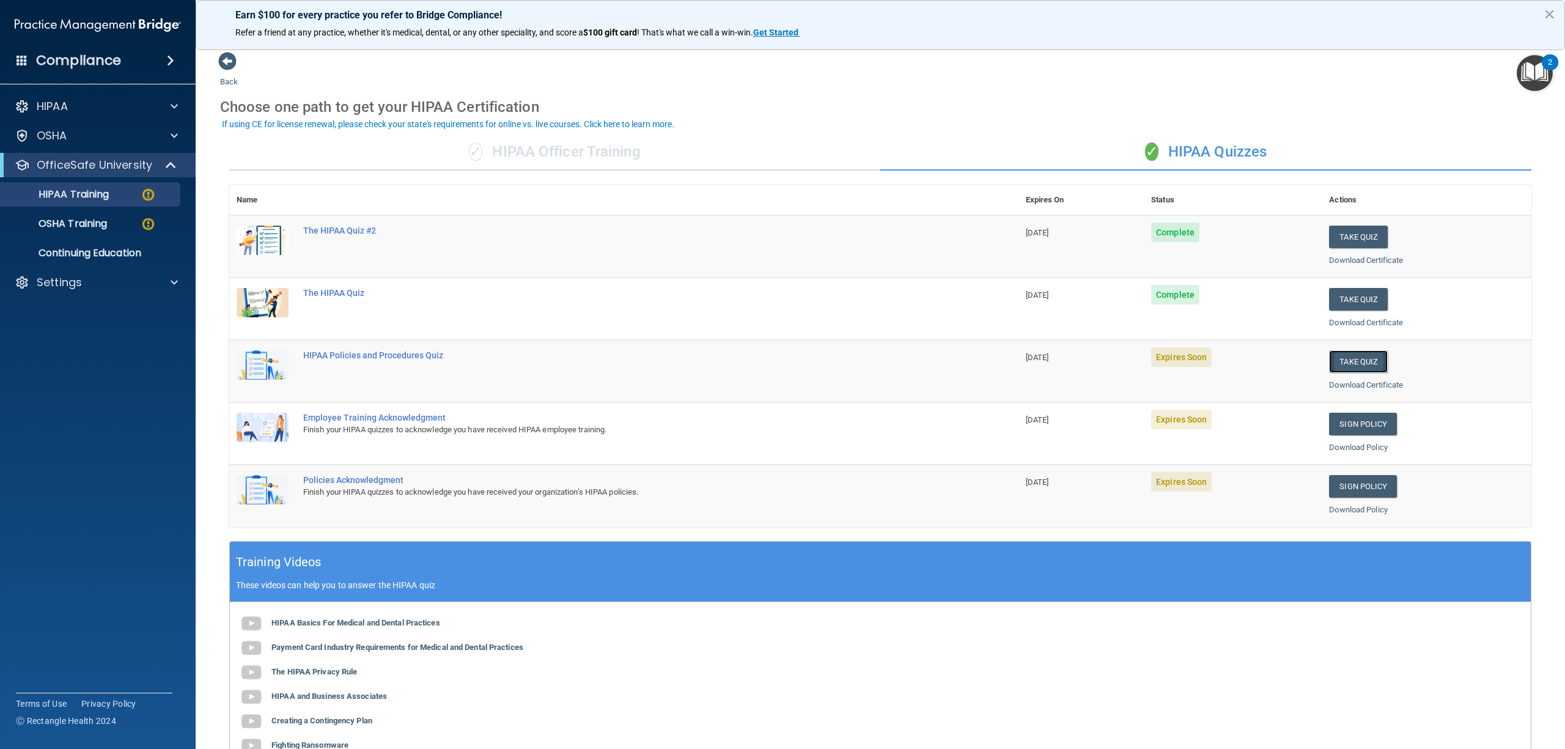
click at [1173, 356] on button "Take Quiz" at bounding box center [1358, 361] width 59 height 23
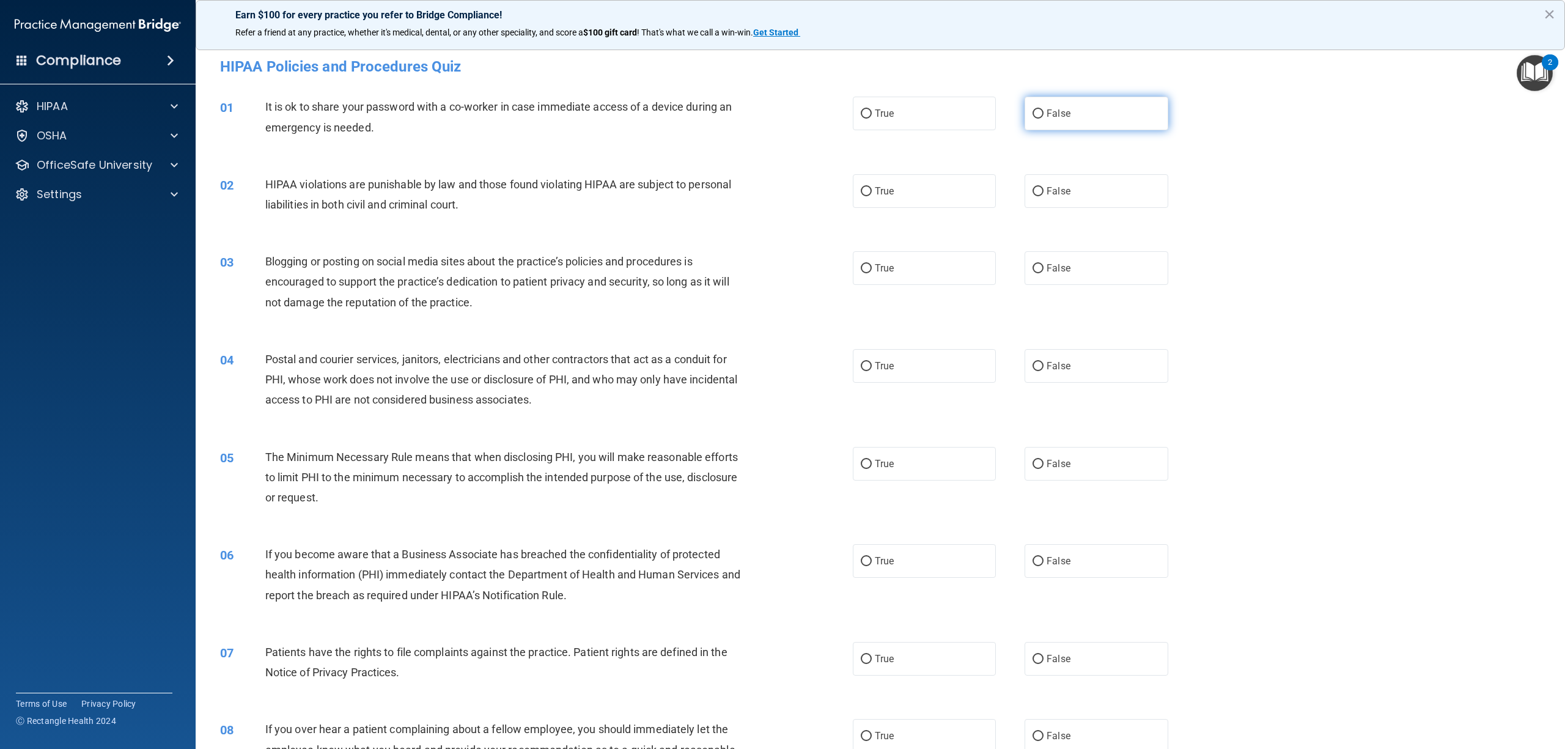
click at [1035, 123] on label "False" at bounding box center [1095, 114] width 143 height 34
click at [1035, 119] on input "False" at bounding box center [1037, 113] width 11 height 9
radio input "true"
click at [935, 194] on label "True" at bounding box center [924, 191] width 143 height 34
click at [872, 194] on input "True" at bounding box center [866, 191] width 11 height 9
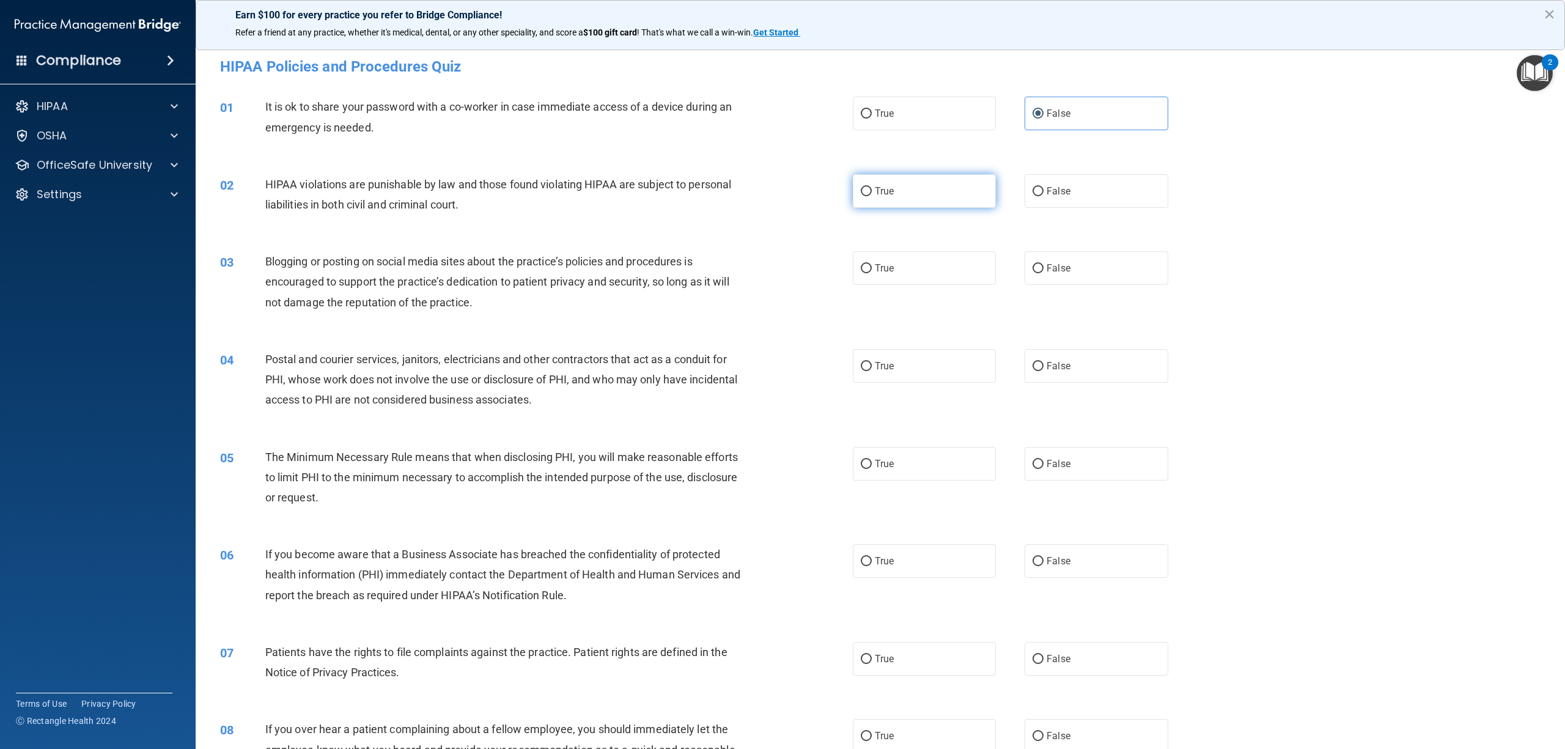
radio input "true"
click at [1046, 270] on span "False" at bounding box center [1058, 268] width 24 height 12
click at [1039, 270] on input "False" at bounding box center [1037, 268] width 11 height 9
radio input "true"
click at [908, 378] on label "True" at bounding box center [924, 366] width 143 height 34
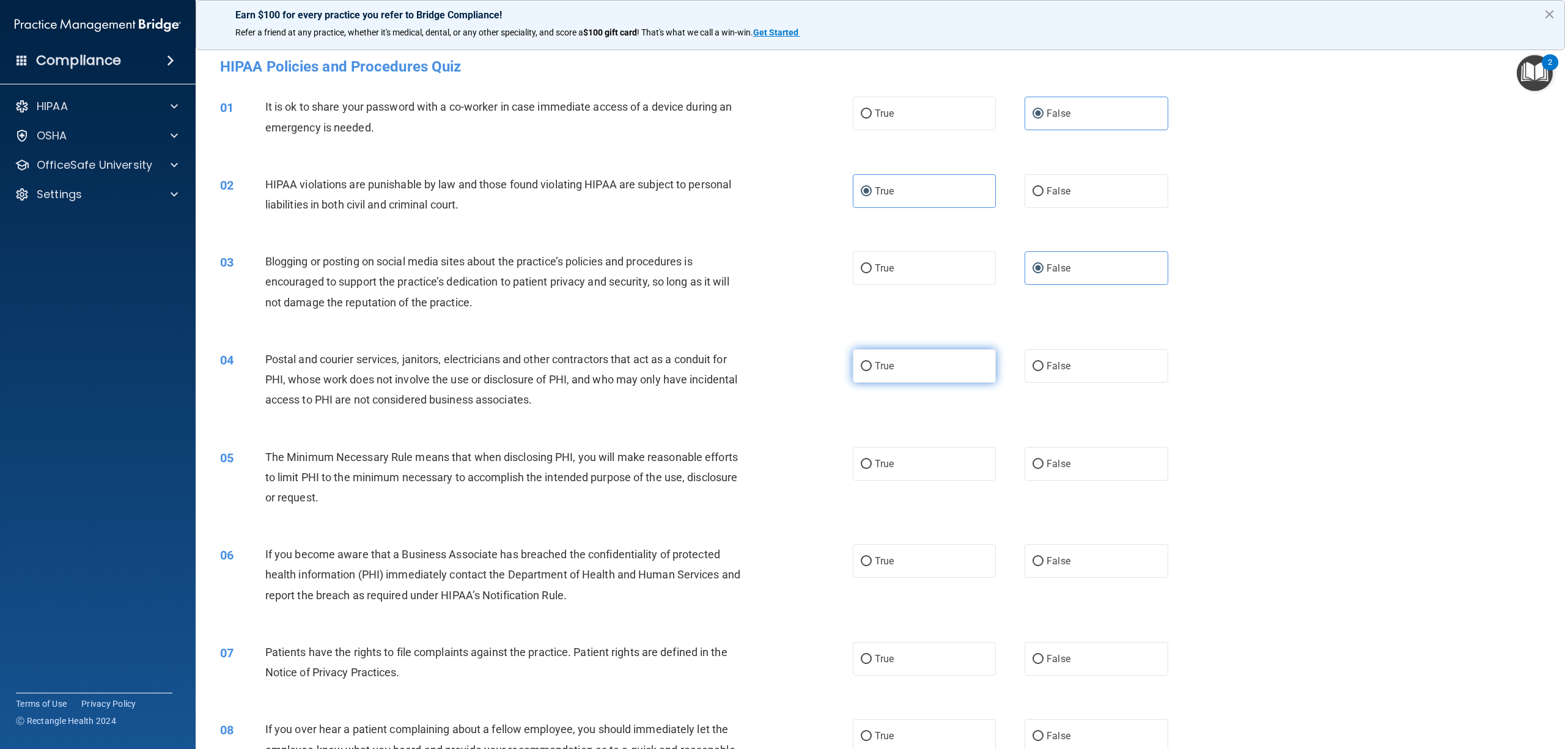
click at [872, 371] on input "True" at bounding box center [866, 366] width 11 height 9
radio input "true"
click at [909, 468] on label "True" at bounding box center [924, 464] width 143 height 34
click at [872, 468] on input "True" at bounding box center [866, 464] width 11 height 9
radio input "true"
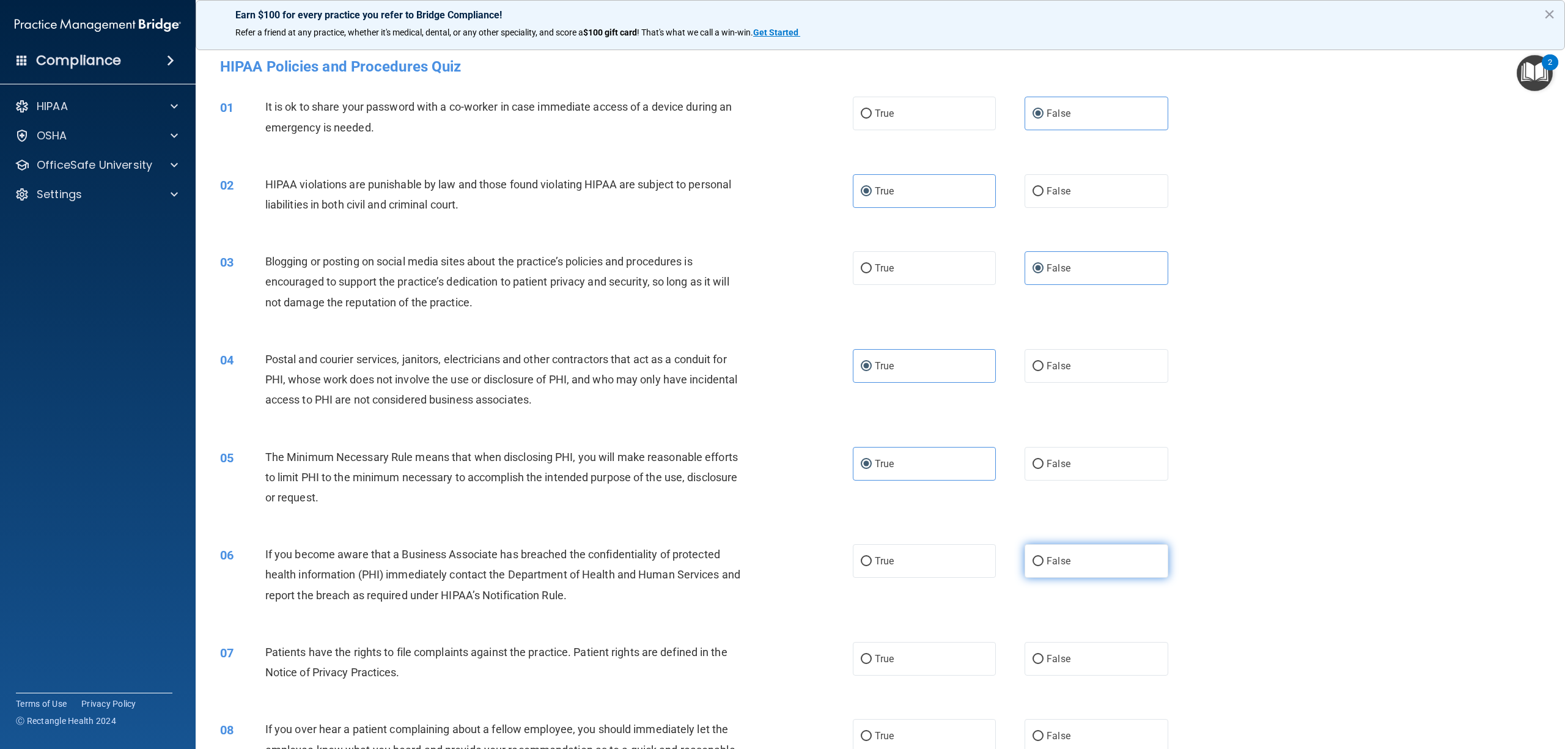
click at [1064, 559] on label "False" at bounding box center [1095, 561] width 143 height 34
click at [1043, 559] on input "False" at bounding box center [1037, 561] width 11 height 9
radio input "true"
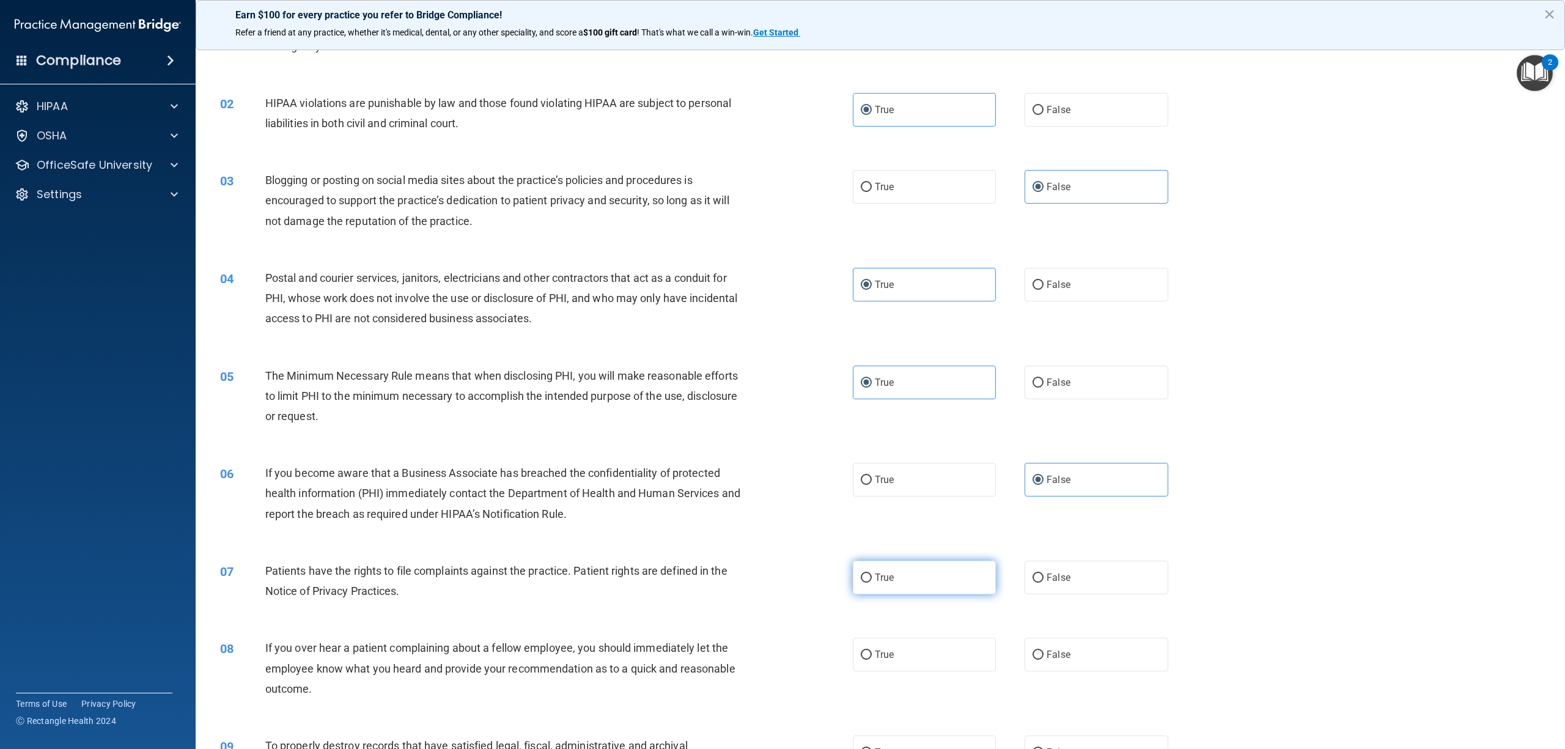
click at [944, 561] on label "True" at bounding box center [924, 577] width 143 height 34
click at [872, 561] on input "True" at bounding box center [866, 577] width 11 height 9
radio input "true"
click at [1037, 561] on label "False" at bounding box center [1095, 654] width 143 height 34
click at [1037, 561] on input "False" at bounding box center [1037, 654] width 11 height 9
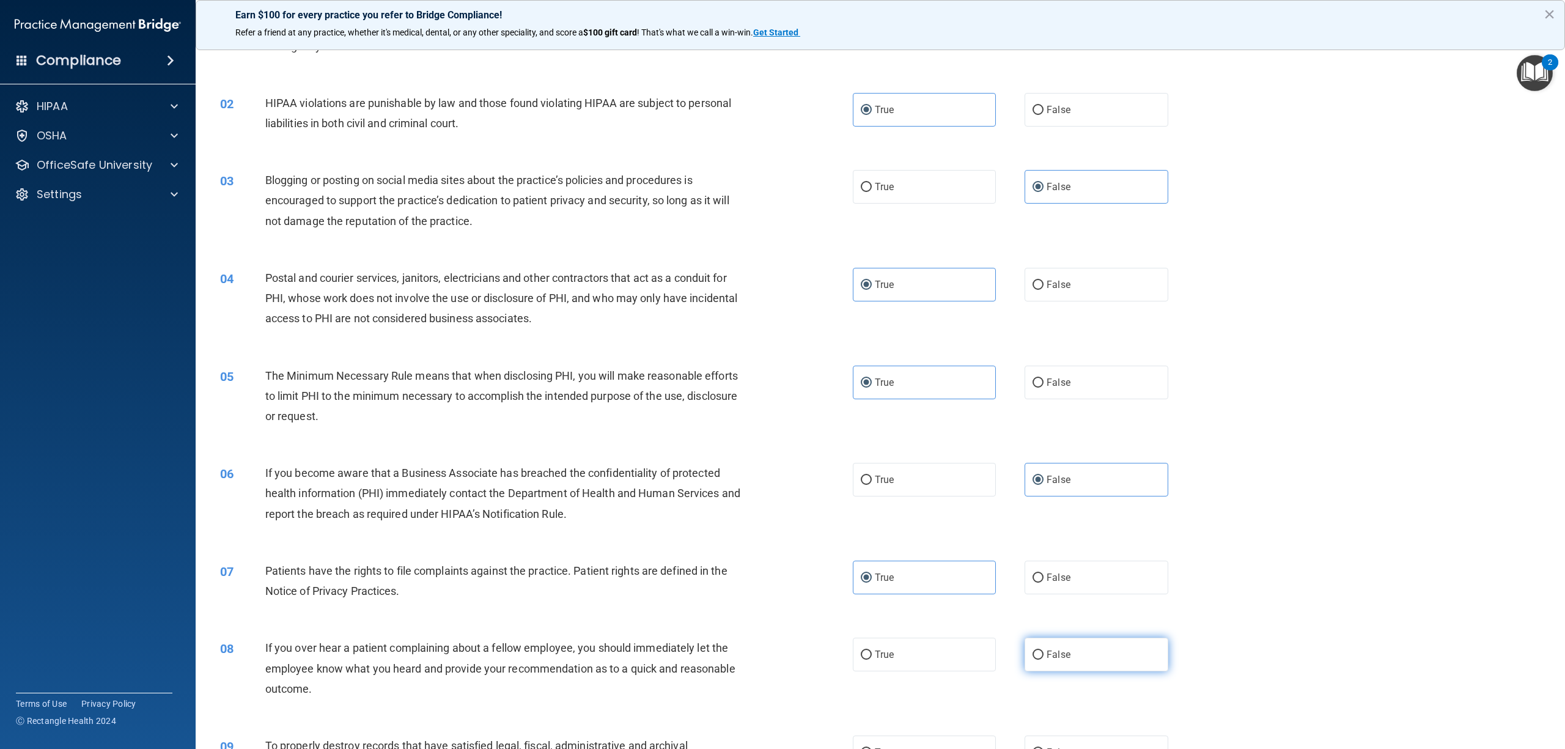
radio input "true"
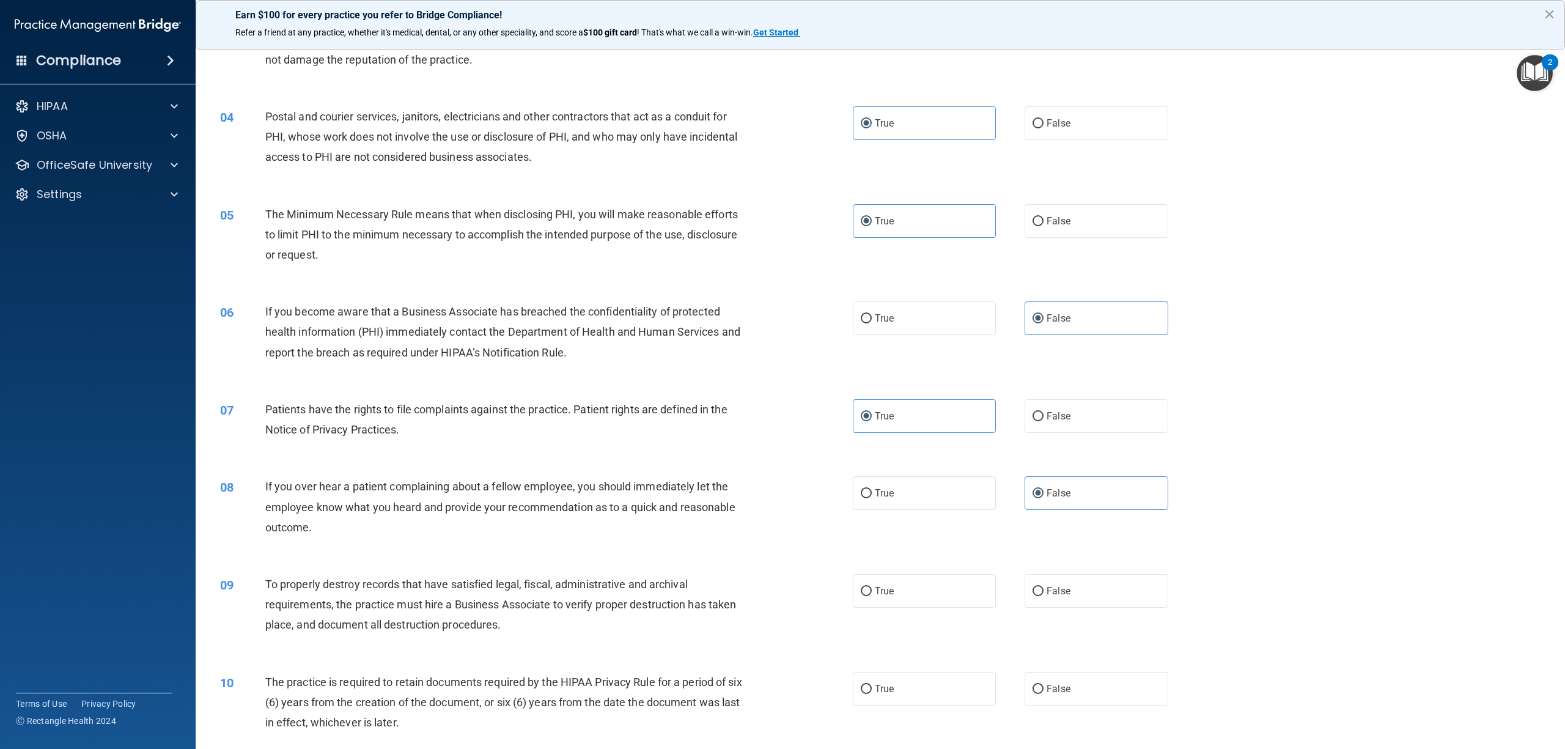
scroll to position [244, 0]
click at [1064, 561] on label "False" at bounding box center [1095, 589] width 143 height 34
click at [1043, 561] on input "False" at bounding box center [1037, 589] width 11 height 9
radio input "true"
click at [890, 561] on label "True" at bounding box center [924, 687] width 143 height 34
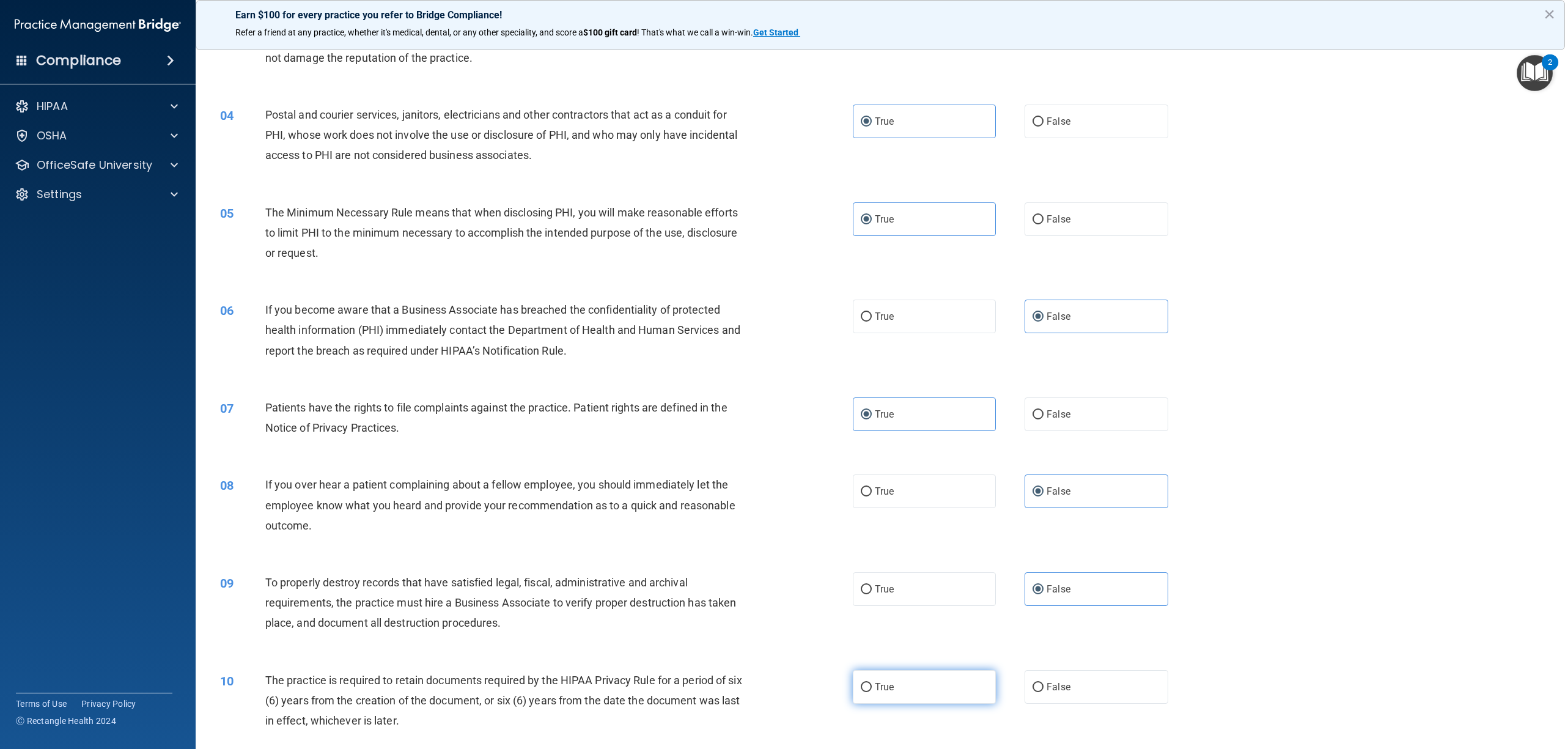
click at [872, 561] on input "True" at bounding box center [866, 687] width 11 height 9
radio input "true"
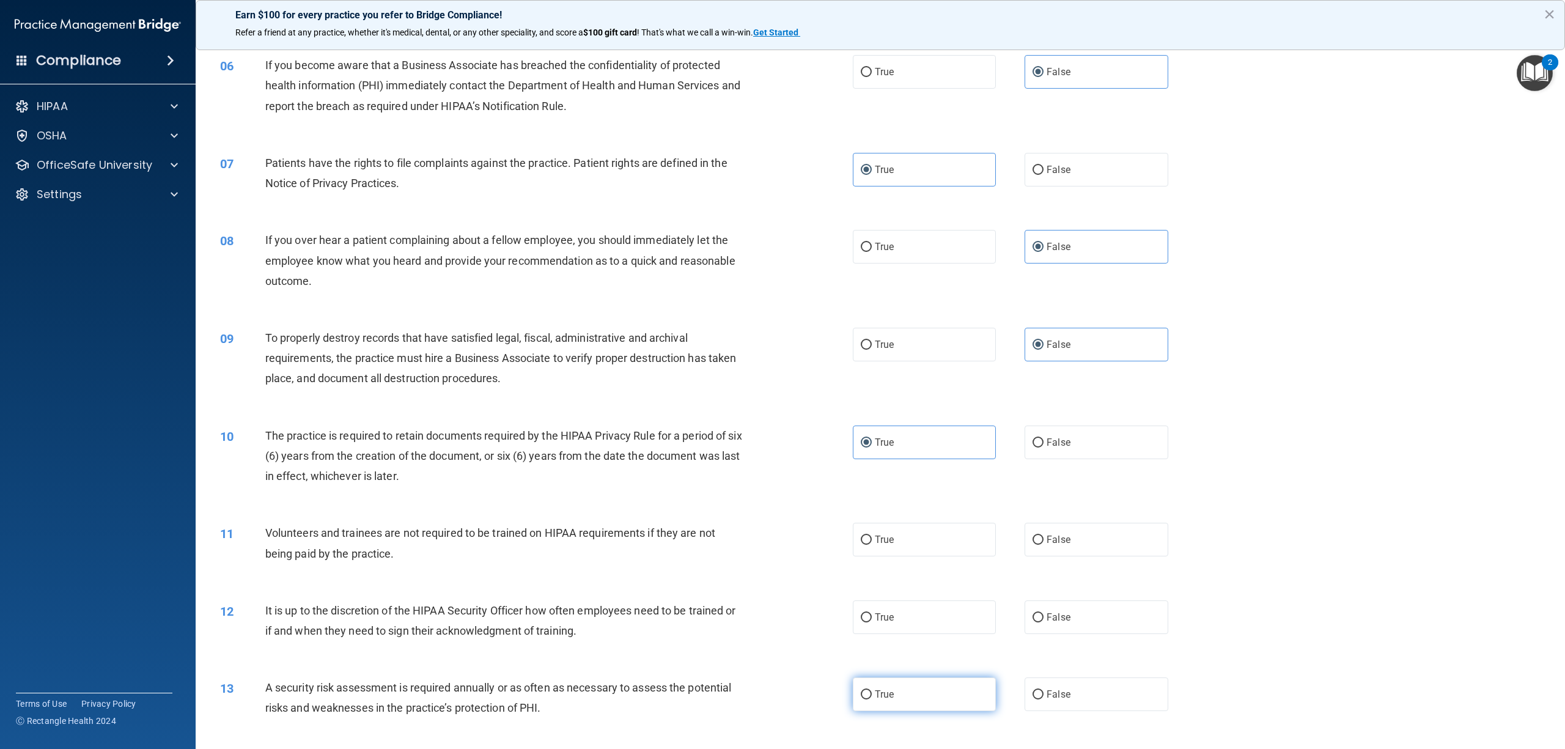
scroll to position [570, 0]
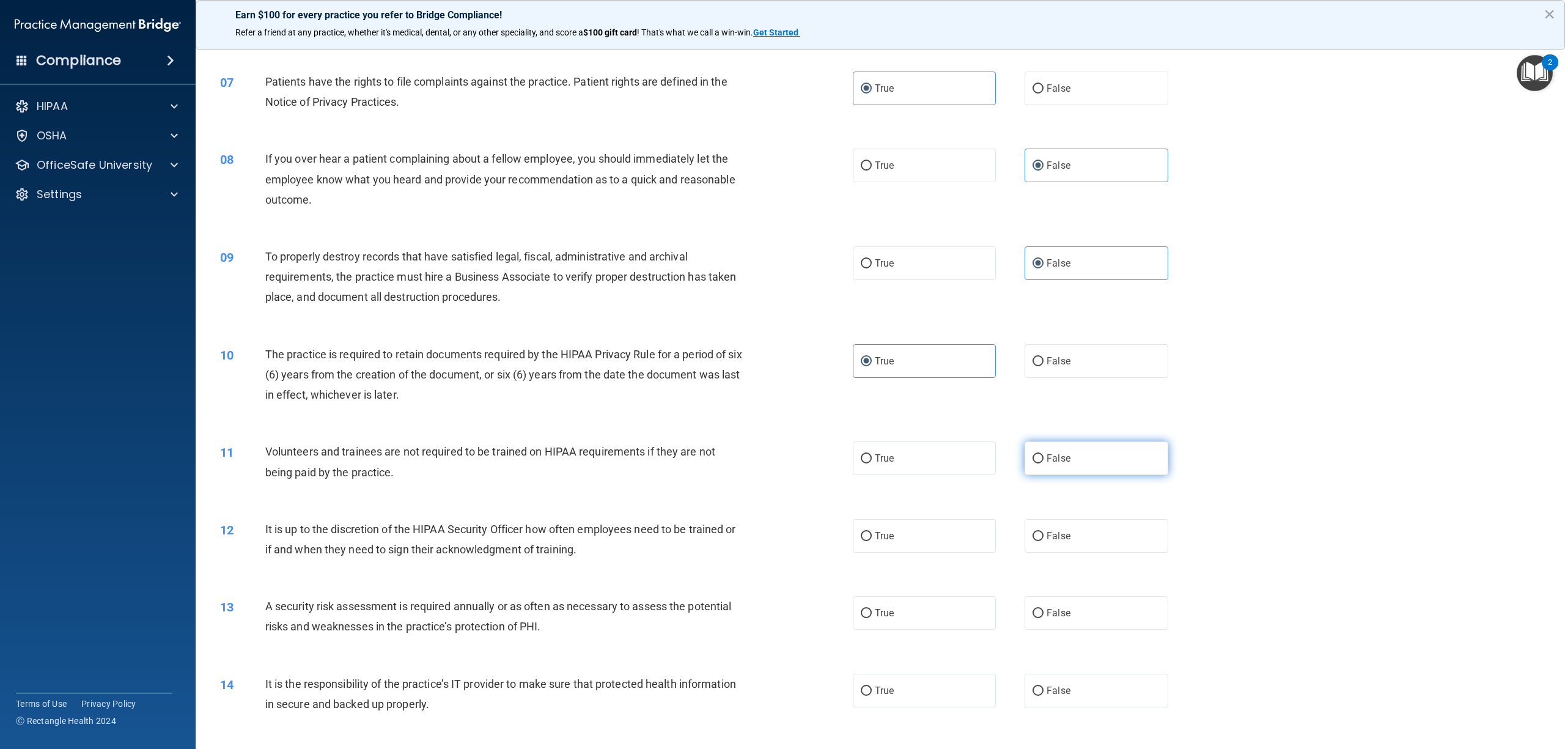
click at [1035, 455] on input "False" at bounding box center [1037, 458] width 11 height 9
radio input "true"
click at [1053, 543] on label "False" at bounding box center [1095, 536] width 143 height 34
click at [1043, 541] on input "False" at bounding box center [1037, 536] width 11 height 9
radio input "true"
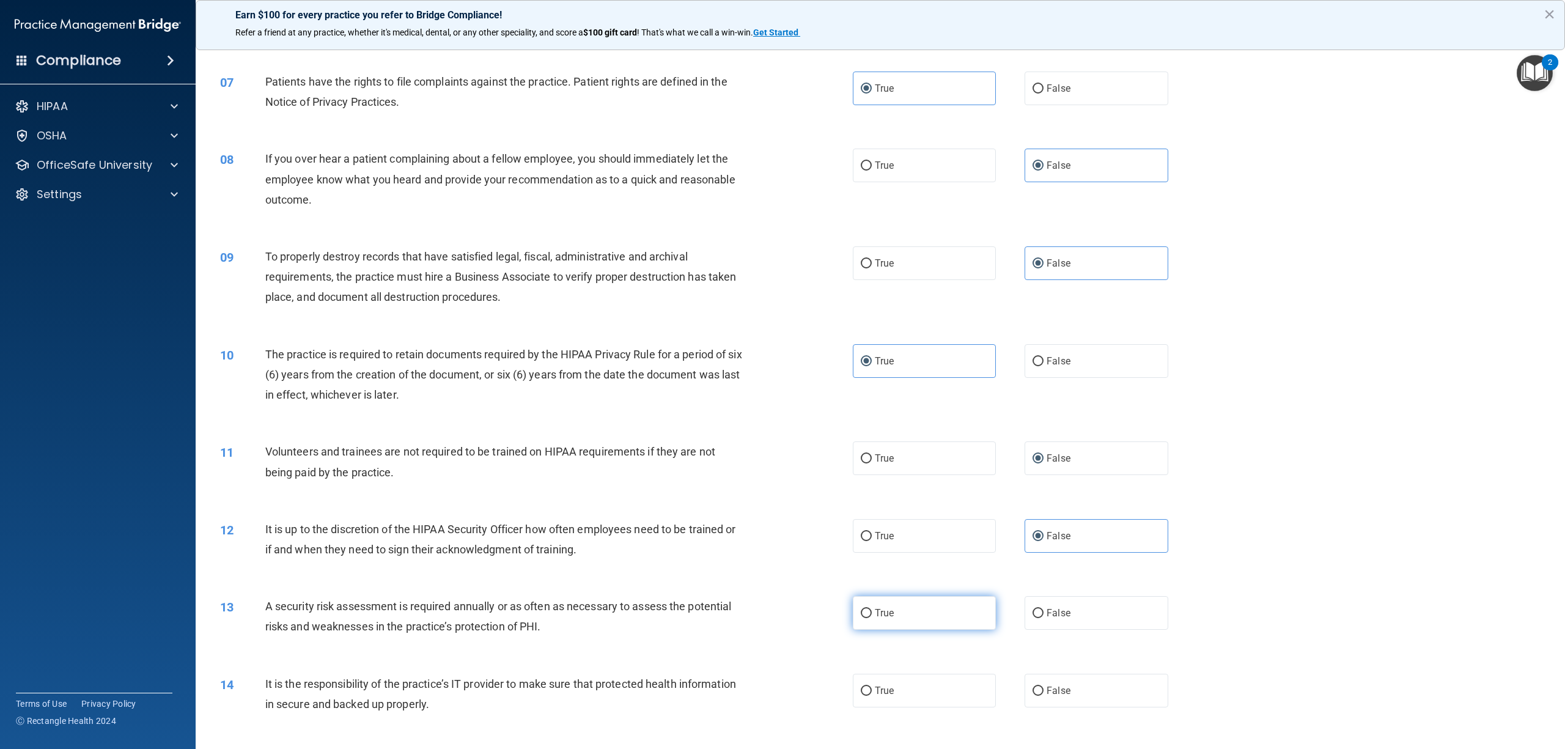
click at [927, 561] on label "True" at bounding box center [924, 613] width 143 height 34
click at [872, 561] on input "True" at bounding box center [866, 613] width 11 height 9
radio input "true"
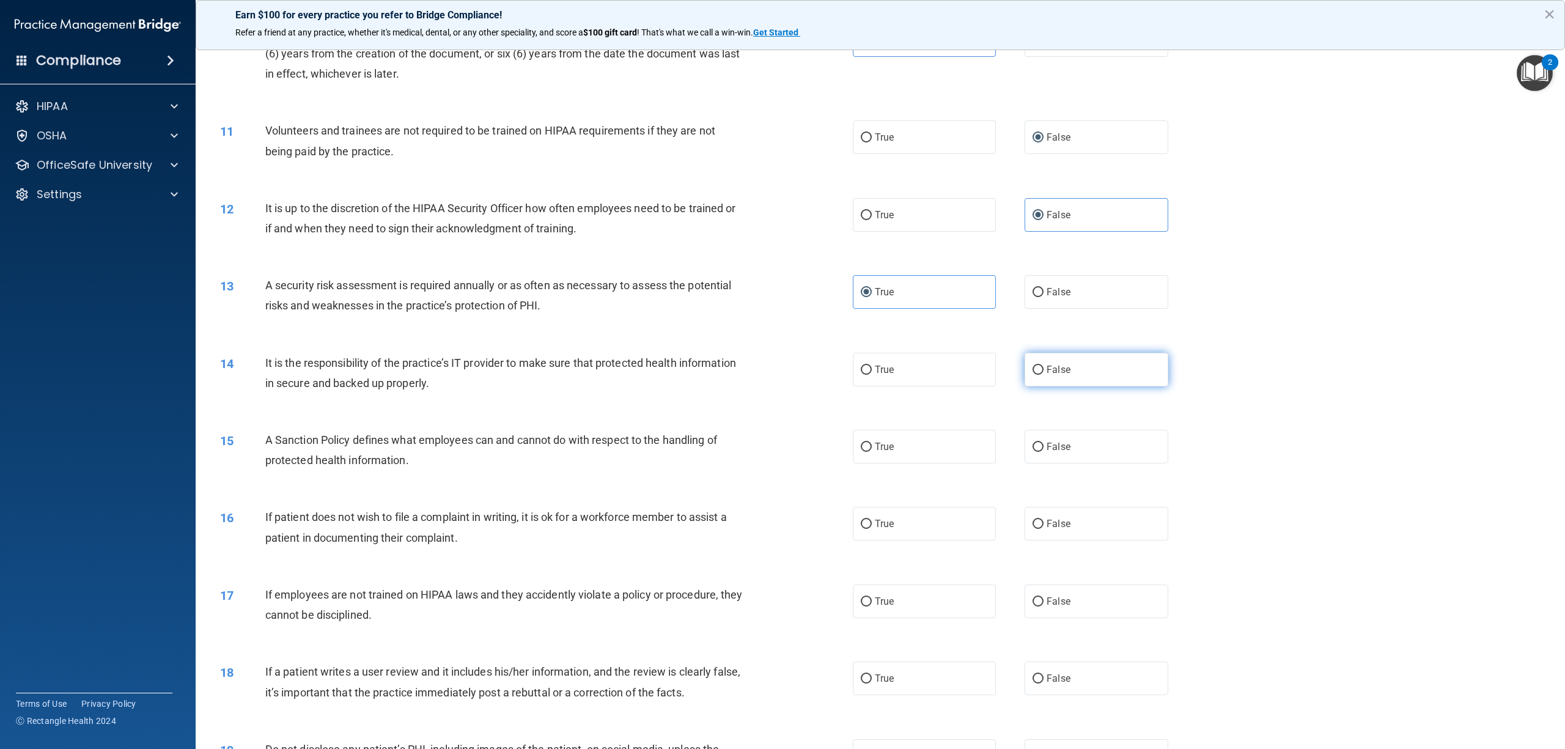
scroll to position [896, 0]
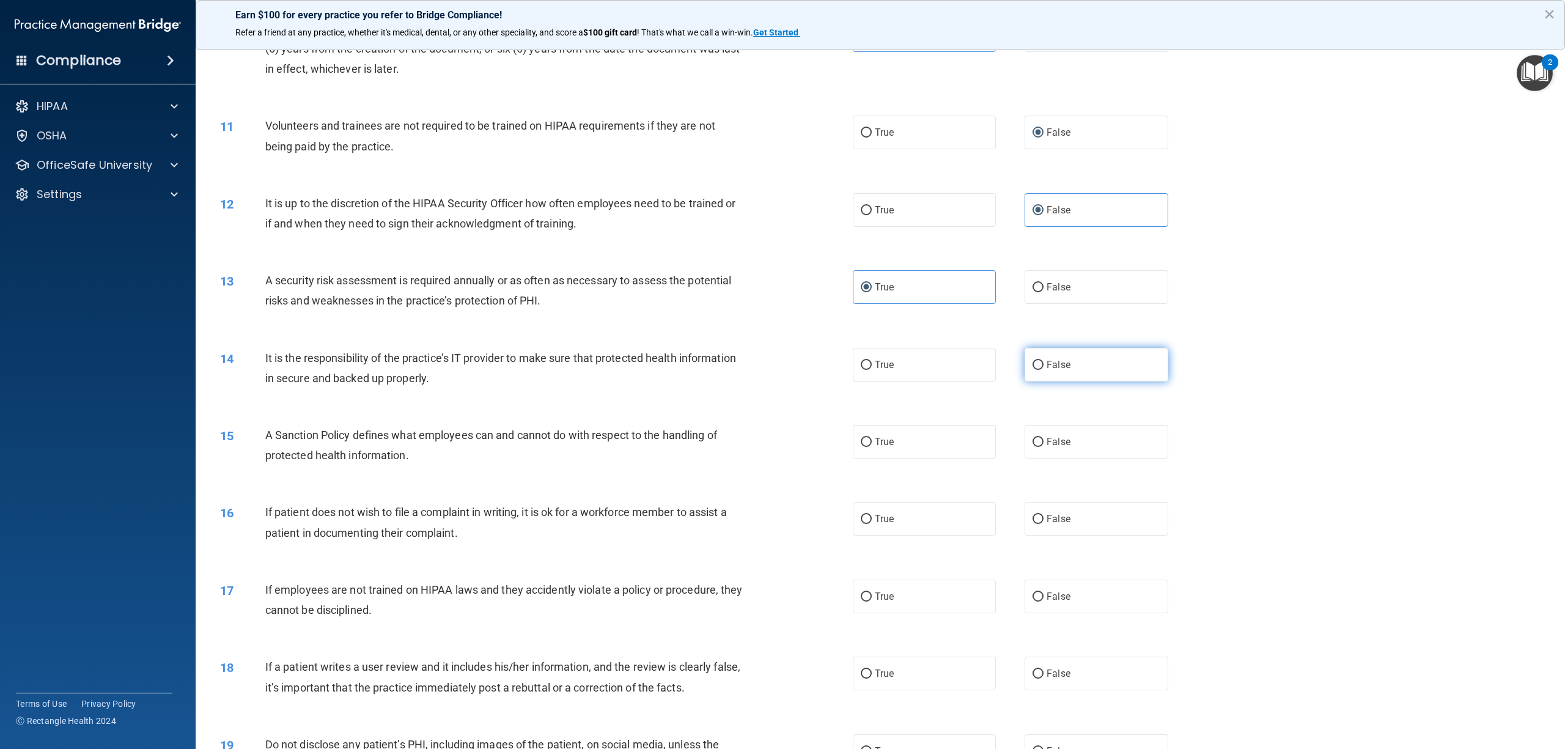
click at [1061, 359] on span "False" at bounding box center [1058, 365] width 24 height 12
click at [1043, 361] on input "False" at bounding box center [1037, 365] width 11 height 9
radio input "true"
click at [1054, 438] on span "False" at bounding box center [1058, 442] width 24 height 12
click at [1043, 438] on input "False" at bounding box center [1037, 442] width 11 height 9
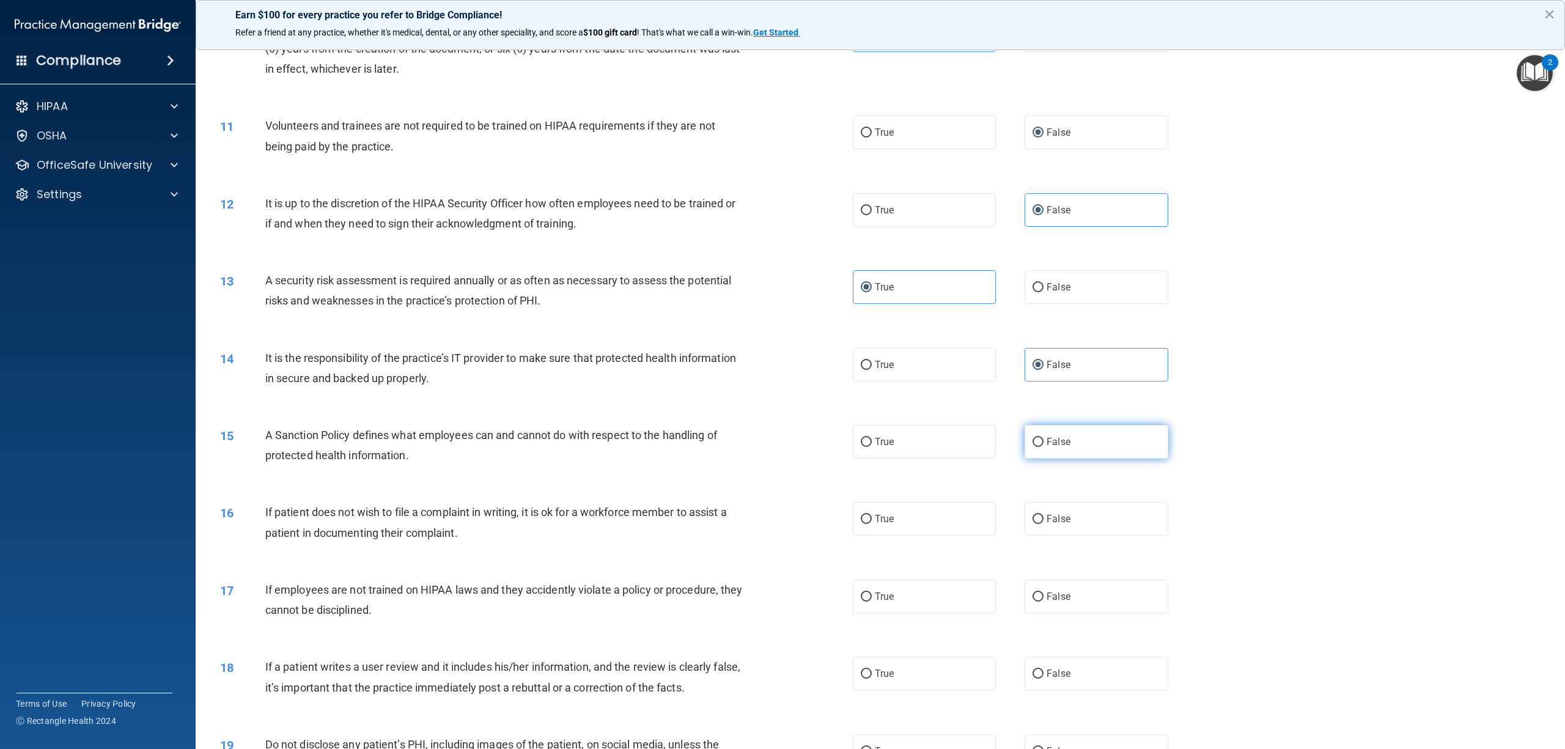
radio input "true"
click at [920, 523] on label "True" at bounding box center [924, 519] width 143 height 34
click at [872, 523] on input "True" at bounding box center [866, 519] width 11 height 9
radio input "true"
click at [1066, 561] on label "False" at bounding box center [1095, 596] width 143 height 34
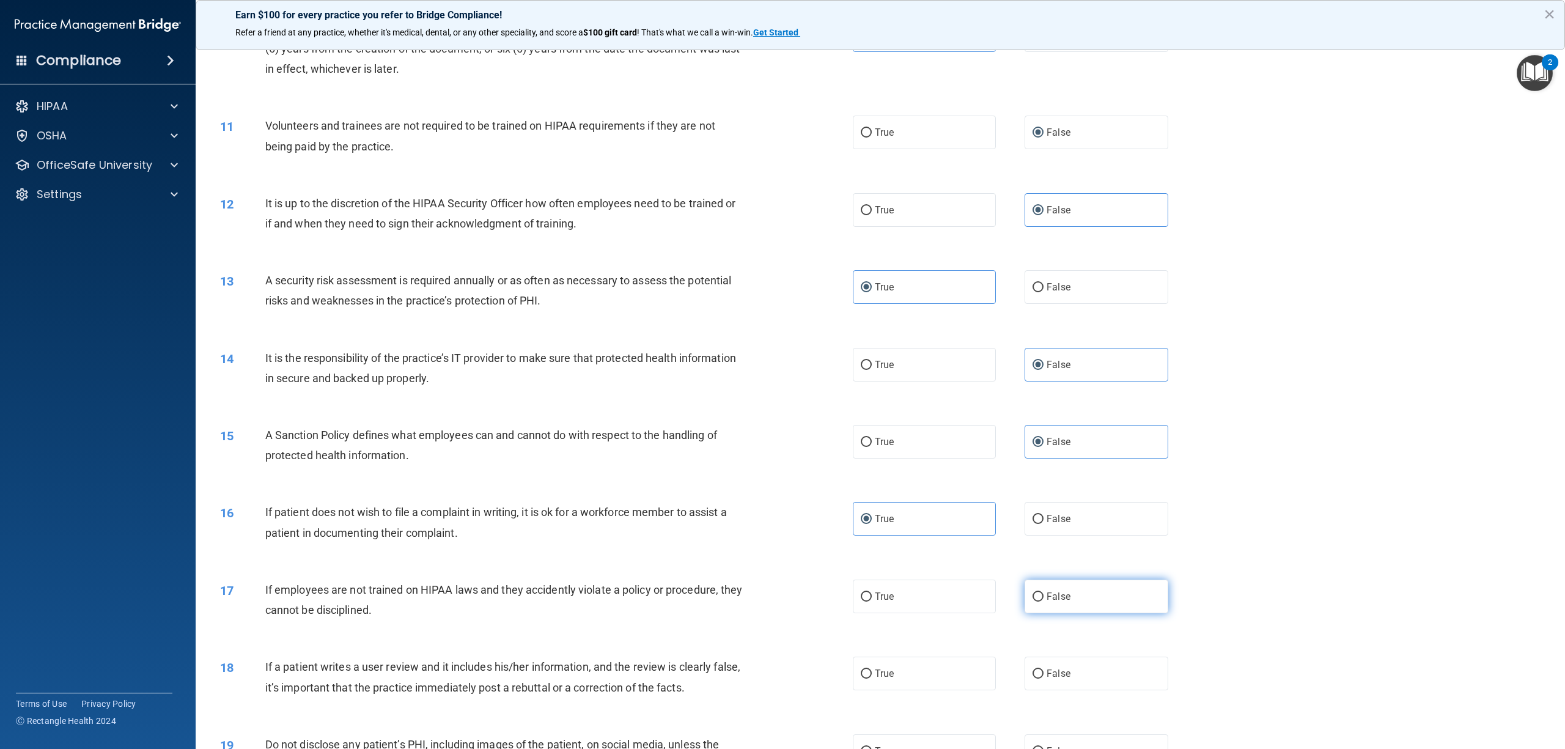
click at [1043, 561] on input "False" at bounding box center [1037, 596] width 11 height 9
radio input "true"
click at [1053, 561] on label "False" at bounding box center [1095, 673] width 143 height 34
click at [1043, 561] on input "False" at bounding box center [1037, 673] width 11 height 9
radio input "true"
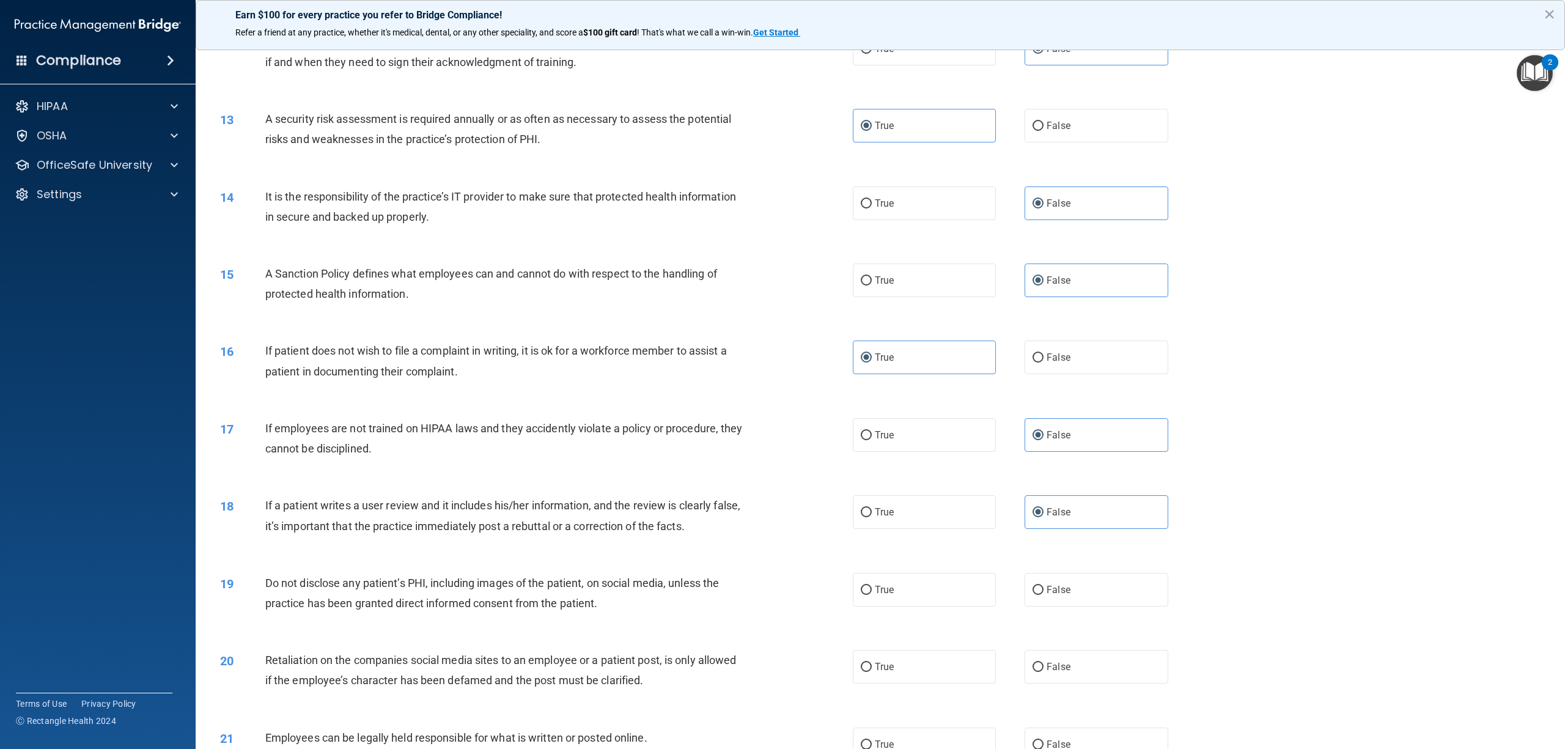
scroll to position [1059, 0]
click at [934, 561] on label "True" at bounding box center [924, 588] width 143 height 34
click at [872, 561] on input "True" at bounding box center [866, 588] width 11 height 9
radio input "true"
click at [1061, 561] on label "False" at bounding box center [1095, 665] width 143 height 34
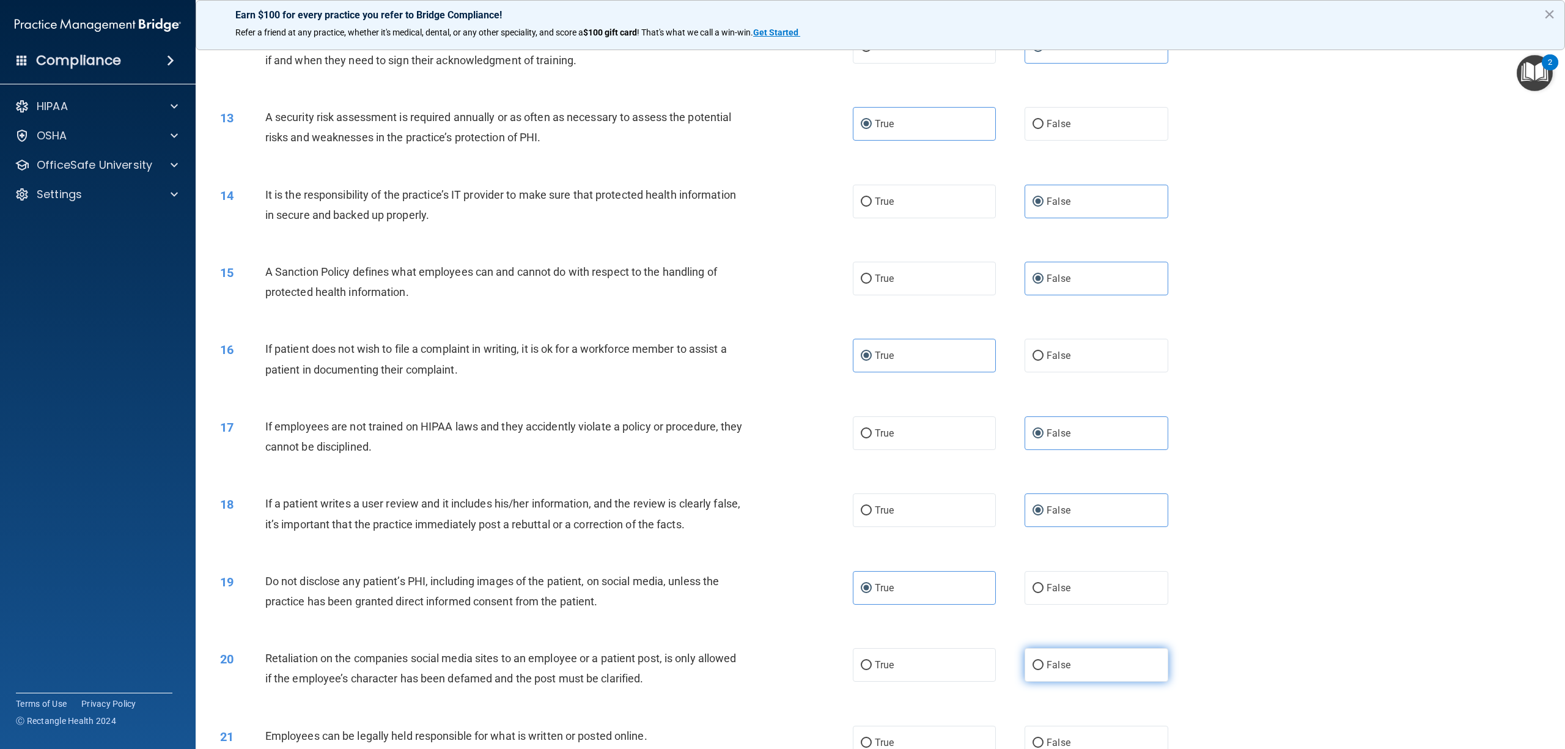
click at [1043, 561] on input "False" at bounding box center [1037, 665] width 11 height 9
radio input "true"
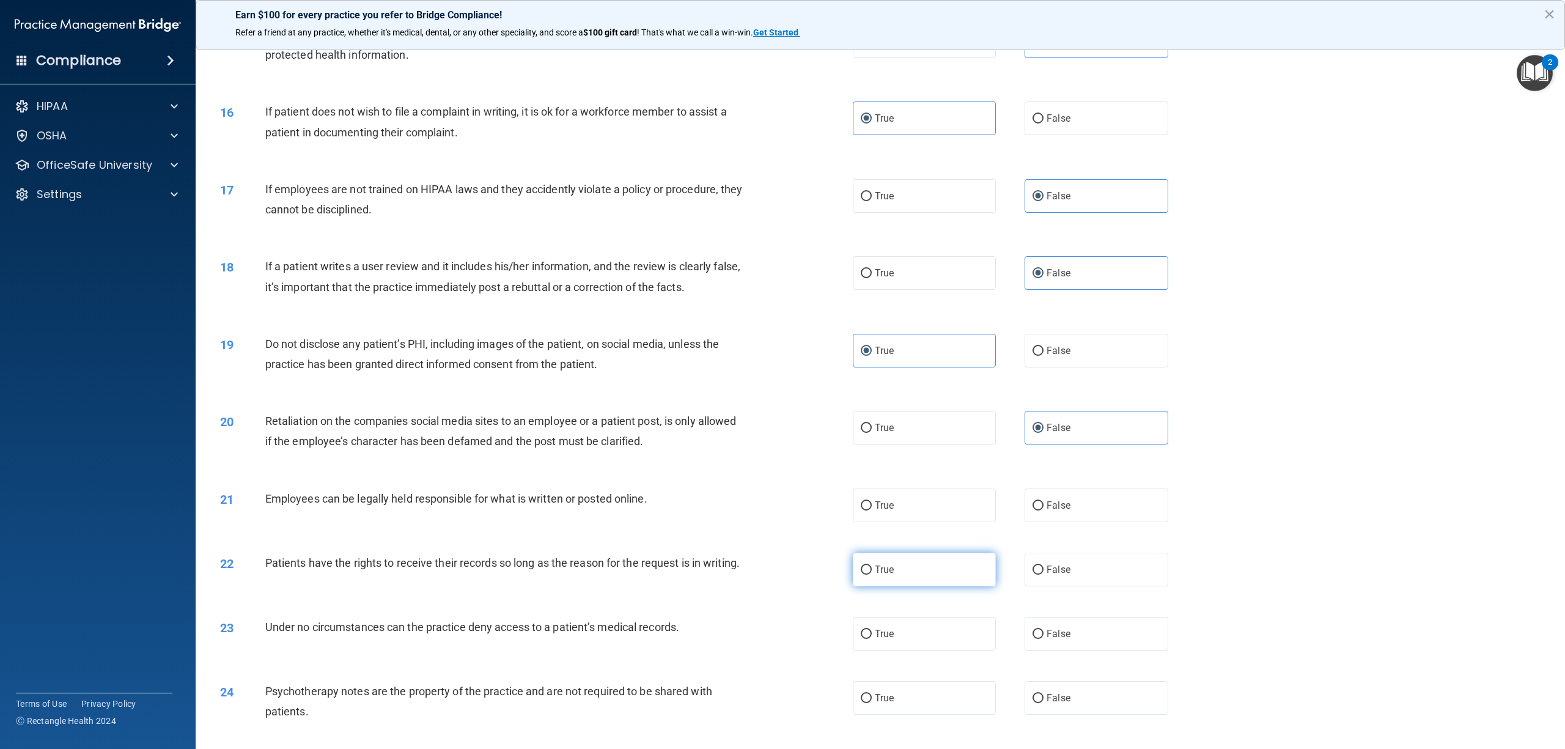
scroll to position [1304, 0]
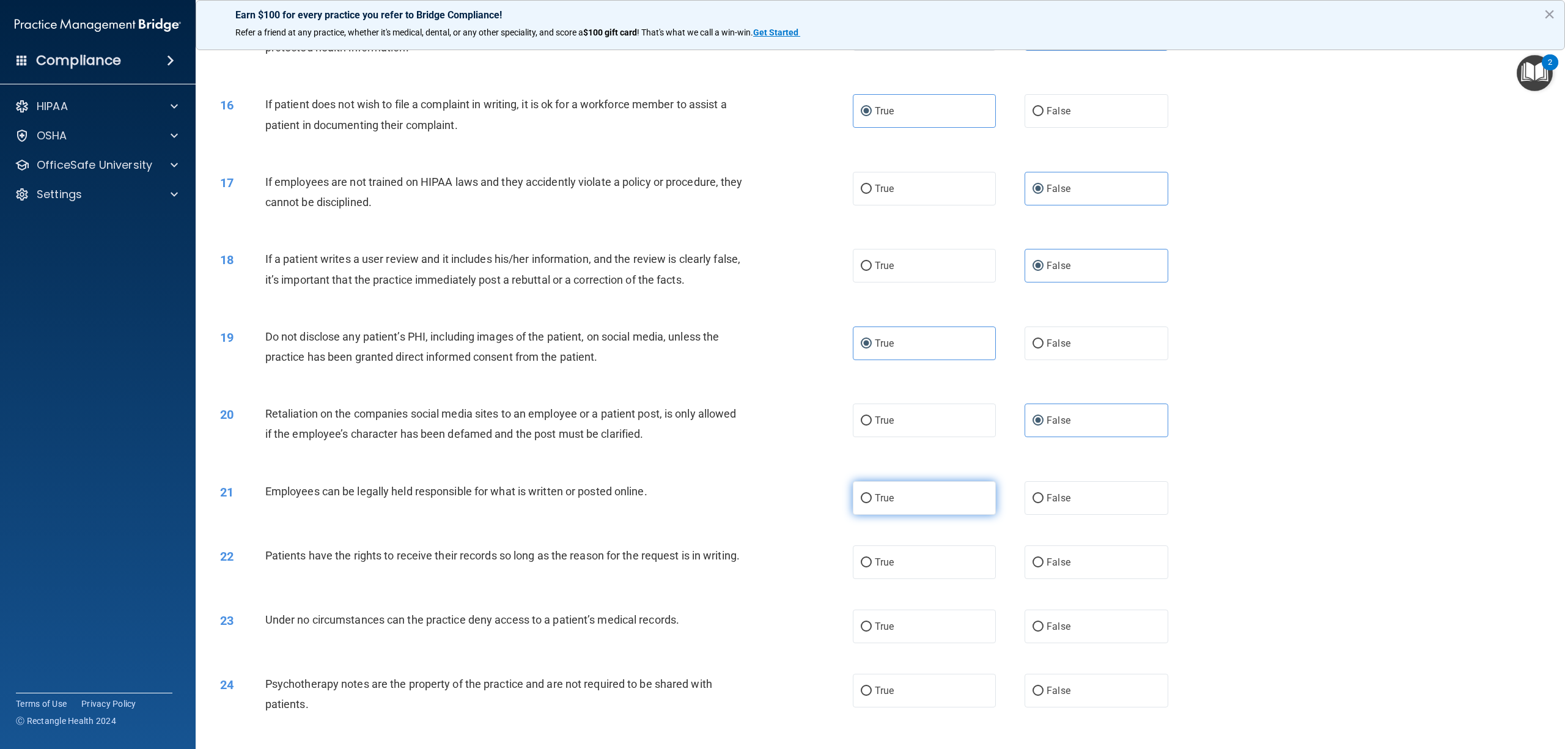
click at [900, 499] on label "True" at bounding box center [924, 498] width 143 height 34
click at [872, 499] on input "True" at bounding box center [866, 498] width 11 height 9
radio input "true"
click at [1046, 561] on label "False" at bounding box center [1095, 562] width 143 height 34
click at [1043, 561] on input "False" at bounding box center [1037, 562] width 11 height 9
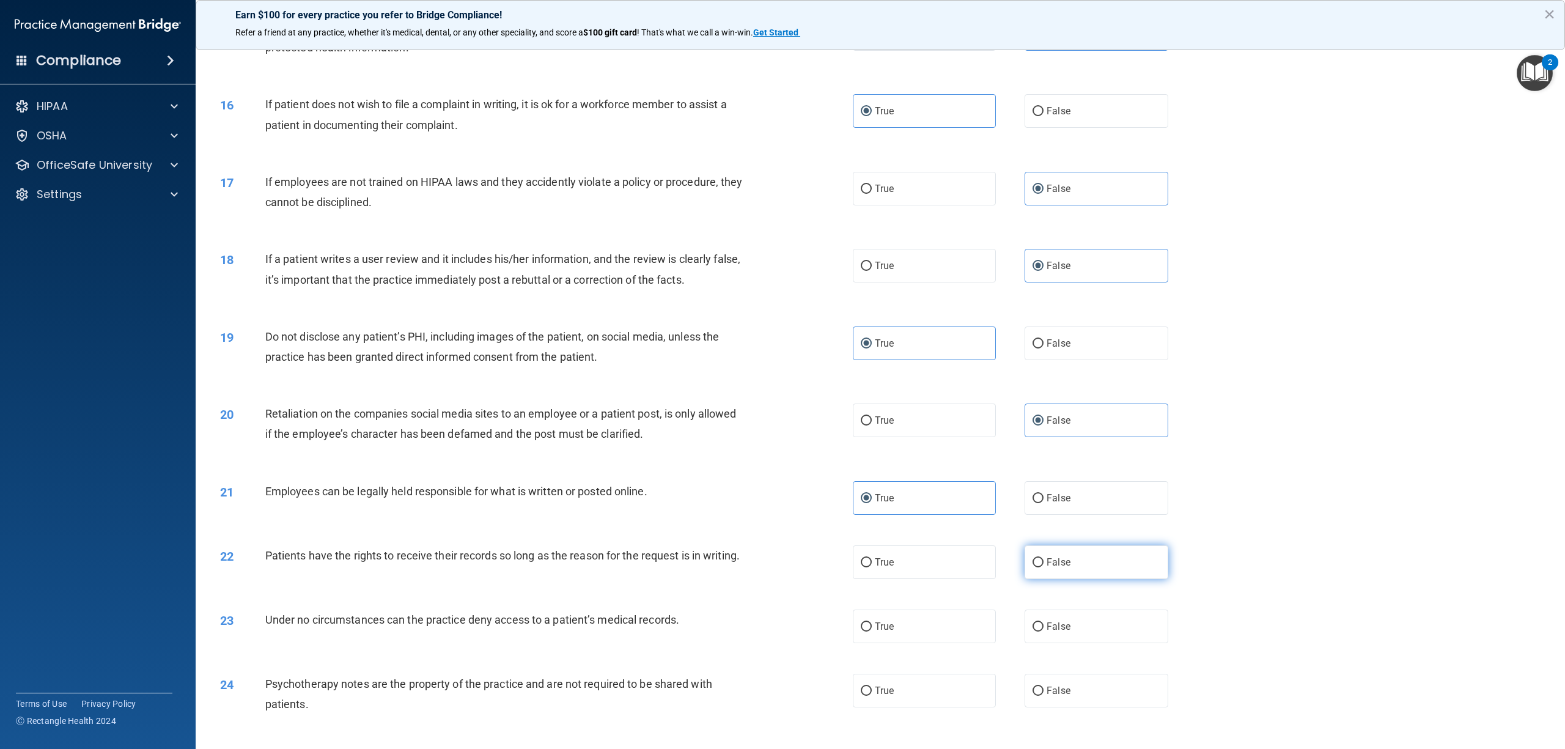
radio input "true"
click at [1067, 561] on label "False" at bounding box center [1095, 626] width 143 height 34
click at [1043, 561] on input "False" at bounding box center [1037, 626] width 11 height 9
radio input "true"
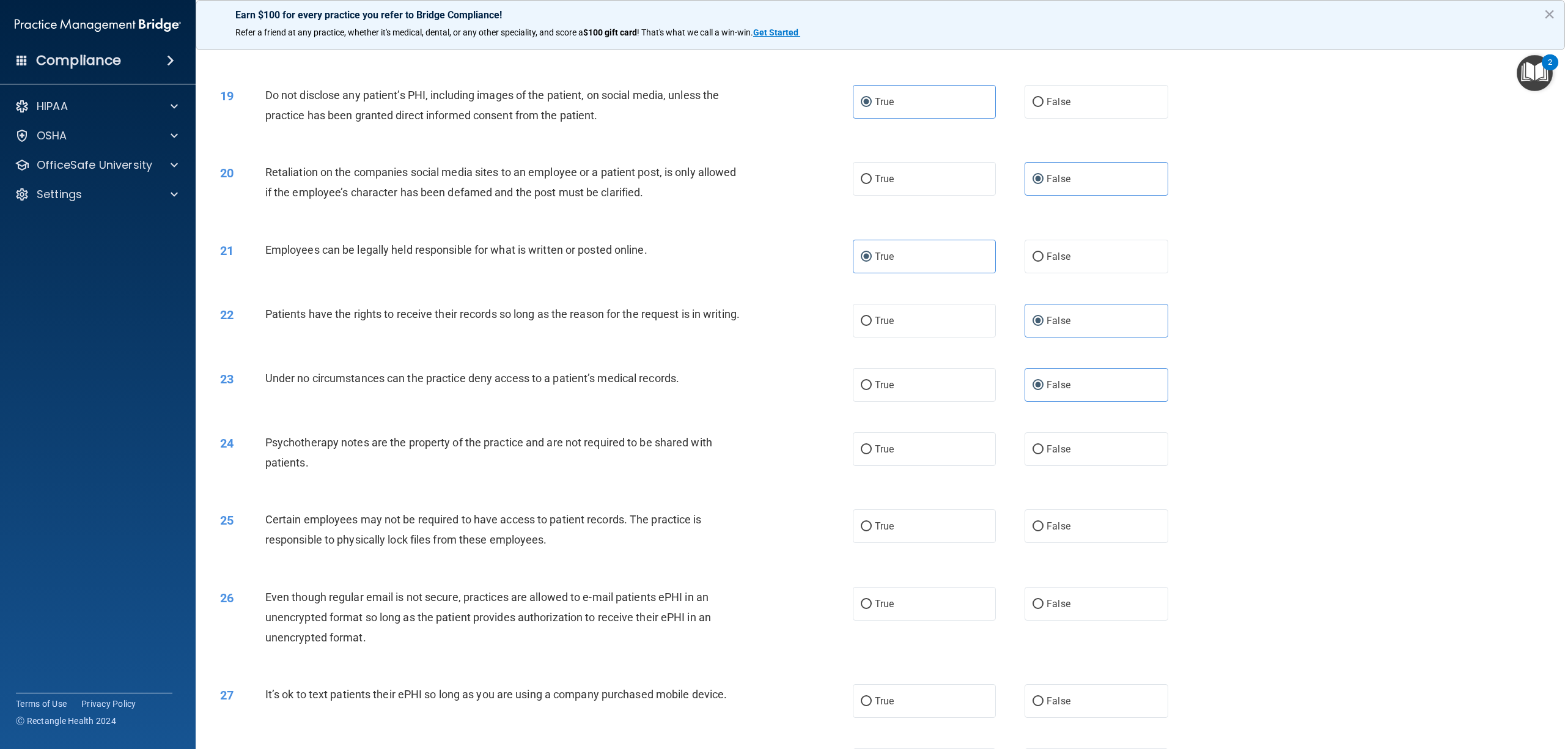
scroll to position [1548, 0]
click at [935, 462] on label "True" at bounding box center [924, 446] width 143 height 34
click at [872, 451] on input "True" at bounding box center [866, 446] width 11 height 9
radio input "true"
drag, startPoint x: 927, startPoint y: 537, endPoint x: 923, endPoint y: 581, distance: 44.2
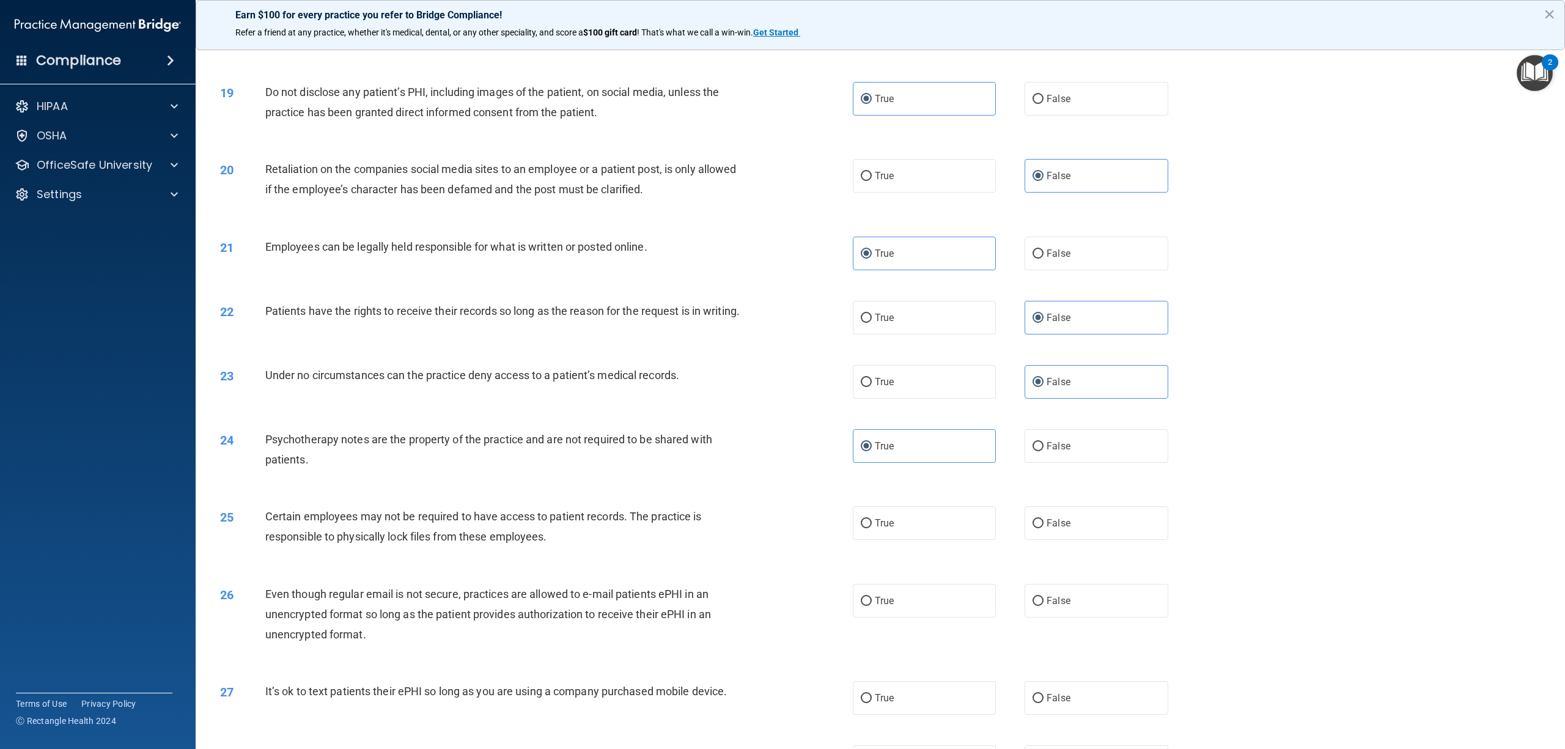
click at [927, 540] on label "True" at bounding box center [924, 523] width 143 height 34
click at [872, 528] on input "True" at bounding box center [866, 523] width 11 height 9
radio input "true"
click at [906, 561] on label "True" at bounding box center [924, 601] width 143 height 34
click at [872, 561] on input "True" at bounding box center [866, 601] width 11 height 9
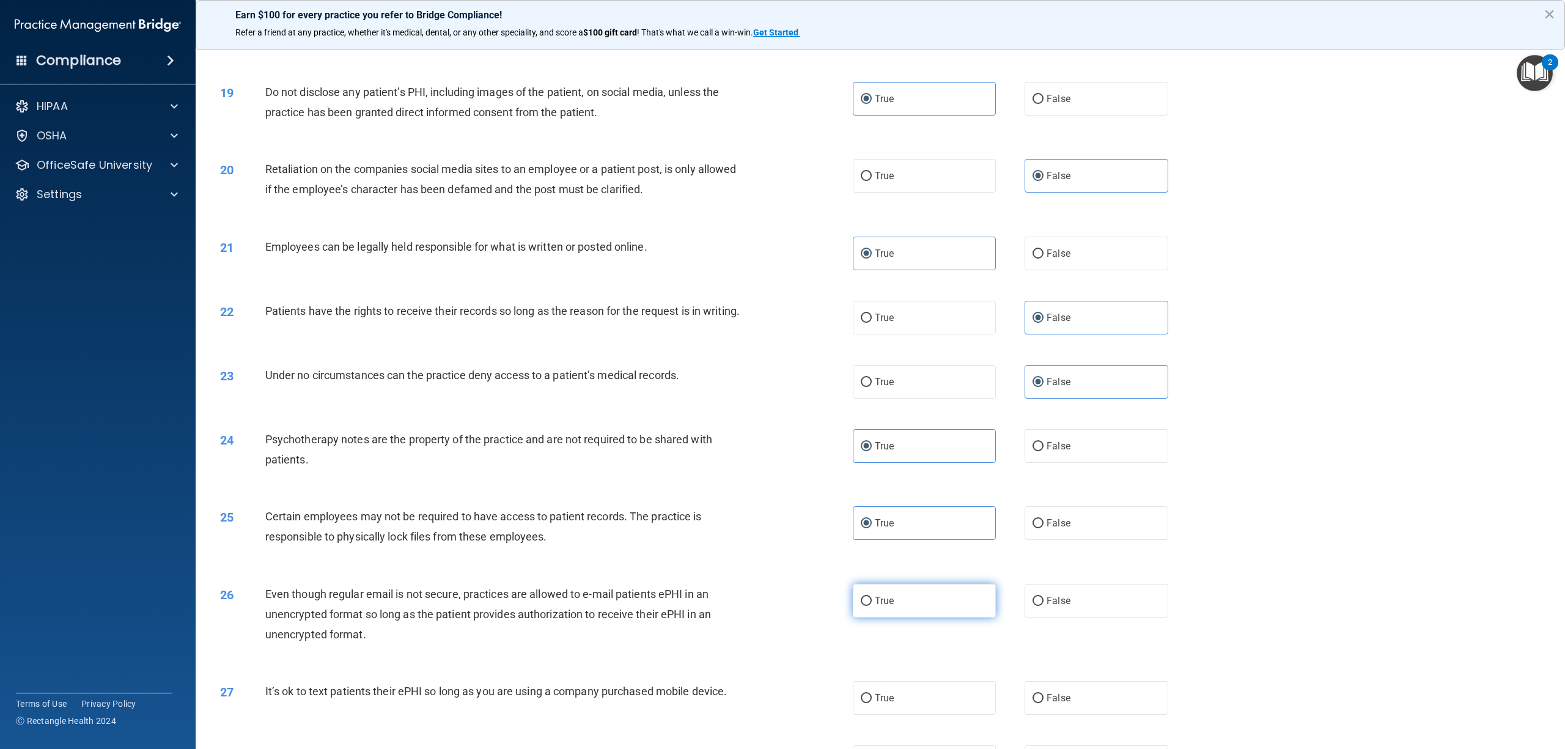
radio input "true"
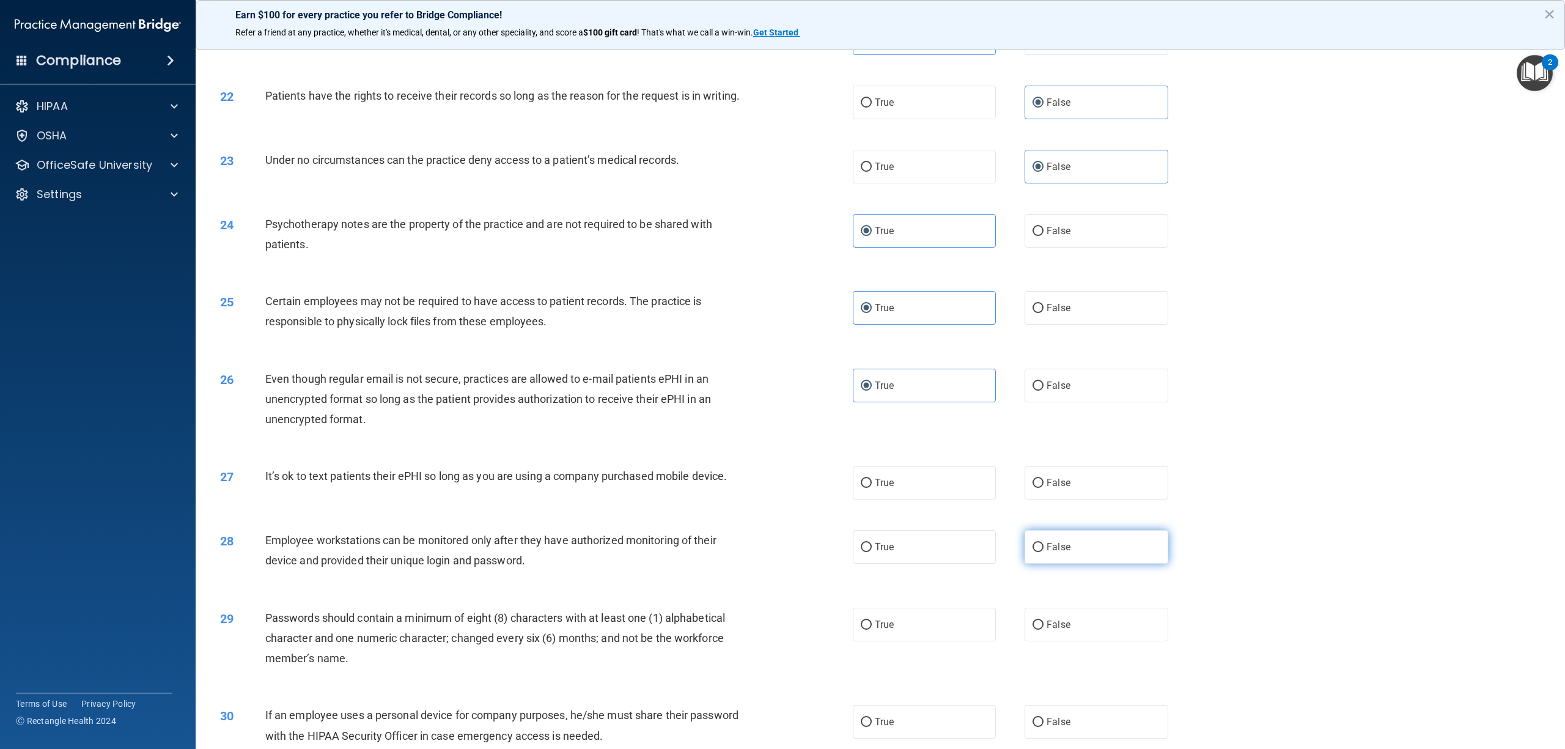
scroll to position [1793, 0]
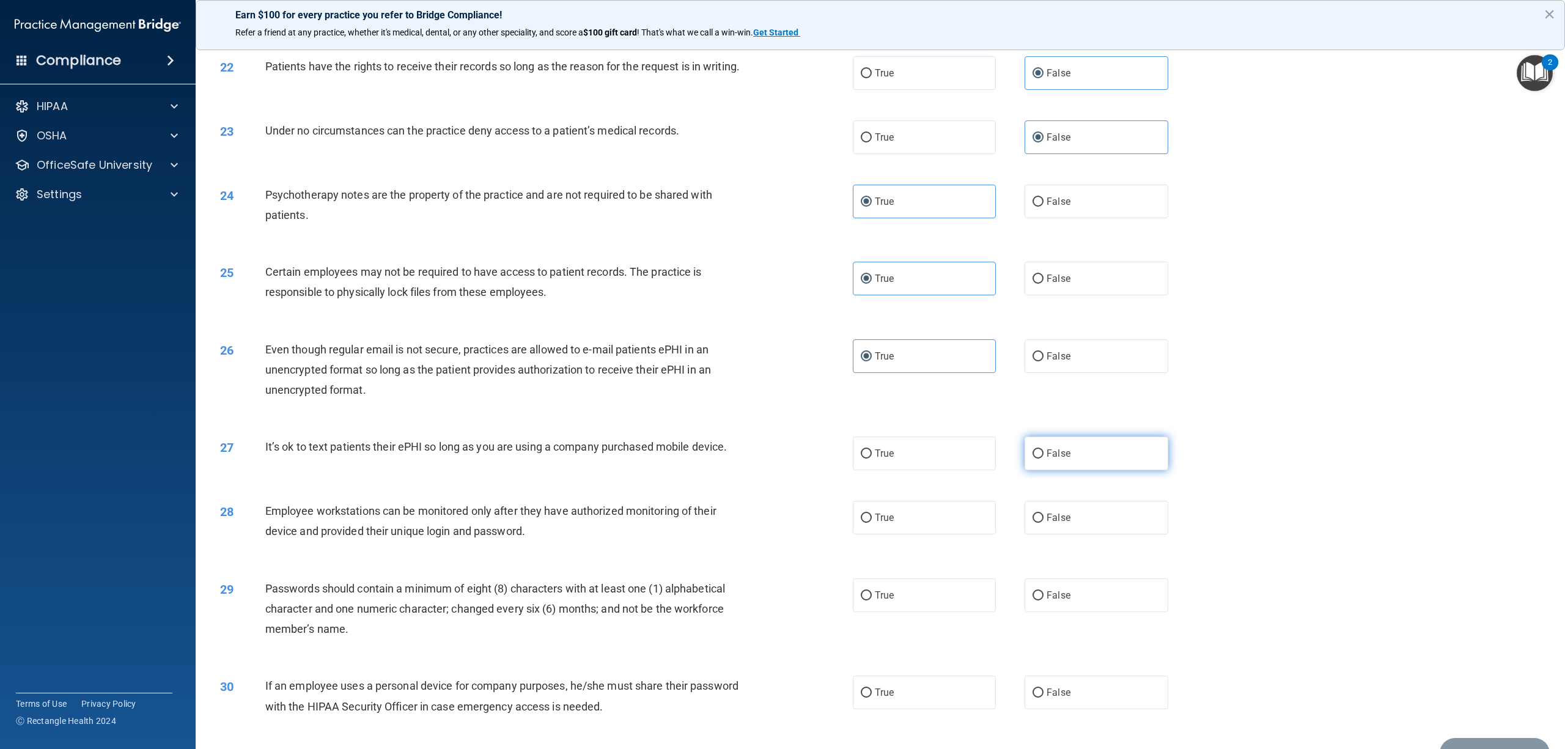
click at [1061, 470] on label "False" at bounding box center [1095, 453] width 143 height 34
click at [1043, 458] on input "False" at bounding box center [1037, 453] width 11 height 9
radio input "true"
click at [1054, 534] on label "False" at bounding box center [1095, 518] width 143 height 34
click at [1043, 523] on input "False" at bounding box center [1037, 517] width 11 height 9
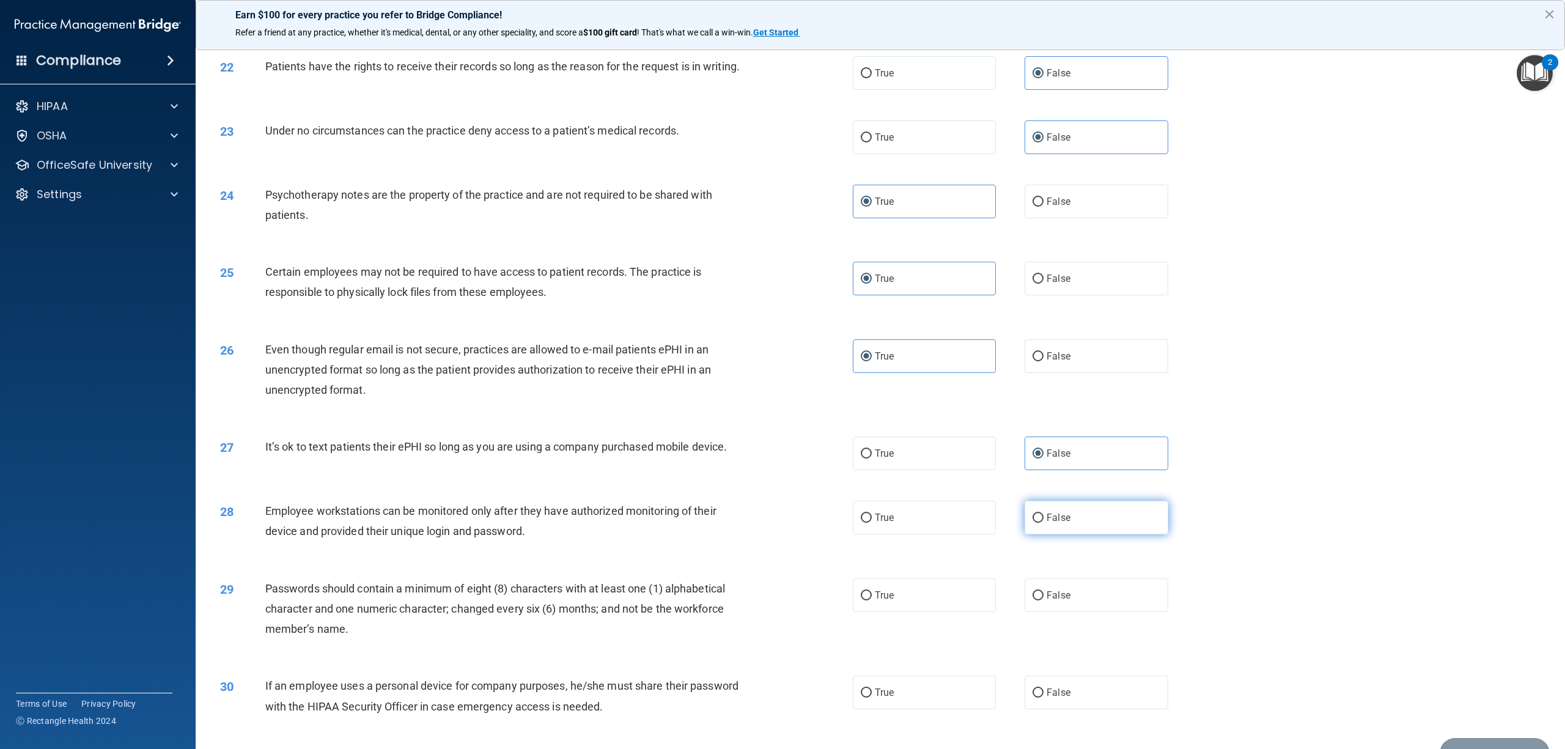
radio input "true"
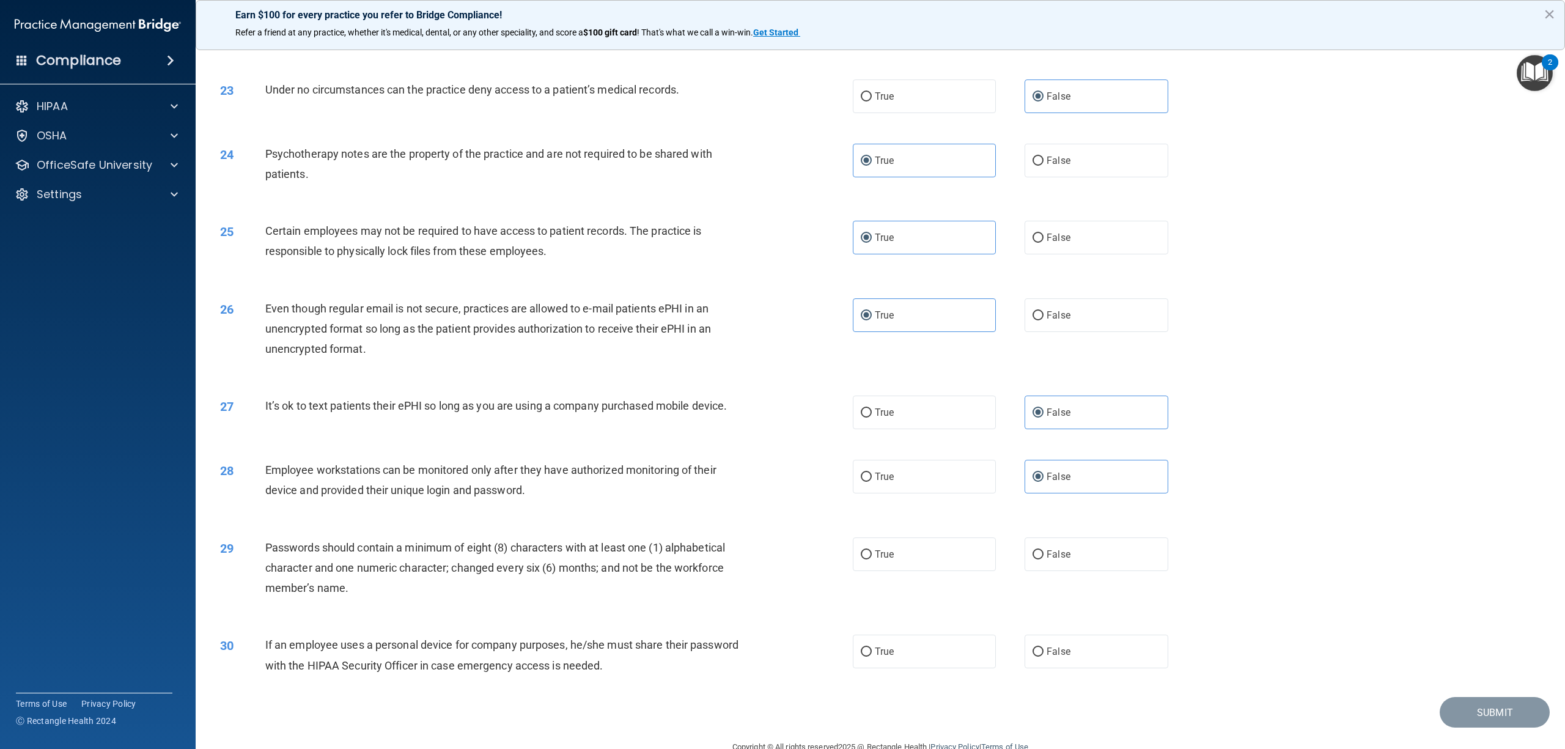
scroll to position [1874, 0]
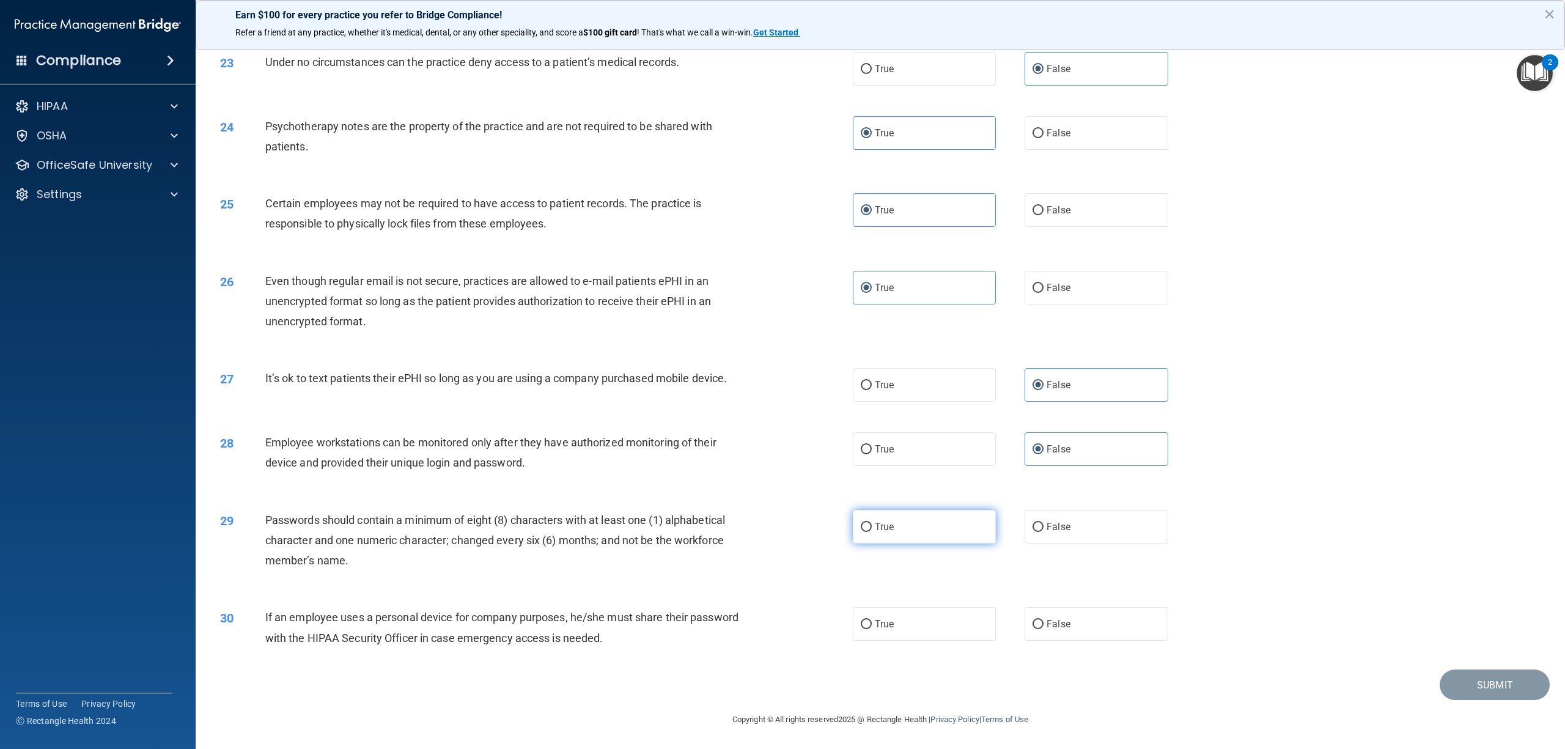
click at [937, 537] on label "True" at bounding box center [924, 527] width 143 height 34
click at [872, 532] on input "True" at bounding box center [866, 527] width 11 height 9
radio input "true"
click at [1067, 561] on label "False" at bounding box center [1095, 624] width 143 height 34
click at [1043, 561] on input "False" at bounding box center [1037, 624] width 11 height 9
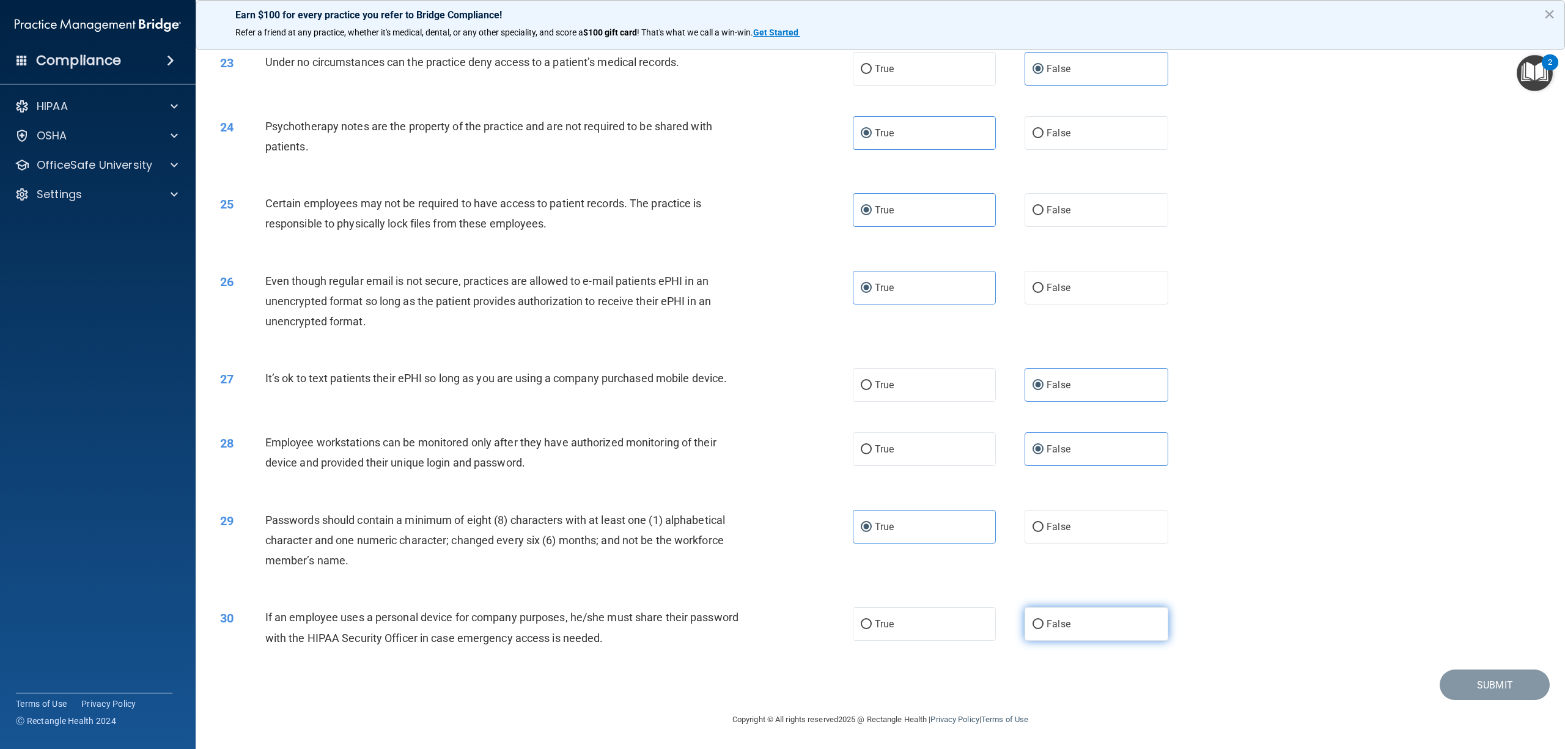
radio input "true"
click at [1173, 561] on button "Submit" at bounding box center [1494, 684] width 110 height 31
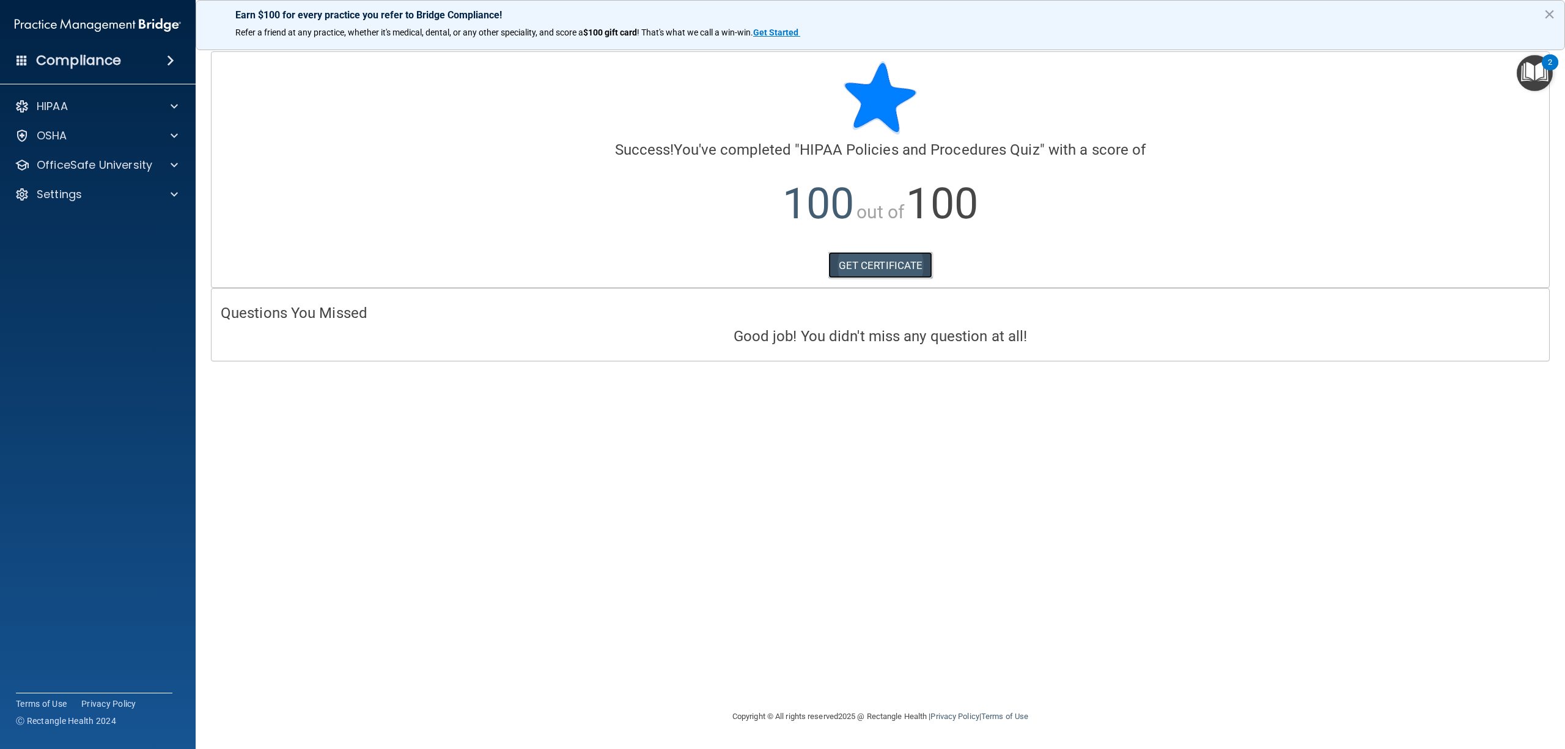
click at [886, 265] on link "GET CERTIFICATE" at bounding box center [880, 265] width 105 height 27
